Goal: Communication & Community: Answer question/provide support

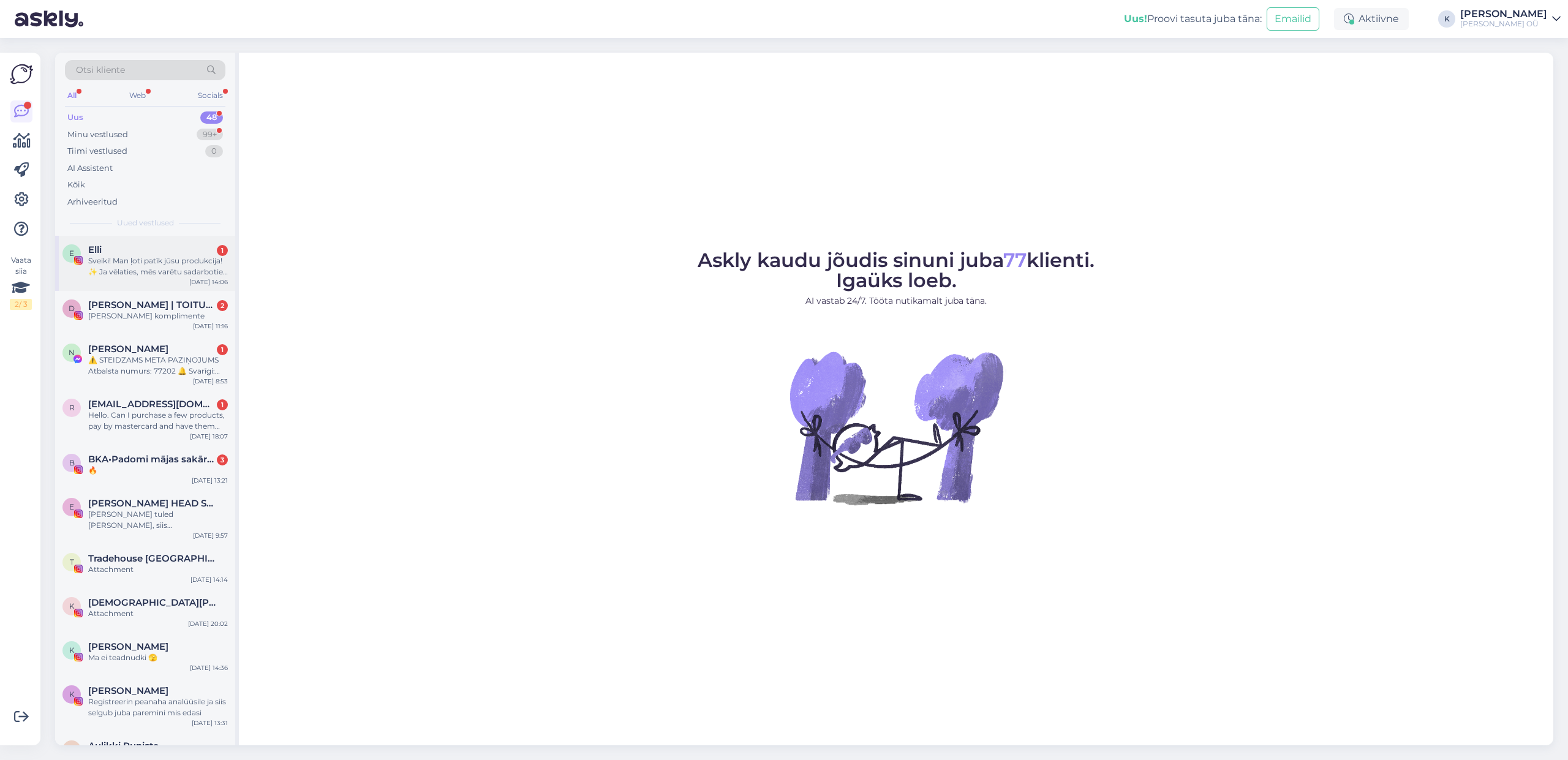
click at [123, 258] on div "Sveiki! Man ļoti patīk jūsu produkcija! ✨ Ja vēlaties, mēs varētu sadarboties –…" at bounding box center [158, 267] width 140 height 22
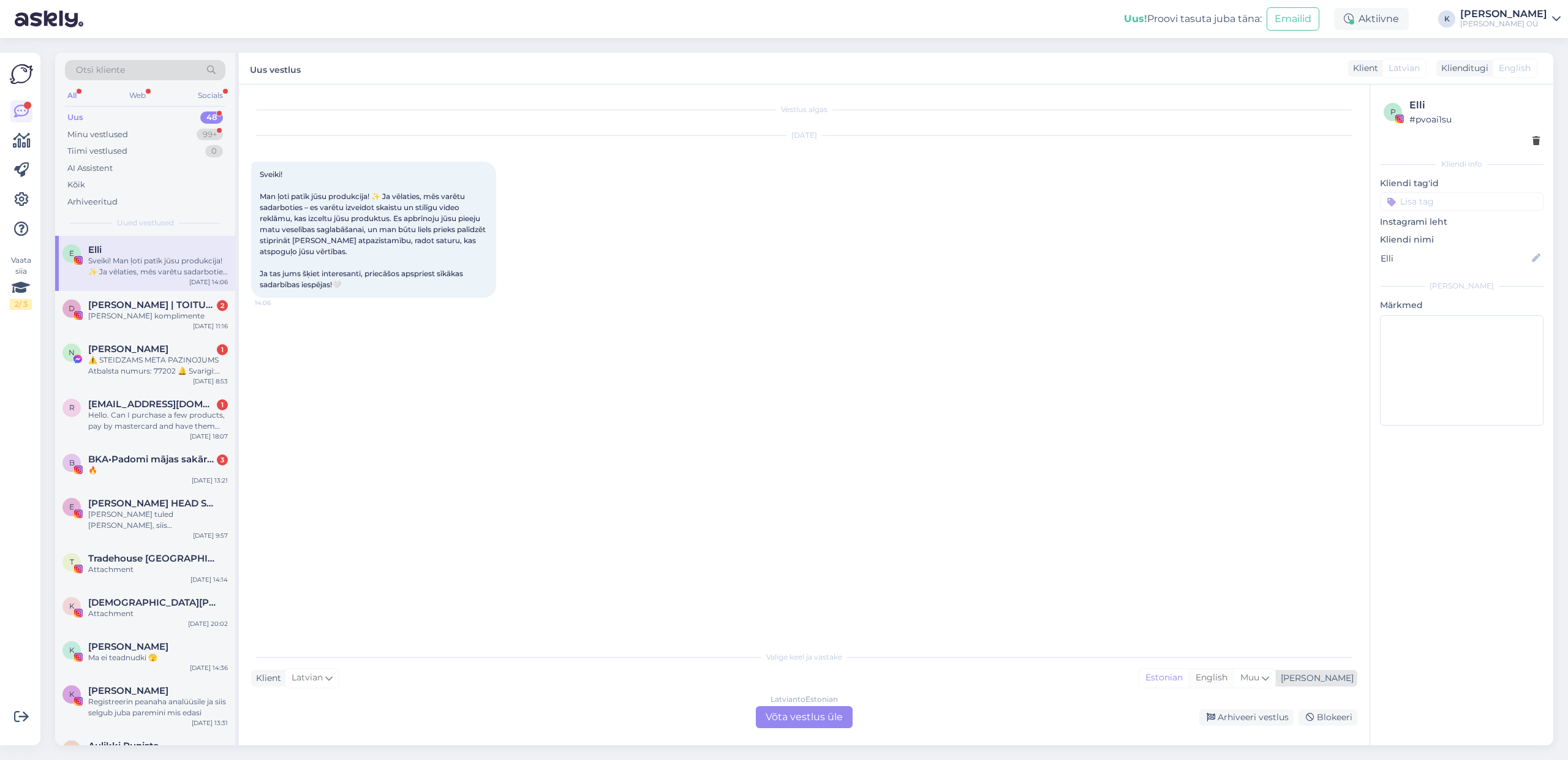
click at [1234, 681] on div "English" at bounding box center [1212, 678] width 45 height 18
click at [786, 720] on div "Latvian to English Võta vestlus üle" at bounding box center [804, 717] width 97 height 22
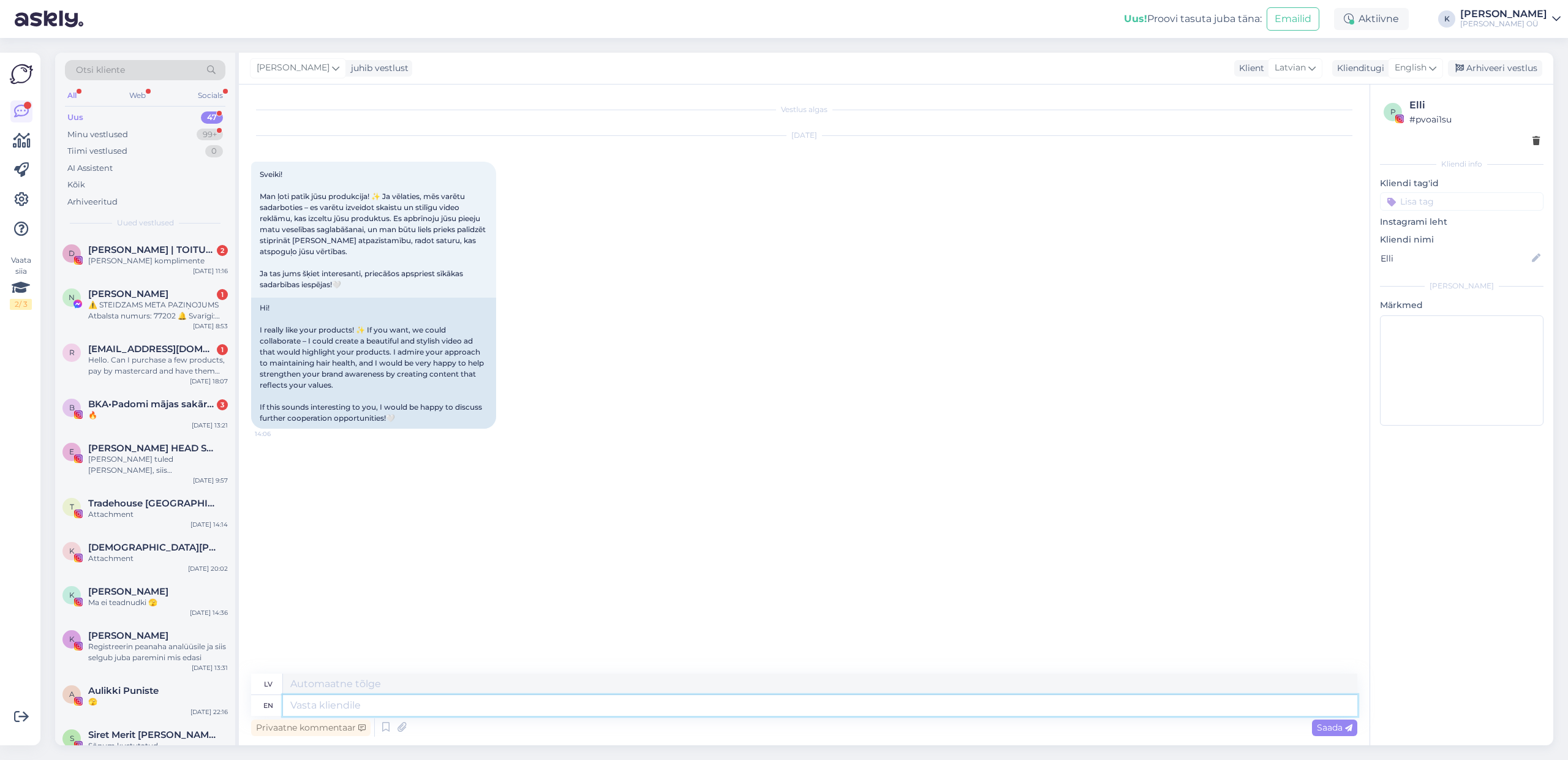
click at [380, 708] on textarea at bounding box center [821, 705] width 1075 height 21
type textarea "Hi"
type textarea "Sveiki"
type textarea "Hi [PERSON_NAME],"
type textarea "Sveika, Elli,"
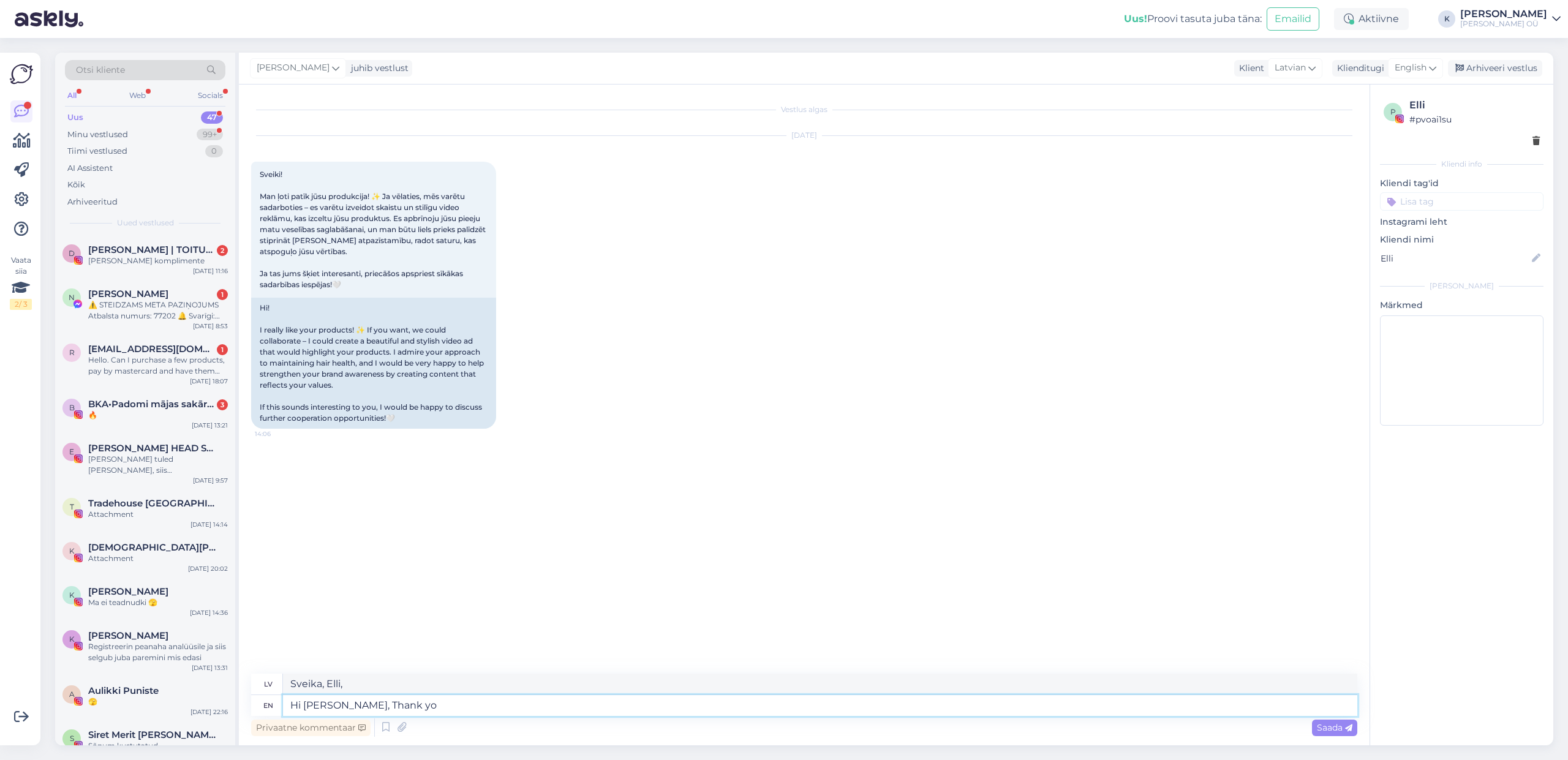
type textarea "Hi [PERSON_NAME], Thank you"
type textarea "[PERSON_NAME], Elli, paldies"
type textarea "Hi [PERSON_NAME], Thank you for"
type textarea "[PERSON_NAME], Elli, paldies par"
type textarea "Hi [PERSON_NAME], Thank you for kind"
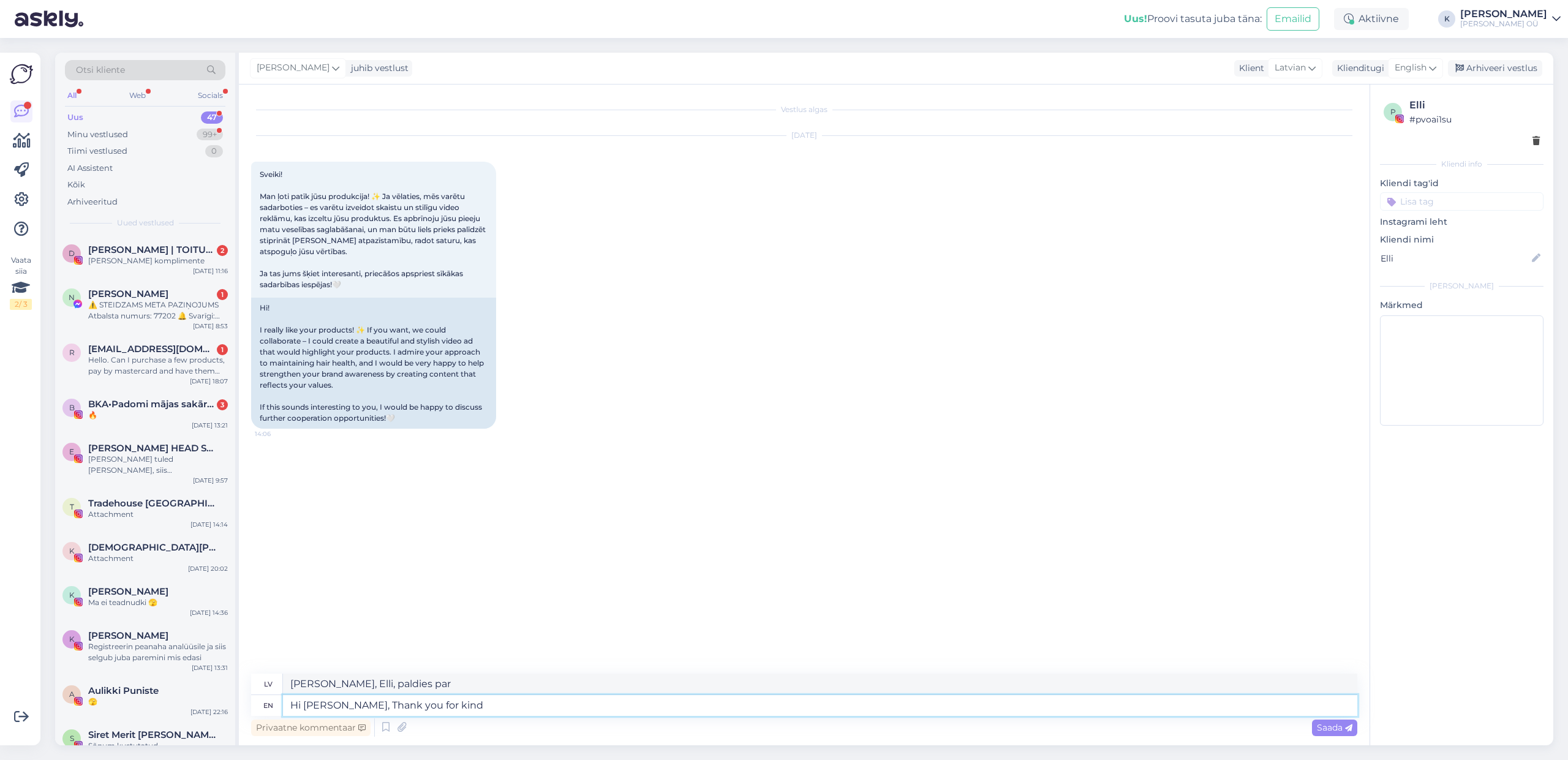
type textarea "[PERSON_NAME], Elli, paldies par laipnību"
type textarea "Hi [PERSON_NAME], Thank you for kind workds"
type textarea "[PERSON_NAME], Elli, paldies par labo darbu."
type textarea "Hi [PERSON_NAME], Thank you for kind words a"
type textarea "[PERSON_NAME], [PERSON_NAME], paldies par labajiem vārdiem"
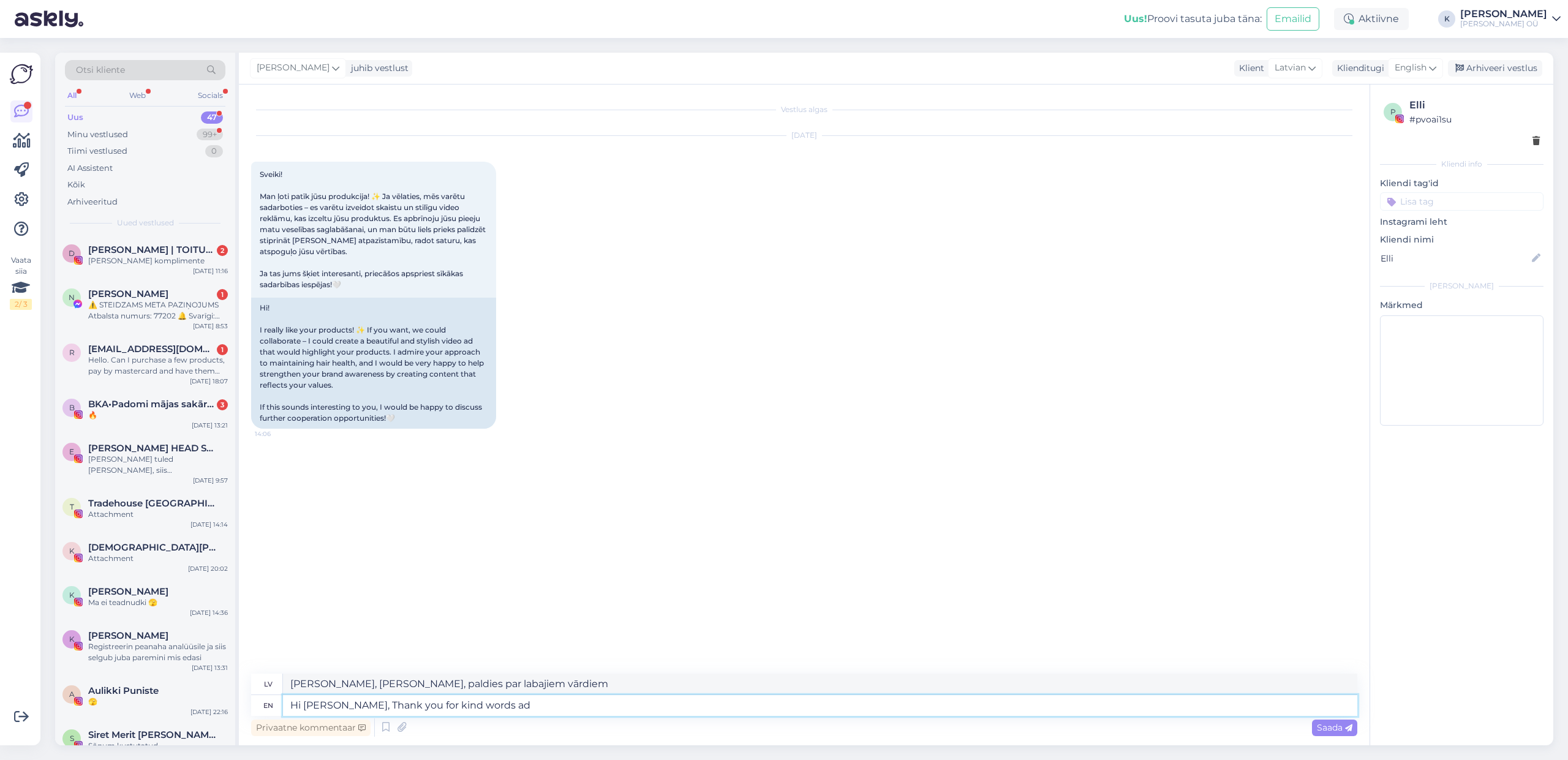
type textarea "Hi [PERSON_NAME], Thank you for kind words ad"
type textarea "[PERSON_NAME], Elli! Paldies par labajiem vārdiem!"
type textarea "Hi [PERSON_NAME], Thank you for kind words and"
type textarea "[PERSON_NAME], [PERSON_NAME], paldies par labajiem vārdiem un"
type textarea "Hi [PERSON_NAME], Thank you for kind words and that y"
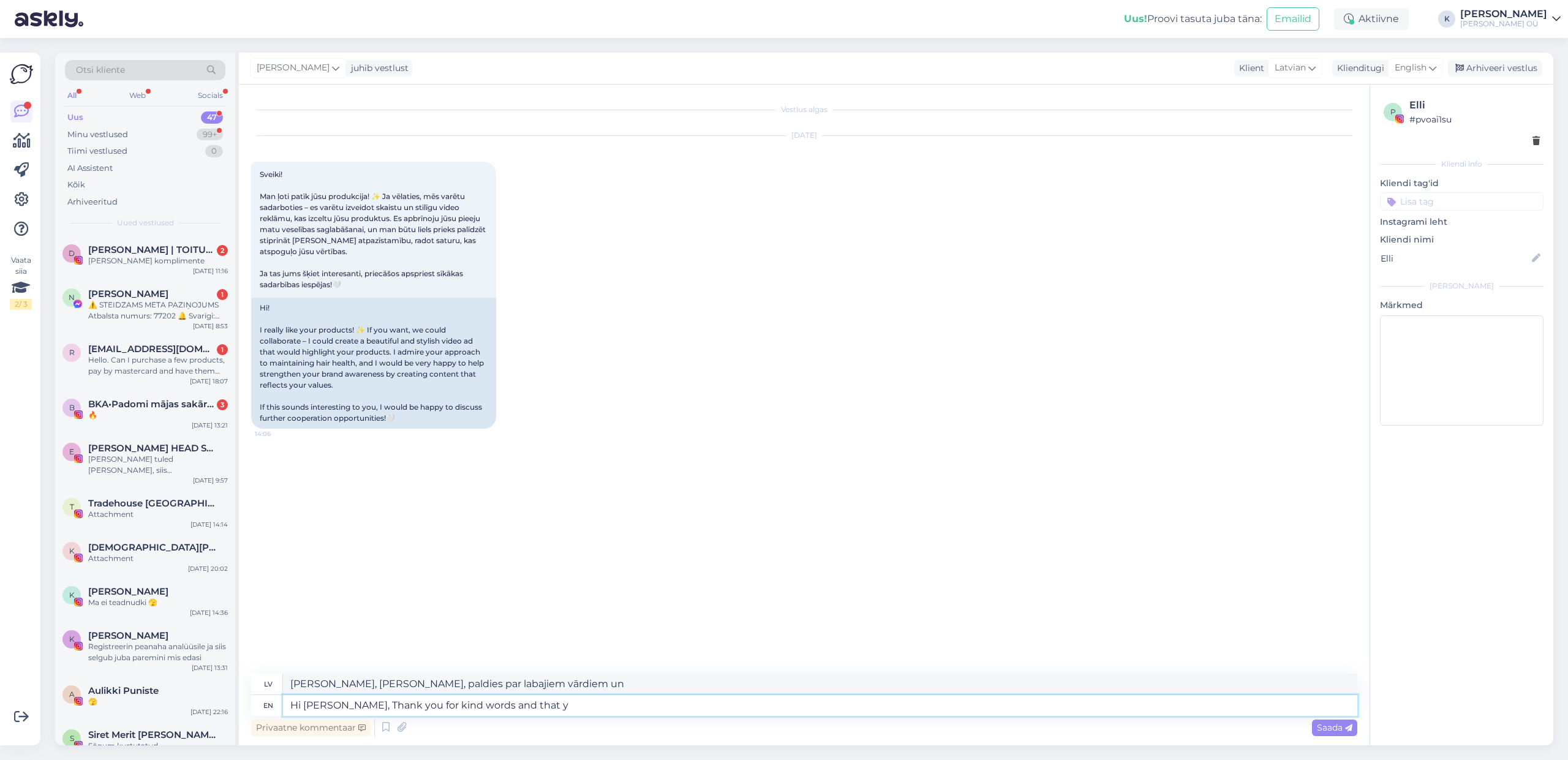
type textarea "[PERSON_NAME], [PERSON_NAME], paldies par labajiem vārdiem un to, ka"
type textarea "Hi [PERSON_NAME], Thank you for kind words and that you h"
type textarea "[PERSON_NAME], Elli! Paldies par labajiem vārdiem un to, ka tu"
type textarea "Hi [PERSON_NAME], Thank you for kind words and that you hhave"
type textarea "[PERSON_NAME], Elli! Paldies par labajiem vārdiem un to, ka esi."
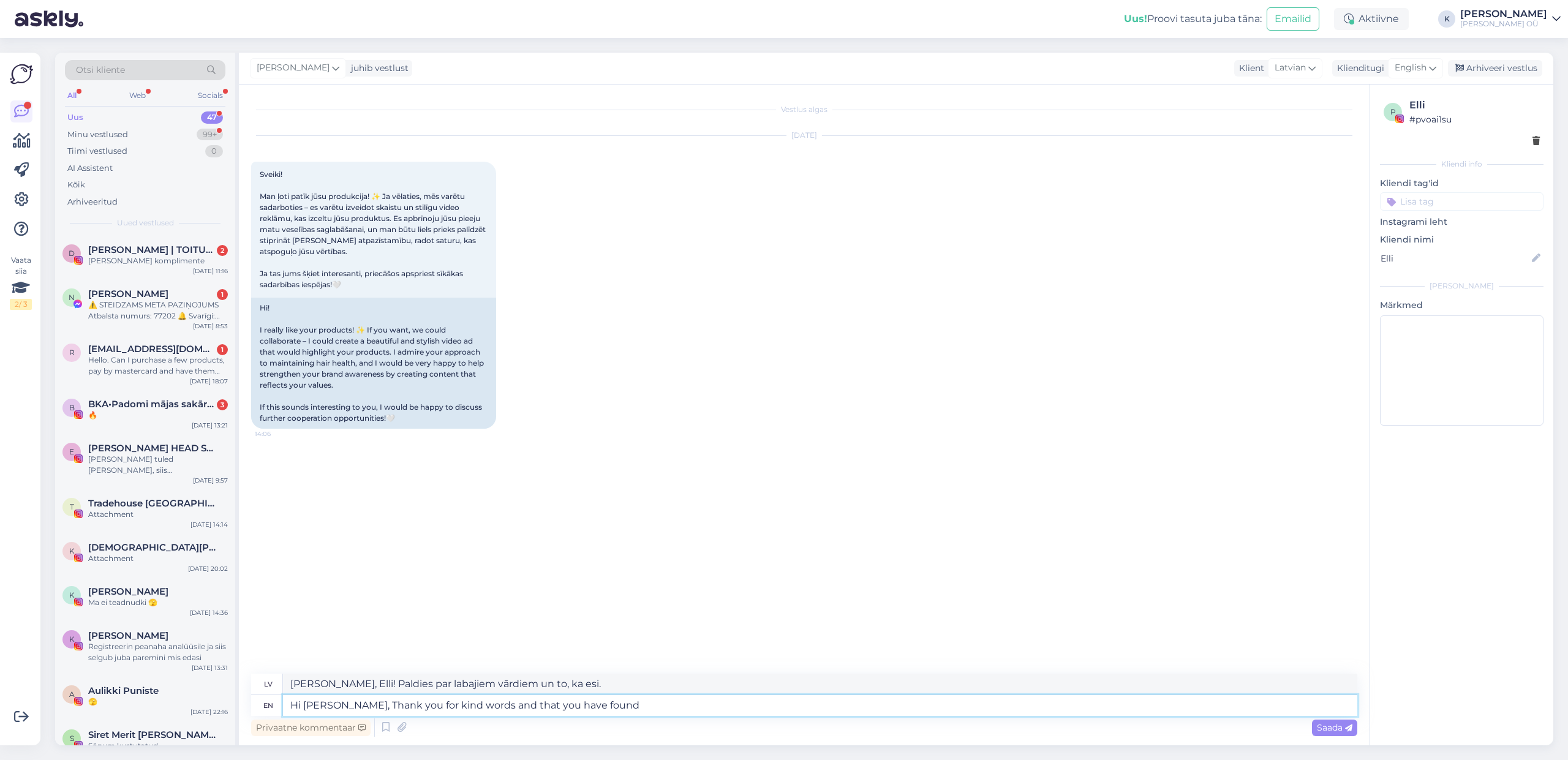
type textarea "Hi [PERSON_NAME], Thank you for kind words and that you have found u"
type textarea "[PERSON_NAME], Elli! Paldies par labajiem vārdiem un to, ka esi atradusi."
type textarea "Hi [PERSON_NAME], Thank you for kind words and that you have found us :"
type textarea "[PERSON_NAME], Elli! Paldies par labajiem vārdiem un to, ka mūs atradi."
type textarea "Hi [PERSON_NAME], Thank you for kind words and that you have found us :) Curren…"
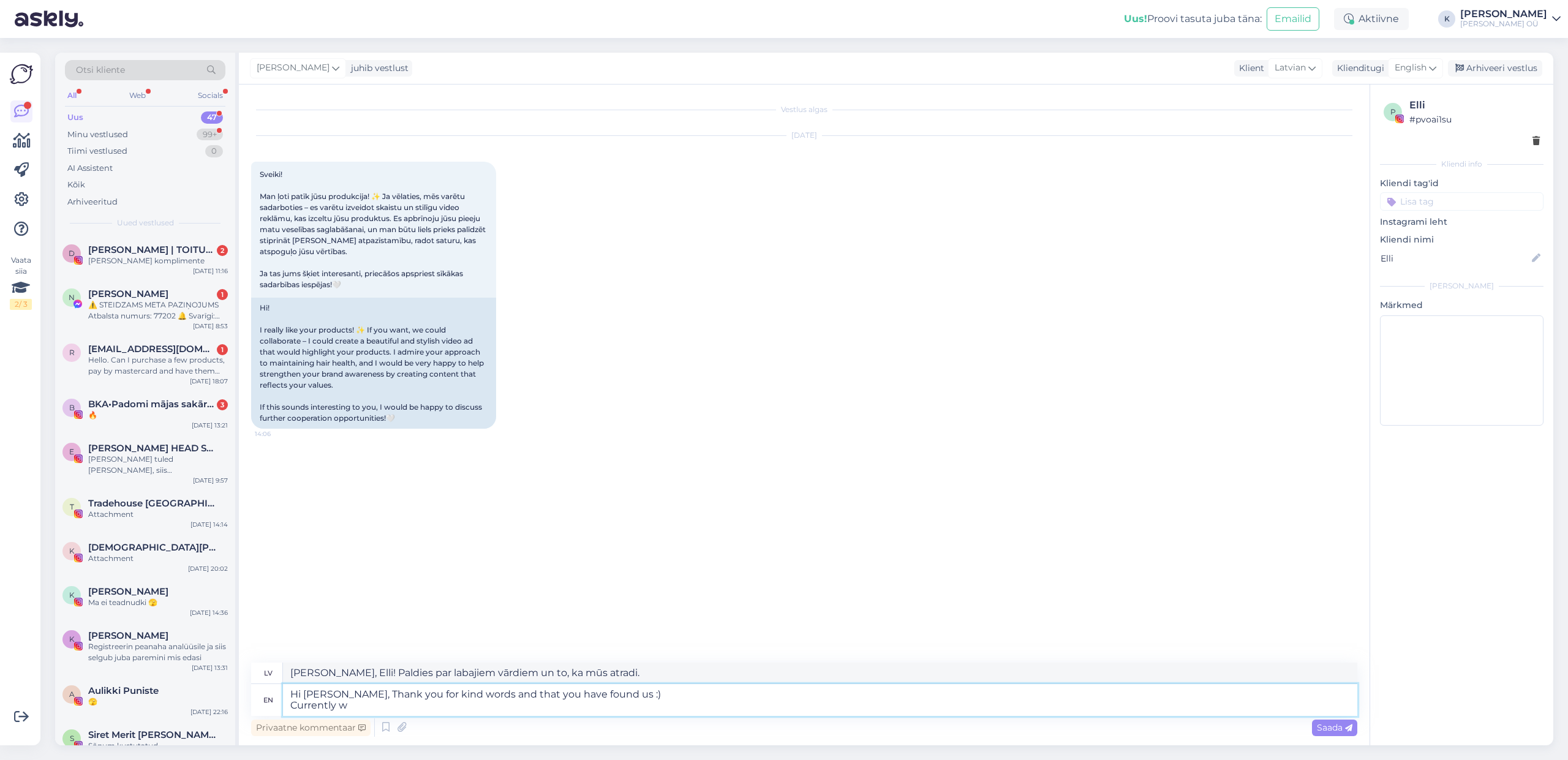
type textarea "[PERSON_NAME], Elli! Paldies par labajiem vārdiem un to, ka mūs atradi :) Pašla…"
type textarea "Hi [PERSON_NAME], Thank you for kind words and that you have found us :) Curren…"
type textarea "[PERSON_NAME], Elli! Paldies par labajiem vārdiem un to, ka mūs atradi :) Pašla…"
type textarea "Hi [PERSON_NAME], Thank you for kind words and that you have found us :) Curren…"
type textarea "[PERSON_NAME], Elli! Paldies par labajiem vārdiem un to, ka mūs atradi :) Pašla…"
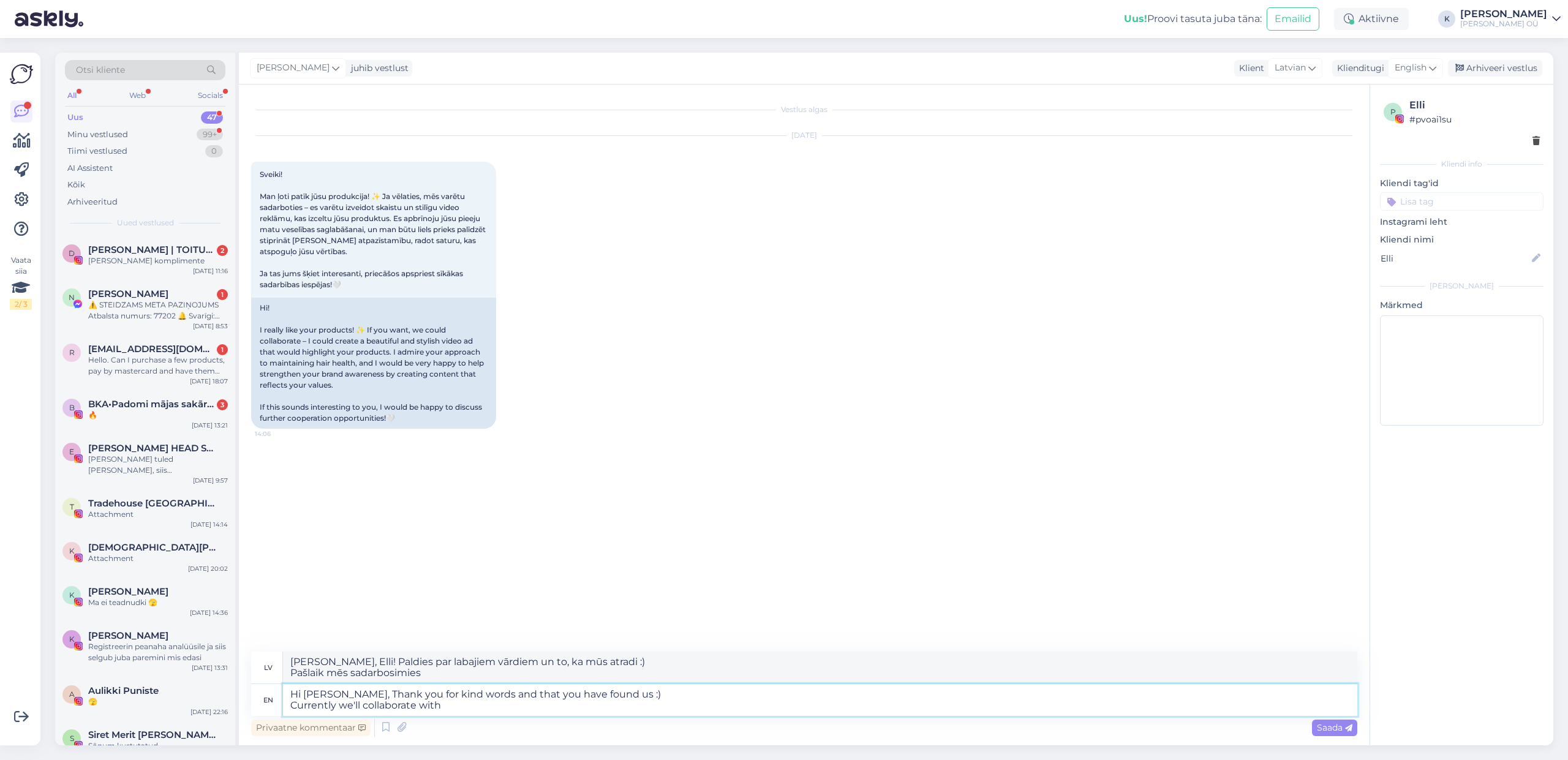
type textarea "Hi [PERSON_NAME], Thank you for kind words and that you have found us :) Curren…"
type textarea "[PERSON_NAME], Elli! Paldies par labajiem vārdiem un to, ka mūs atradi :) Pašla…"
type textarea "Hi [PERSON_NAME], Thank you for kind words and that you have found us :) Curren…"
type textarea "[PERSON_NAME], Elli! Paldies par labajiem vārdiem un to, ka mūs atradi :) Pašla…"
drag, startPoint x: 484, startPoint y: 706, endPoint x: 444, endPoint y: 707, distance: 40.0
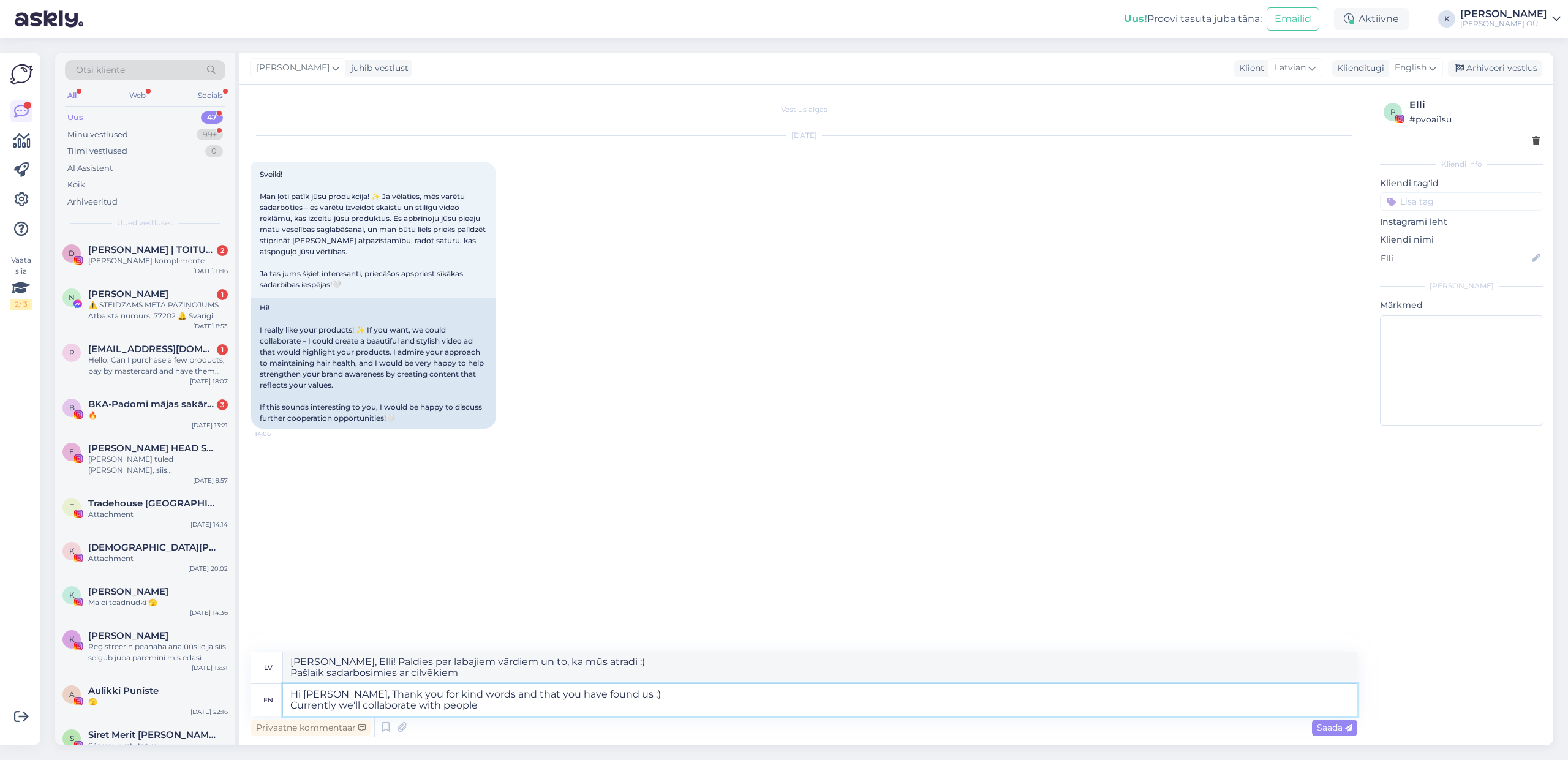
click at [444, 707] on textarea "Hi [PERSON_NAME], Thank you for kind words and that you have found us :) Curren…" at bounding box center [821, 700] width 1075 height 32
click at [482, 709] on textarea "Hi [PERSON_NAME], Thank you for kind words and that you have found us :) Curren…" at bounding box center [821, 700] width 1075 height 32
drag, startPoint x: 483, startPoint y: 708, endPoint x: 333, endPoint y: 713, distance: 150.1
click at [297, 709] on textarea "Hi [PERSON_NAME], Thank you for kind words and that you have found us :) Curren…" at bounding box center [821, 700] width 1075 height 32
click at [545, 713] on textarea "Hi [PERSON_NAME], Thank you for kind words and that you have found us :) Curren…" at bounding box center [821, 700] width 1075 height 32
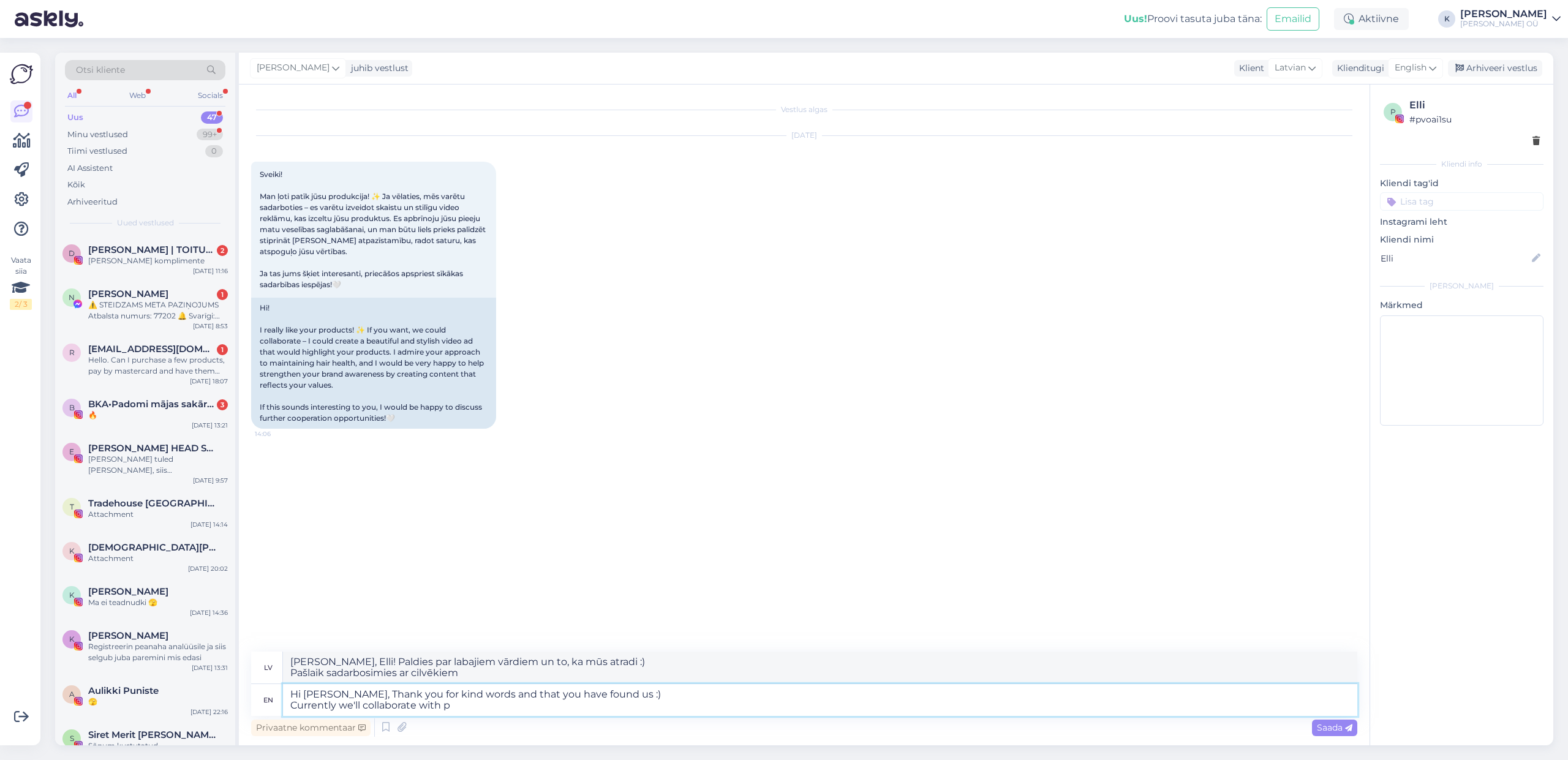
type textarea "Hi [PERSON_NAME], Thank you for kind words and that you have found us :) Curren…"
type textarea "[PERSON_NAME], Elli! Paldies par labajiem vārdiem un to, ka mūs atradi :) Pašla…"
type textarea "Hi [PERSON_NAME], Thank you for kind words and that you have found us :) Curren…"
type textarea "[PERSON_NAME], Elli! Paldies par labajiem vārdiem un to, ka mūs atradi :) Pašla…"
type textarea "Hi [PERSON_NAME], Thank you for kind words and that you have found us :) Curren…"
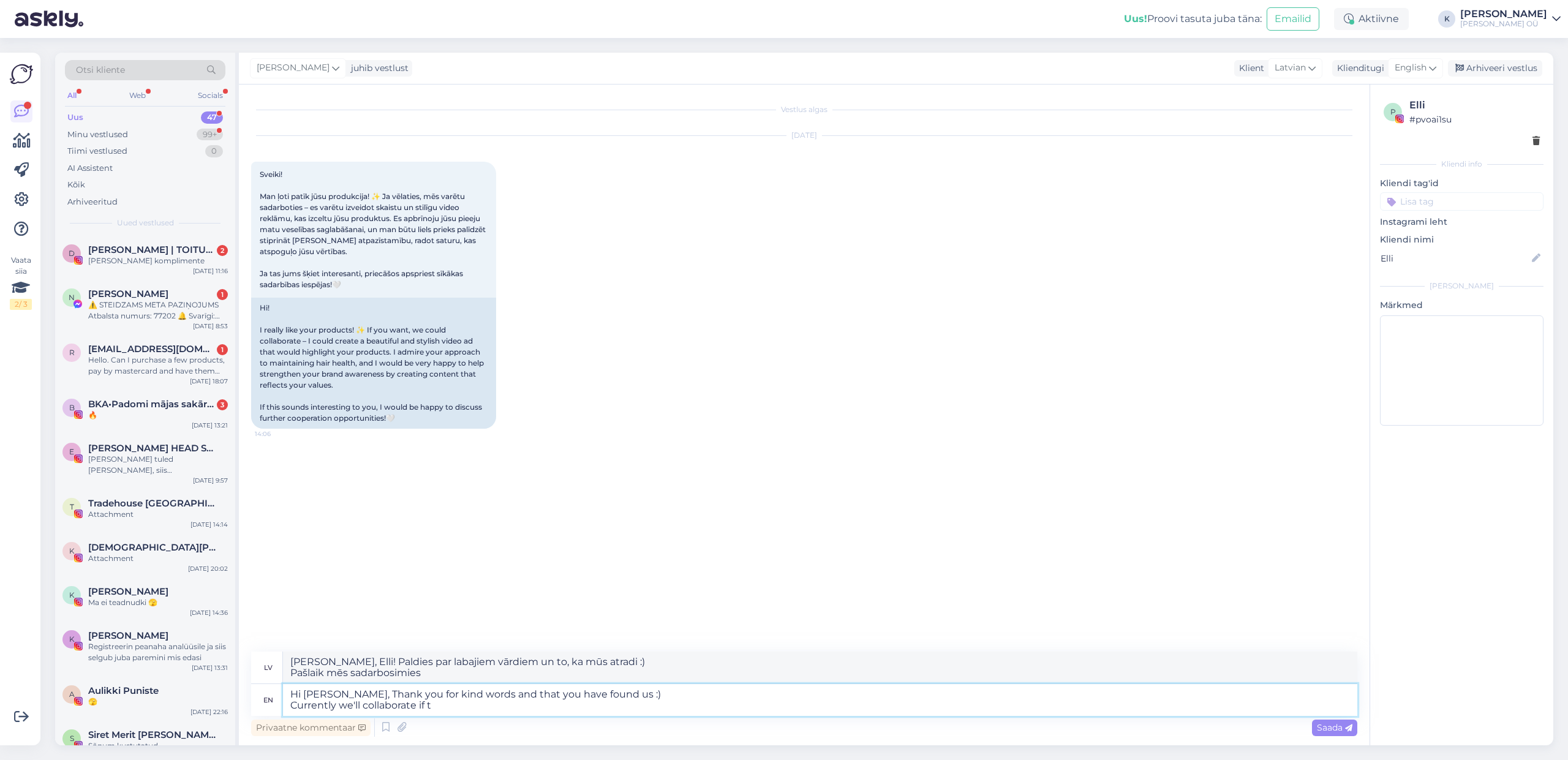
type textarea "[PERSON_NAME], Elli! Paldies par labajiem vārdiem un to, ka mūs atradi :) Pašla…"
type textarea "Hi [PERSON_NAME], Thank you for kind words and that you have found us :) Curren…"
type textarea "[PERSON_NAME], Elli! Paldies par labajiem vārdiem un to, ka mūs atradi :) Pašla…"
type textarea "Hi [PERSON_NAME], Thank you for kind words and that you have found us :) Curren…"
type textarea "[PERSON_NAME], Elli! Paldies par labajiem vārdiem un to, ka mūs atradi :) Pašla…"
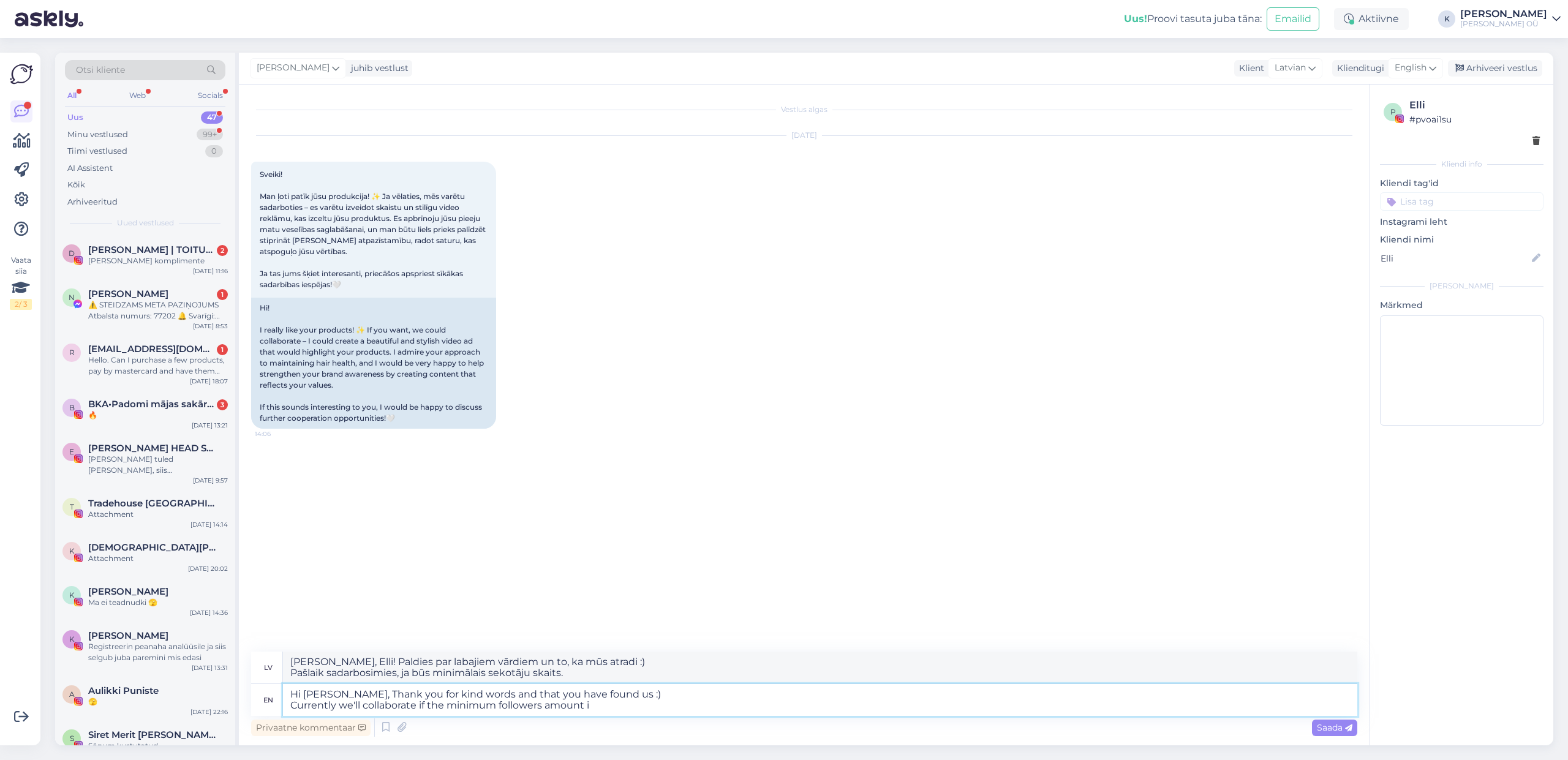
type textarea "Hi [PERSON_NAME], Thank you for kind words and that you have found us :) Curren…"
type textarea "[PERSON_NAME], Elli! Paldies par labajiem vārdiem un to, ka mūs atradi :) Pašla…"
type textarea "Hi [PERSON_NAME], Thank you for kind words and that you have found us :) Curren…"
type textarea "[PERSON_NAME], Elli! Paldies par labajiem vārdiem un to, ka mūs atradi :) Pašla…"
type textarea "Hi [PERSON_NAME], Thank you for kind words and that you have found us :) Curren…"
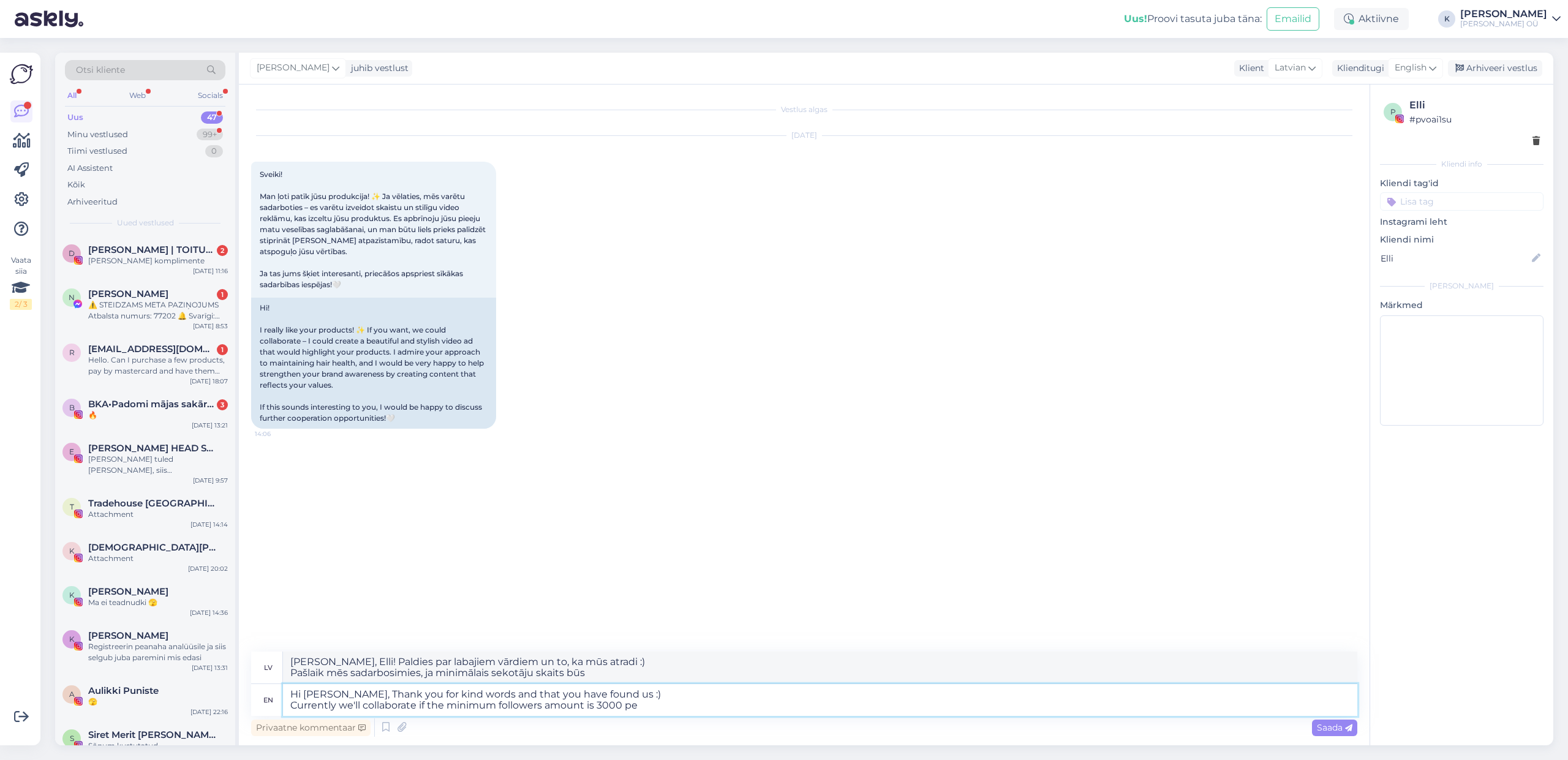
type textarea "[PERSON_NAME], Elli! Paldies par labajiem vārdiem un to, ka mūs atradi :) Pašla…"
type textarea "Hi [PERSON_NAME], Thank you for kind words and that you have found us :) Curren…"
type textarea "[PERSON_NAME], Elli! Paldies par labajiem vārdiem un to, ka mūs atradi :) Pašla…"
type textarea "Hi [PERSON_NAME], Thank you for kind words and that you have found us :) Curren…"
type textarea "[PERSON_NAME], Elli! Paldies par labajiem vārdiem un to, ka mūs atradi :) Pašla…"
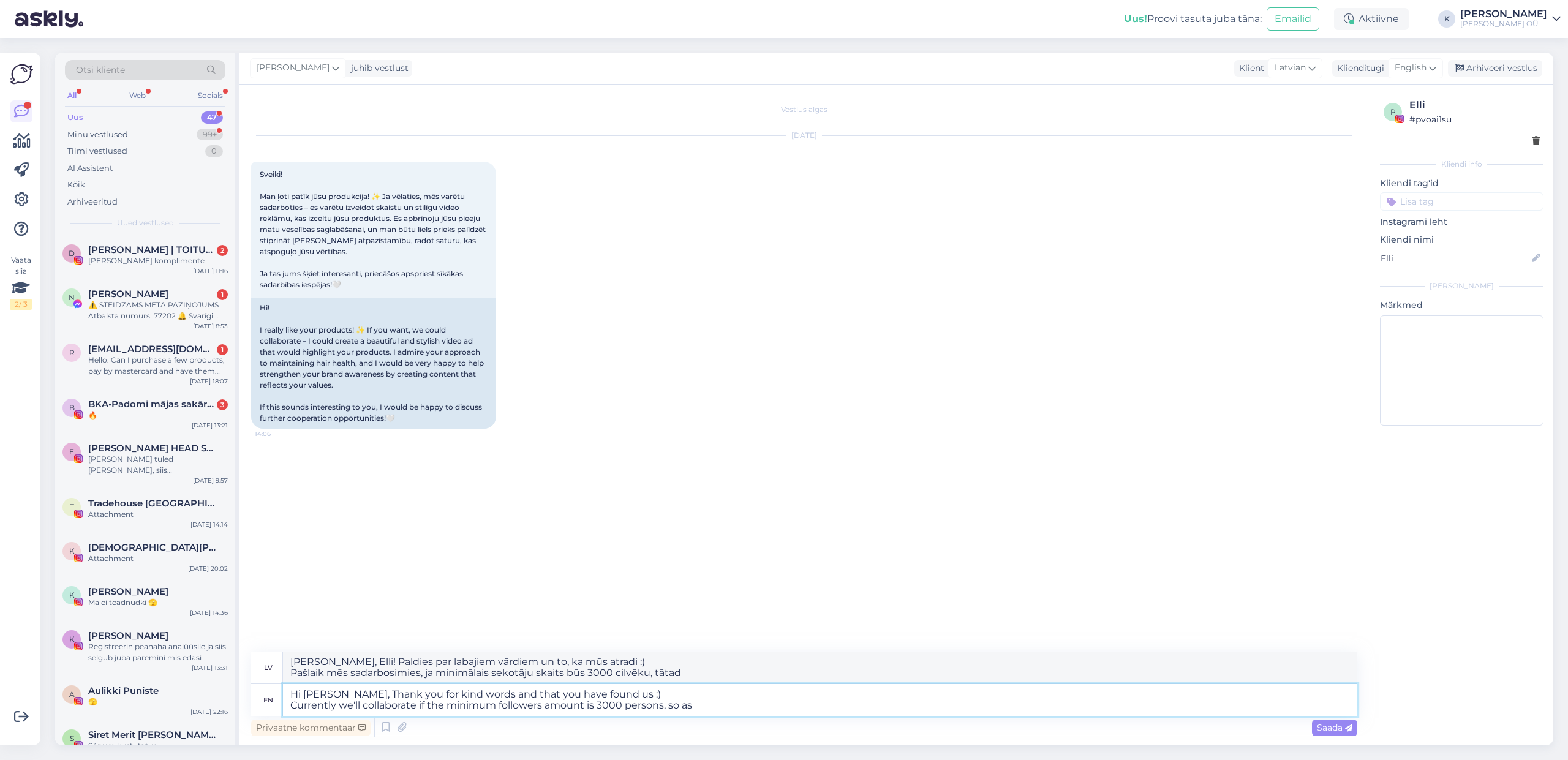
type textarea "Hi [PERSON_NAME], Thank you for kind words and that you have found us :) Curren…"
type textarea "[PERSON_NAME], Elli! Paldies par labajiem vārdiem un to, ka mūs atradi :) Pašla…"
type textarea "Hi [PERSON_NAME], Thank you for kind words and that you have found us :) Curren…"
type textarea "[PERSON_NAME], Elli! Paldies par labajiem vārdiem un to, ka mūs atradi :) Pašla…"
type textarea "Hi [PERSON_NAME], Thank you for kind words and that you have found us :) Curren…"
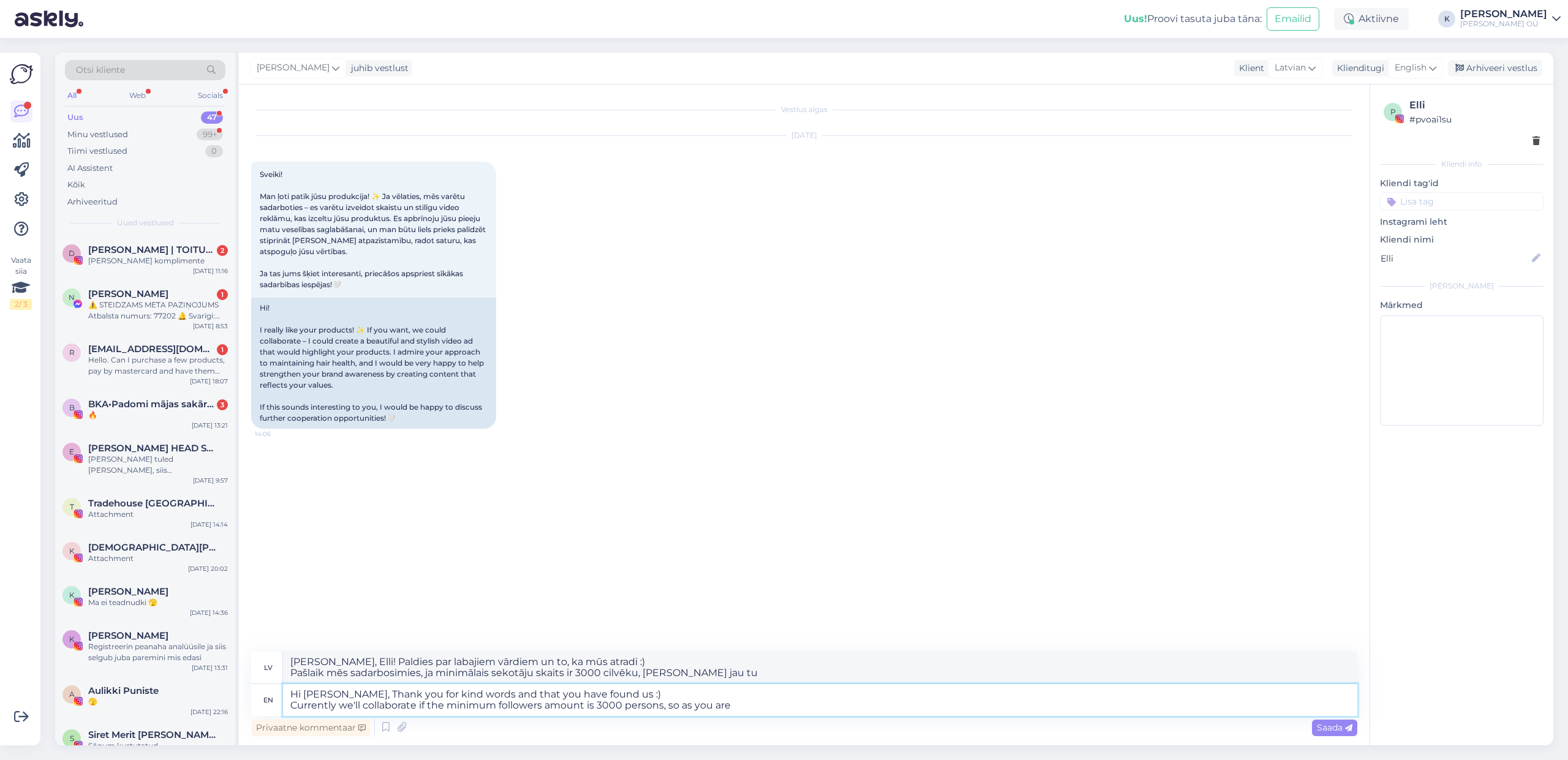
type textarea "[PERSON_NAME], Elli! Paldies par labajiem vārdiem un to, ka mūs atradi :) Pašla…"
type textarea "Hi [PERSON_NAME], Thank you for kind words and that you have found us :) Curren…"
type textarea "[PERSON_NAME], Elli! Paldies par labajiem vārdiem un to, ka mūs atradi :) Pašla…"
type textarea "Hi [PERSON_NAME], Thank you for kind words and that you have found us :) Curren…"
type textarea "[PERSON_NAME], Elli! Paldies par labajiem vārdiem un to, ka mūs atradi :) Pašla…"
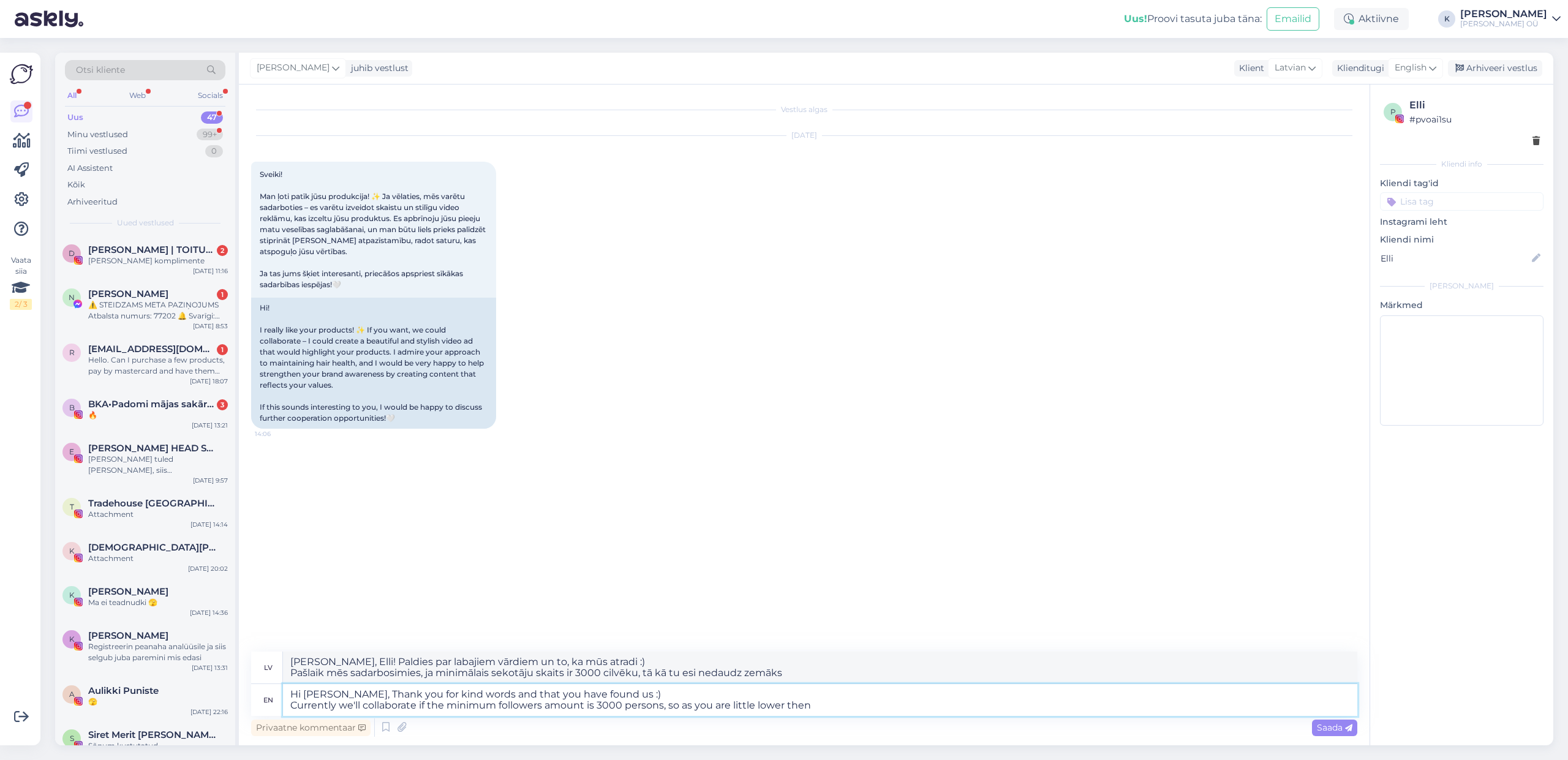
type textarea "Hi [PERSON_NAME], Thank you for kind words and that you have found us :) Curren…"
type textarea "[PERSON_NAME], Elli! Paldies par labajiem vārdiem un to, ka mūs atradi :) Pašla…"
type textarea "Hi [PERSON_NAME], Thank you for kind words and that you have found us :) Curren…"
type textarea "[PERSON_NAME], Elli! Paldies par labajiem vārdiem un to, ka mūs atradi :) Pašla…"
type textarea "Hi [PERSON_NAME], Thank you for kind words and that you have found us :) Curren…"
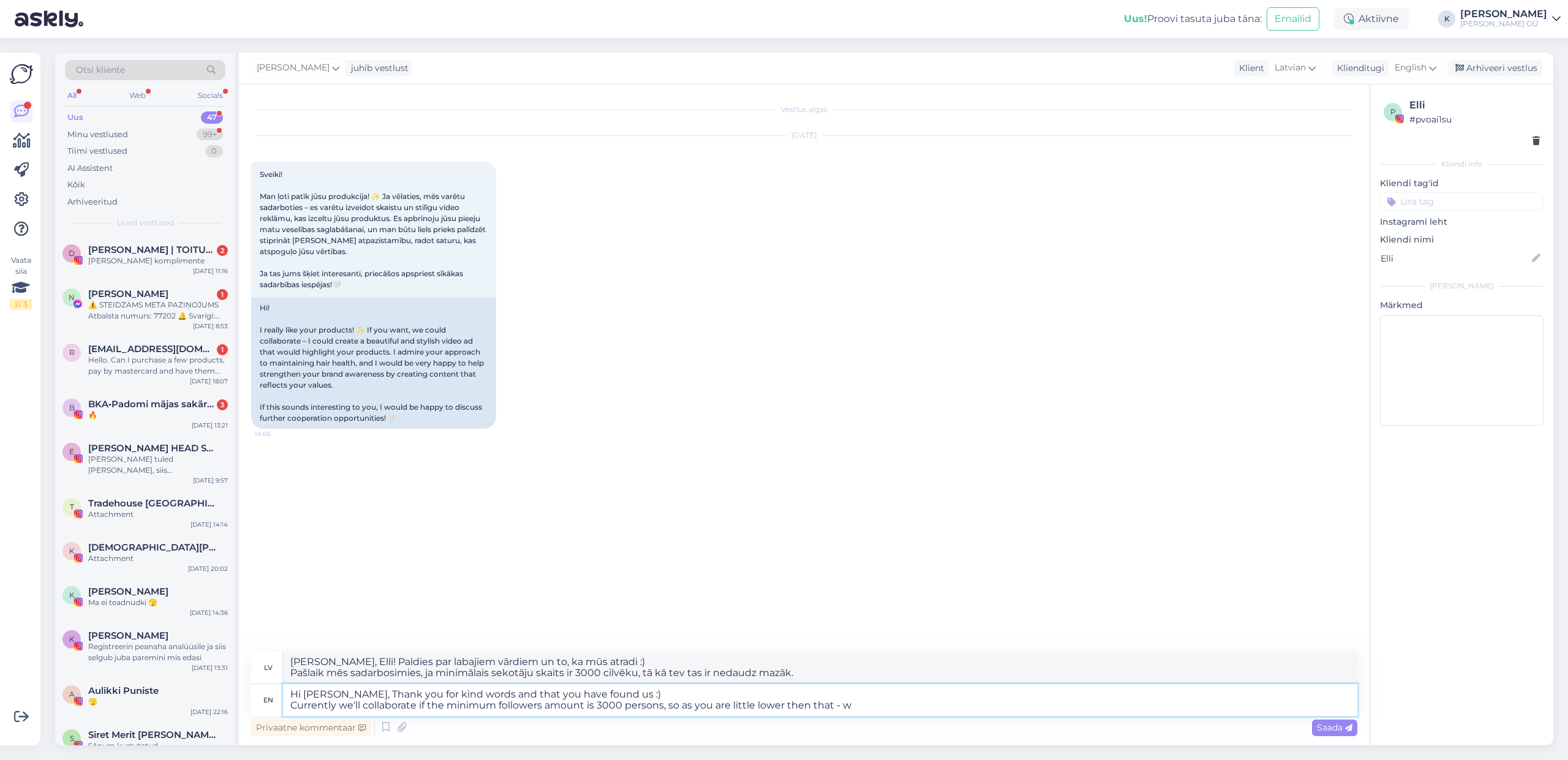
type textarea "[PERSON_NAME], Elli! Paldies par labajiem vārdiem un to, ka mūs atradi :) Pašla…"
type textarea "Hi [PERSON_NAME], Thank you for kind words and that you have found us :) Curren…"
type textarea "[PERSON_NAME], Elli! Paldies par labajiem vārdiem un to, ka mūs atradi :) Pašla…"
type textarea "Hi [PERSON_NAME], Thank you for kind words and that you have found us :) Curren…"
type textarea "[PERSON_NAME], Elli! Paldies par labajiem vārdiem un to, ka mūs atradi :) Pašla…"
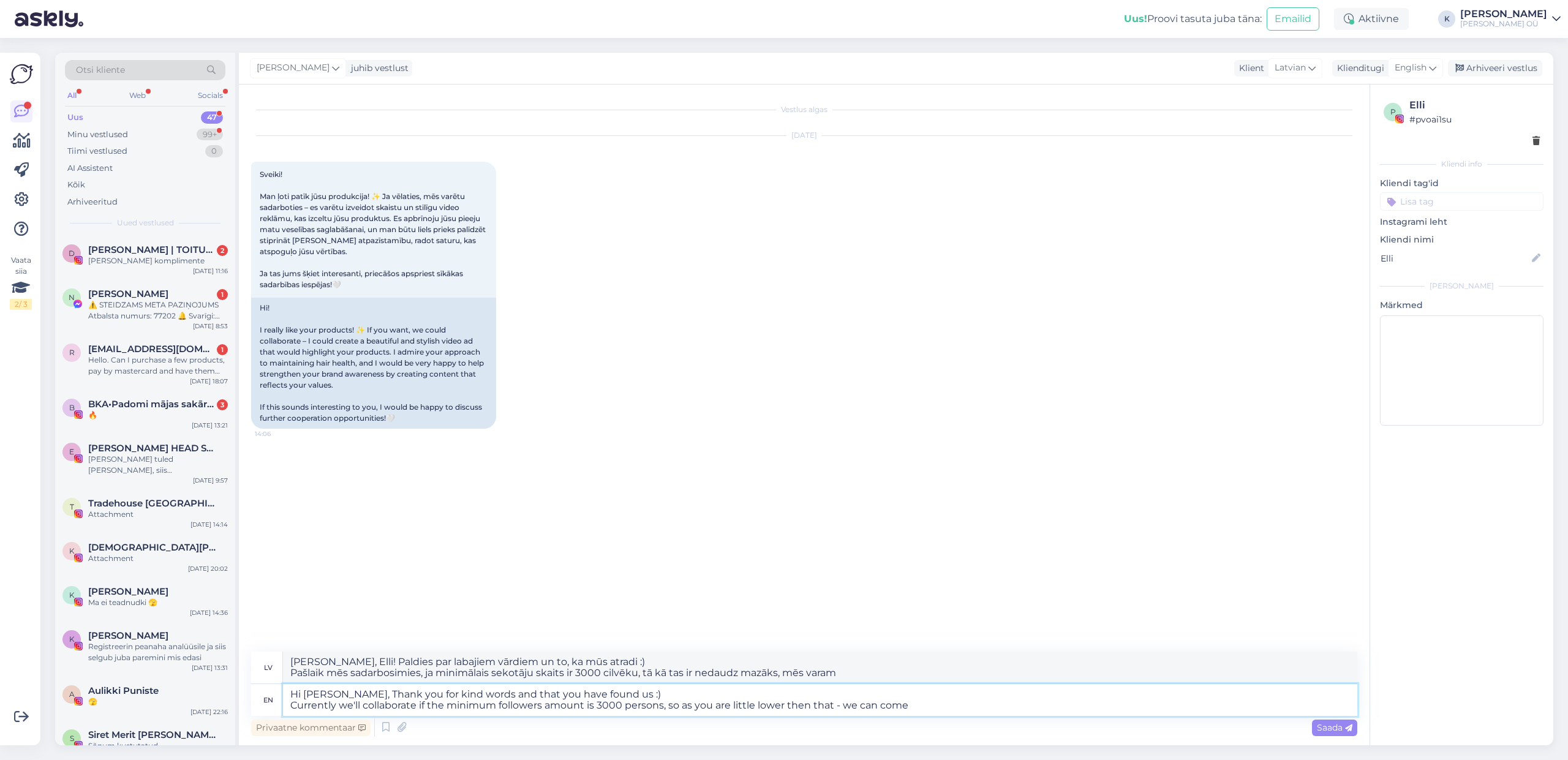
type textarea "Hi [PERSON_NAME], Thank you for kind words and that you have found us :) Curren…"
type textarea "[PERSON_NAME], Elli! Paldies par labajiem vārdiem un to, ka mūs atradi :) Pašla…"
type textarea "Hi [PERSON_NAME], Thank you for kind words and that you have found us :) Curren…"
type textarea "[PERSON_NAME], Elli! Paldies par labajiem vārdiem un to, ka mūs atradi :) Pašla…"
type textarea "Hi [PERSON_NAME], Thank you for kind words and that you have found us :) Curren…"
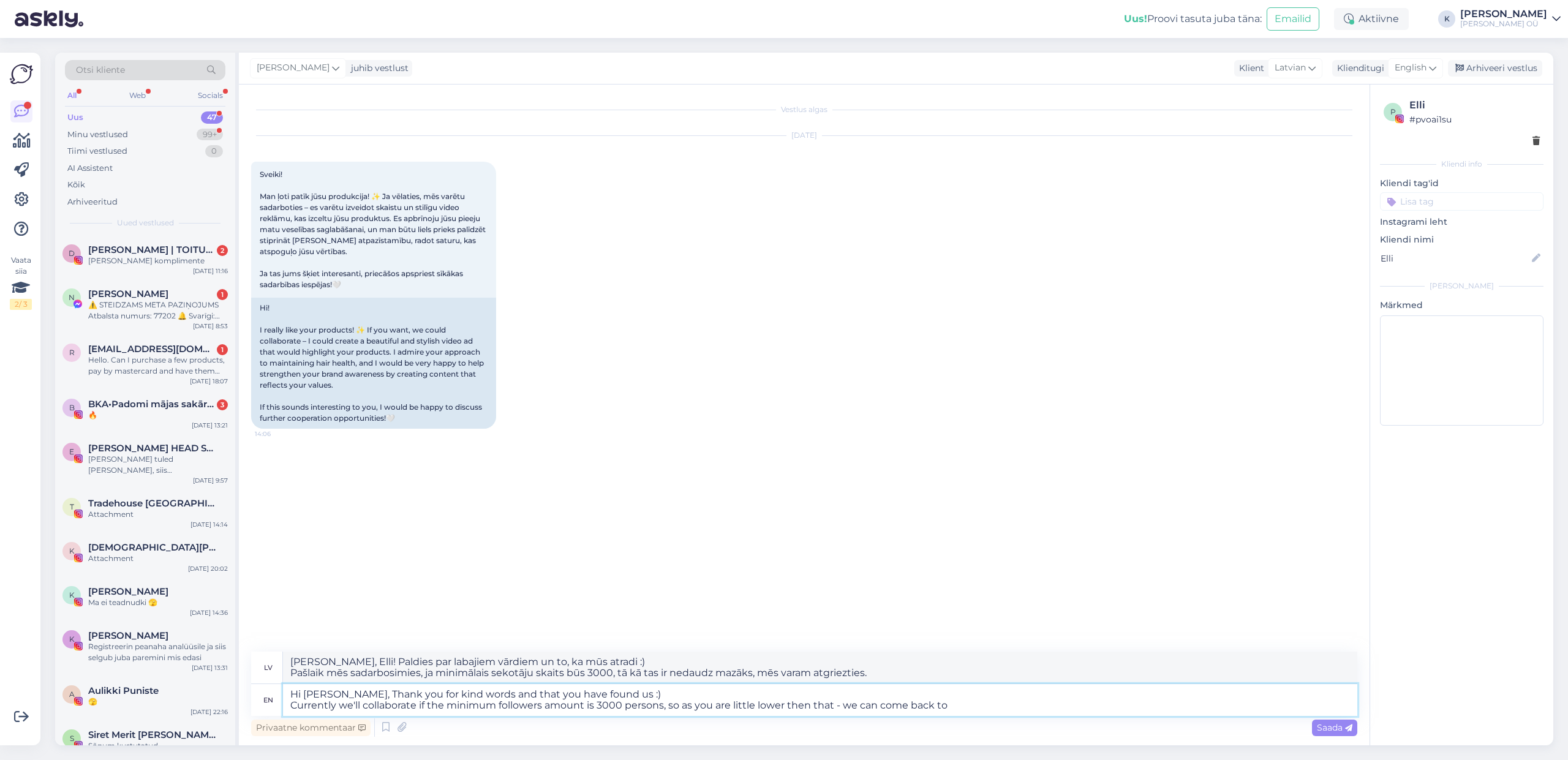
type textarea "[PERSON_NAME], Elli! Paldies par labajiem vārdiem un to, ka mūs atradi :) Pašla…"
type textarea "Hi [PERSON_NAME], Thank you for kind words and that you have found us :) Curren…"
type textarea "[PERSON_NAME], Elli! Paldies par labajiem vārdiem un to, ka mūs atradi :) Pašla…"
type textarea "Hi [PERSON_NAME], Thank you for kind words and that you have found us :) Curren…"
type textarea "[PERSON_NAME], Elli! Paldies par labajiem vārdiem un to, ka mūs atradi :) Pašla…"
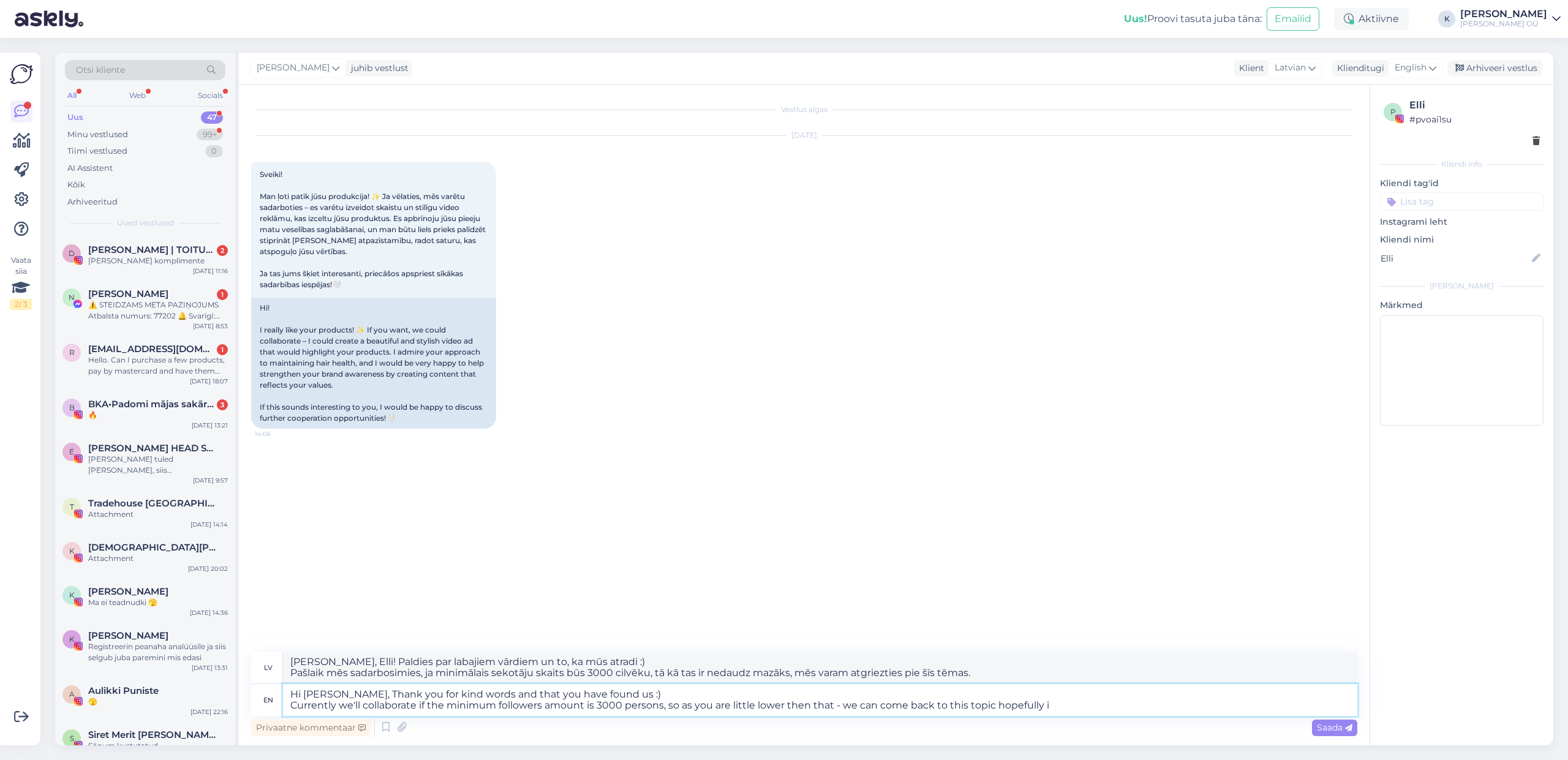
type textarea "Hi [PERSON_NAME], Thank you for kind words and that you have found us :) Curren…"
type textarea "[PERSON_NAME], Elli! Paldies par labajiem vārdiem un to, ka mūs atradi :) Pašla…"
type textarea "Hi [PERSON_NAME], Thank you for kind words and that you have found us :) Curren…"
type textarea "[PERSON_NAME], Elli! Paldies par labajiem vārdiem un to, ka mūs atradi :) Pašla…"
type textarea "Hi [PERSON_NAME], Thank you for kind words and that you have found us :) Curren…"
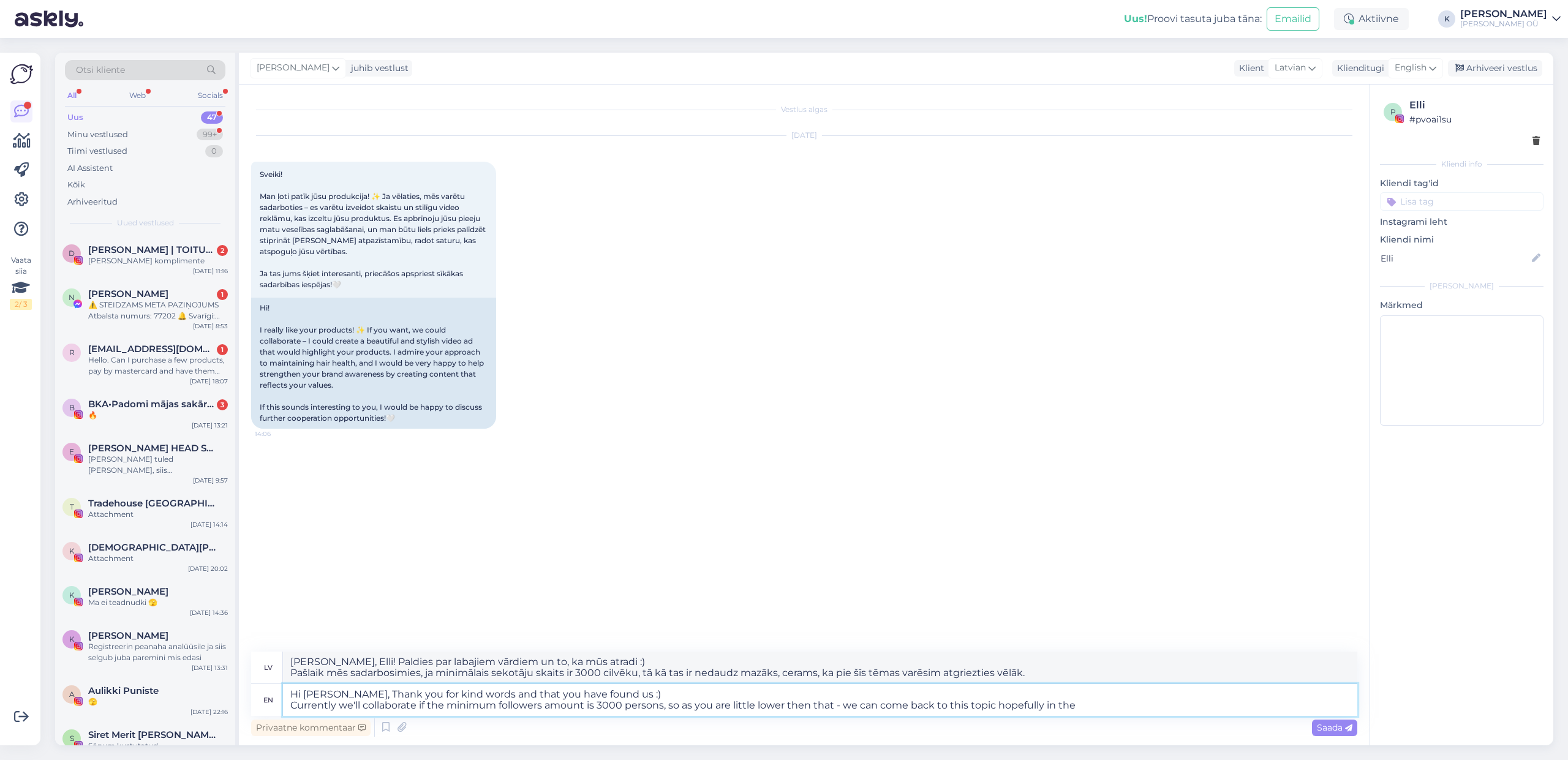
type textarea "[PERSON_NAME], Elli! Paldies par labajiem vārdiem un to, ka mūs atradi :) Pašla…"
type textarea "Hi [PERSON_NAME], Thank you for kind words and that you have found us :) Curren…"
type textarea "[PERSON_NAME], Elli! Paldies par labajiem vārdiem un to, ka mūs atradi :) Pašla…"
type textarea "Hi [PERSON_NAME], Thank you for kind words and that you have found us :) Curren…"
type textarea "[PERSON_NAME], Elli! Paldies par labajiem vārdiem un to, ka mūs atradi :) Pašla…"
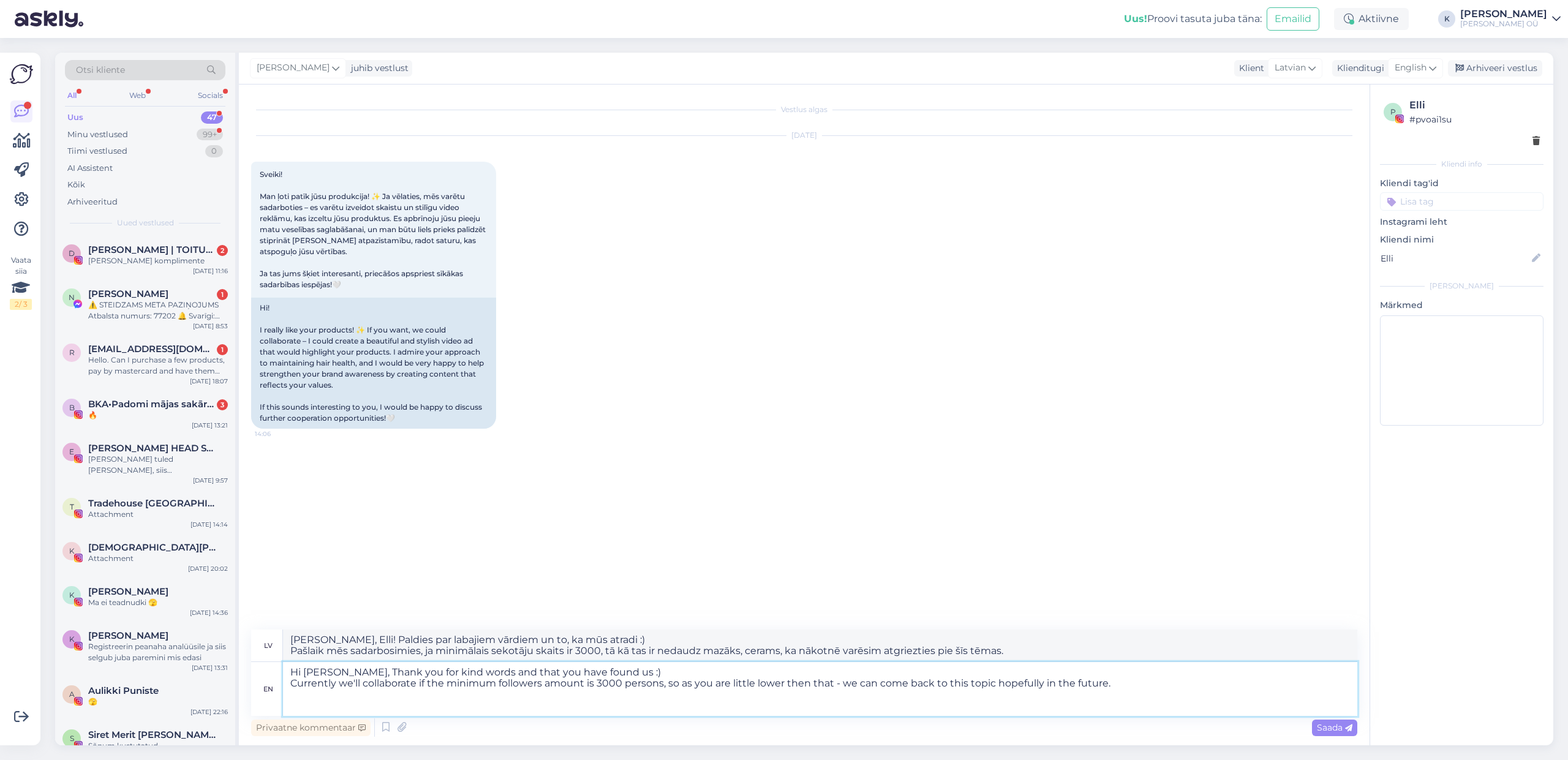
type textarea "Hi [PERSON_NAME], Thank you for kind words and that you have found us :) Curren…"
type textarea "[PERSON_NAME], Elli! Paldies par labajiem vārdiem un to, ka mūs atradi :) Pašla…"
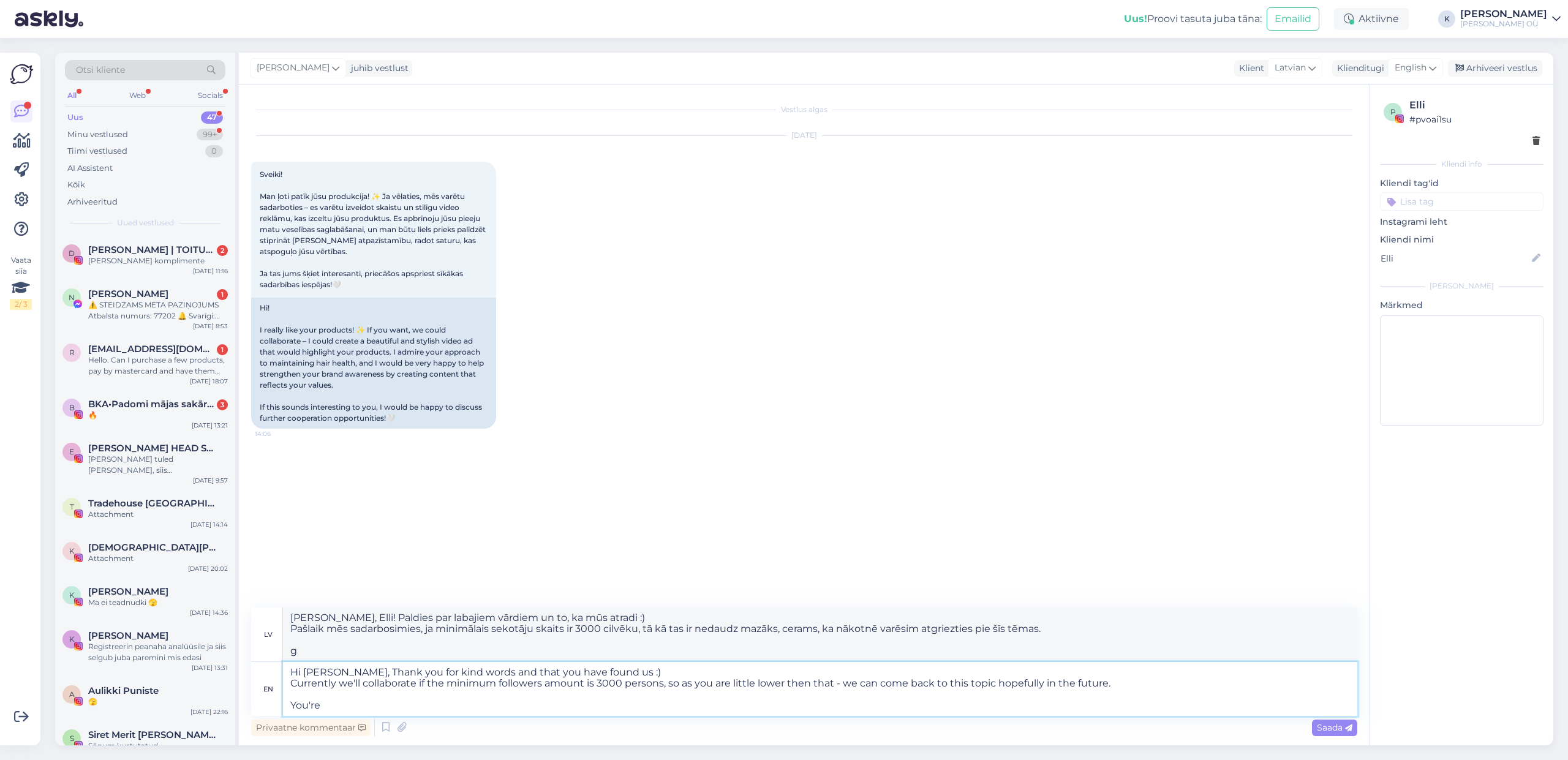
type textarea "Hi [PERSON_NAME], Thank you for kind words and that you have found us :) Curren…"
type textarea "[PERSON_NAME], Elli! Paldies par labajiem vārdiem un to, ka mūs atradi :) Pašla…"
type textarea "Hi [PERSON_NAME], Thank you for kind words and that you have found us :) Curren…"
type textarea "[PERSON_NAME], Elli! Paldies par labajiem vārdiem un to, ka mūs atradi :) Pašla…"
type textarea "Hi [PERSON_NAME], Thank you for kind words and that you have found us :) Curren…"
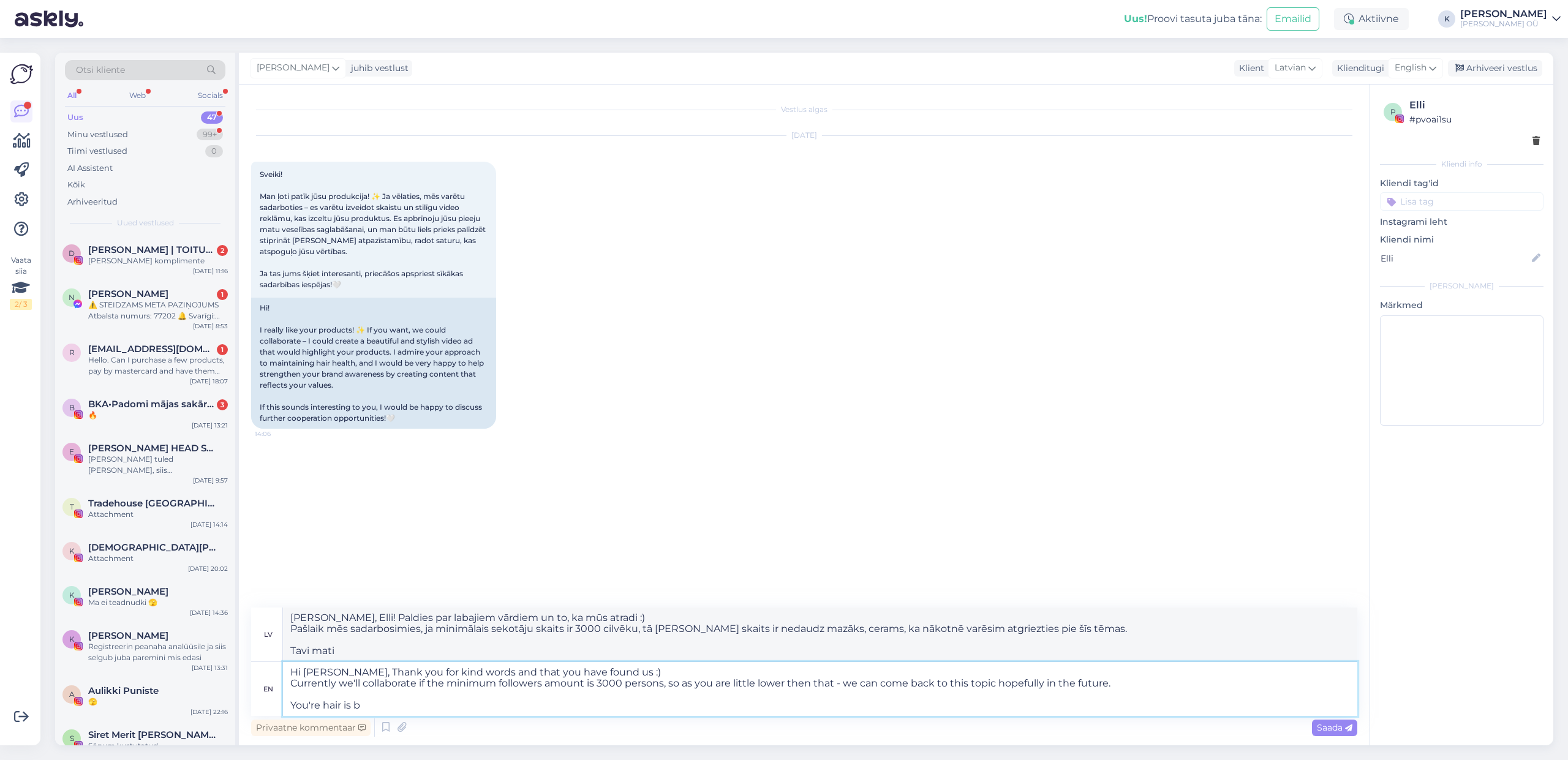
type textarea "[PERSON_NAME], Elli! Paldies par labajiem vārdiem un to, ka mūs atradi :) Pašla…"
type textarea "Hi [PERSON_NAME], Thank you for kind words and that you have found us :) Curren…"
type textarea "[PERSON_NAME], Elli! Paldies par labajiem vārdiem un to, ka mūs atradi :) Pašla…"
type textarea "Hi [PERSON_NAME], Thank you for kind words and that you have found us :) Curren…"
type textarea "[PERSON_NAME], Elli! Paldies par labajiem vārdiem un to, ka mūs atradi :) Pašla…"
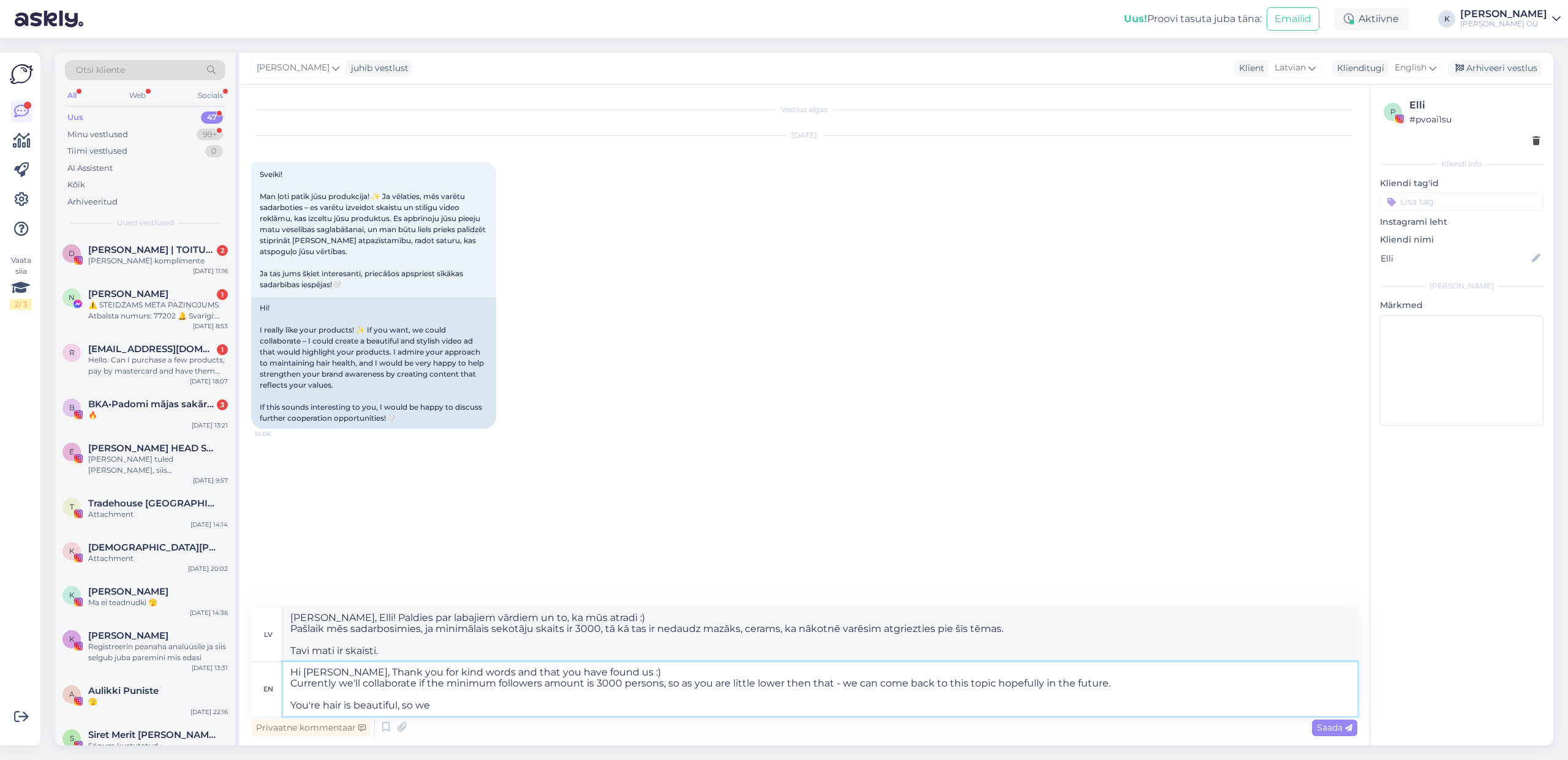
type textarea "Hi [PERSON_NAME], Thank you for kind words and that you have found us :) Curren…"
type textarea "[PERSON_NAME], Elli! Paldies par labajiem vārdiem un to, ka mūs atradi :) Pašla…"
type textarea "Hi [PERSON_NAME], Thank you for kind words and that you have found us :) Curren…"
type textarea "[PERSON_NAME], Elli! Paldies par labajiem vārdiem un to, ka mūs atradi :) Pašla…"
type textarea "Hi [PERSON_NAME], Thank you for kind words and that you have found us :) Curren…"
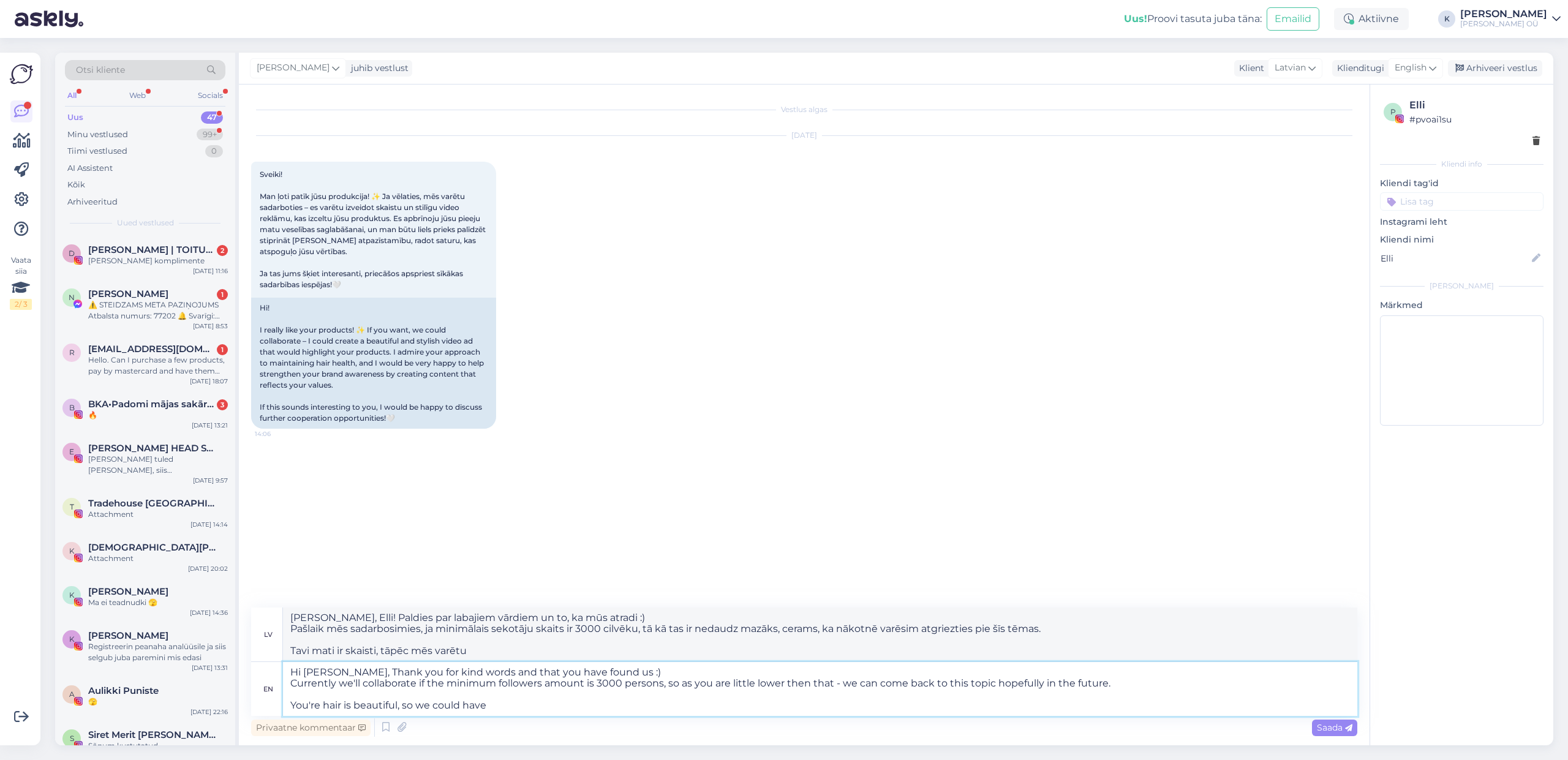
type textarea "[PERSON_NAME], Elli! Paldies par labajiem vārdiem un to, ka mūs atradi :) Pašla…"
type textarea "Hi [PERSON_NAME], Thank you for kind words and that you have found us :) Curren…"
type textarea "[PERSON_NAME], Elli! Paldies par labajiem vārdiem un to, ka mūs atradi :) Pašla…"
click at [400, 704] on textarea "Hi [PERSON_NAME], Thank you for kind words and that you have found us :) Curren…" at bounding box center [821, 689] width 1075 height 54
type textarea "Hi [PERSON_NAME], Thank you for kind words and that you have found us :) Curren…"
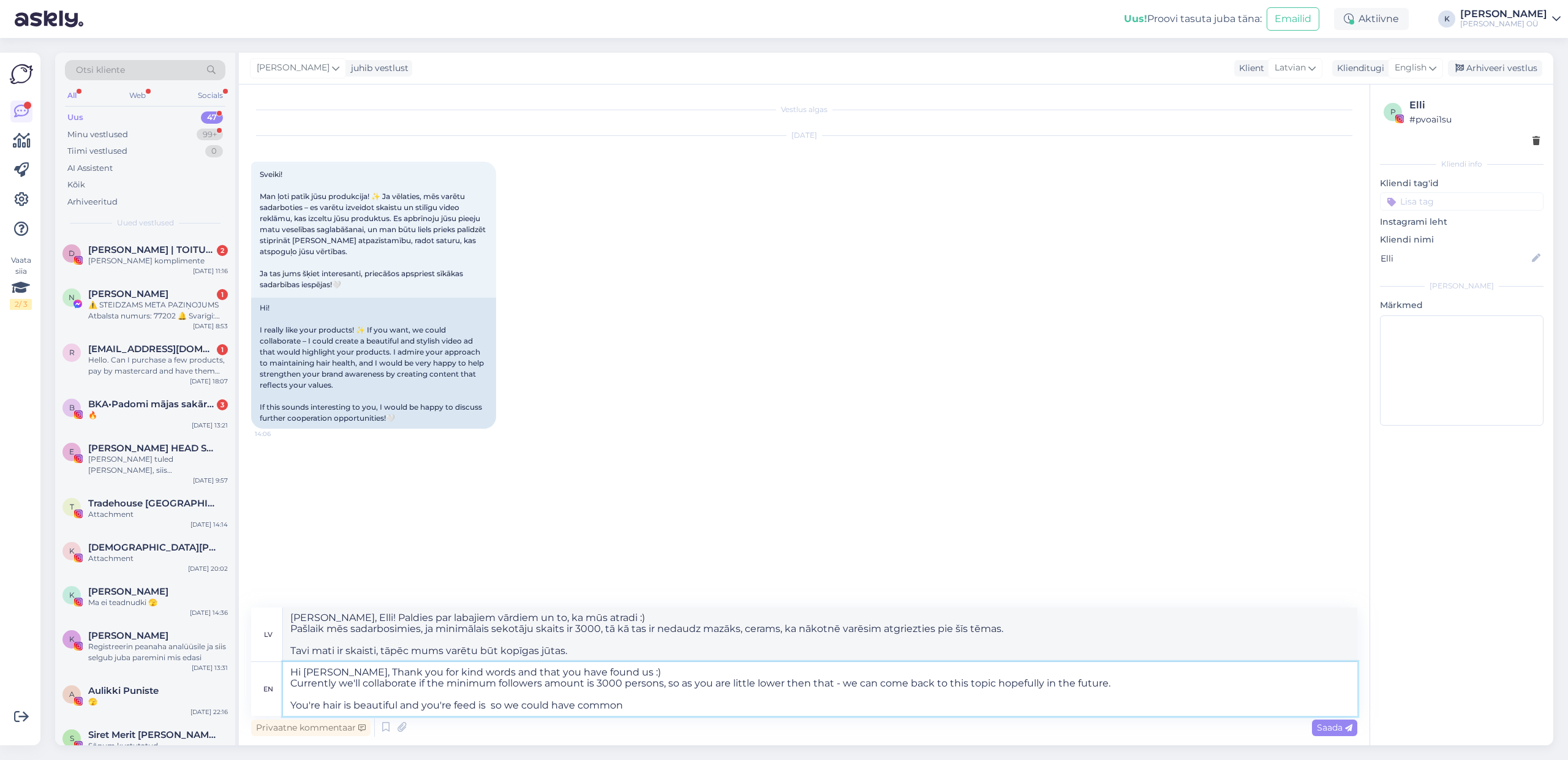
type textarea "[PERSON_NAME], Elli! Paldies par labajiem vārdiem un to, ka mūs atradi :) Pašla…"
type textarea "Hi [PERSON_NAME], Thank you for kind words and that you have found us :) Curren…"
type textarea "[PERSON_NAME], Elli! Paldies par labajiem vārdiem un to, ka mūs atradi :) Pašla…"
type textarea "Hi [PERSON_NAME], Thank you for kind words and that you have found us :) Curren…"
type textarea "[PERSON_NAME], Elli! Paldies par labajiem vārdiem un to, ka mūs atradi :) Pašla…"
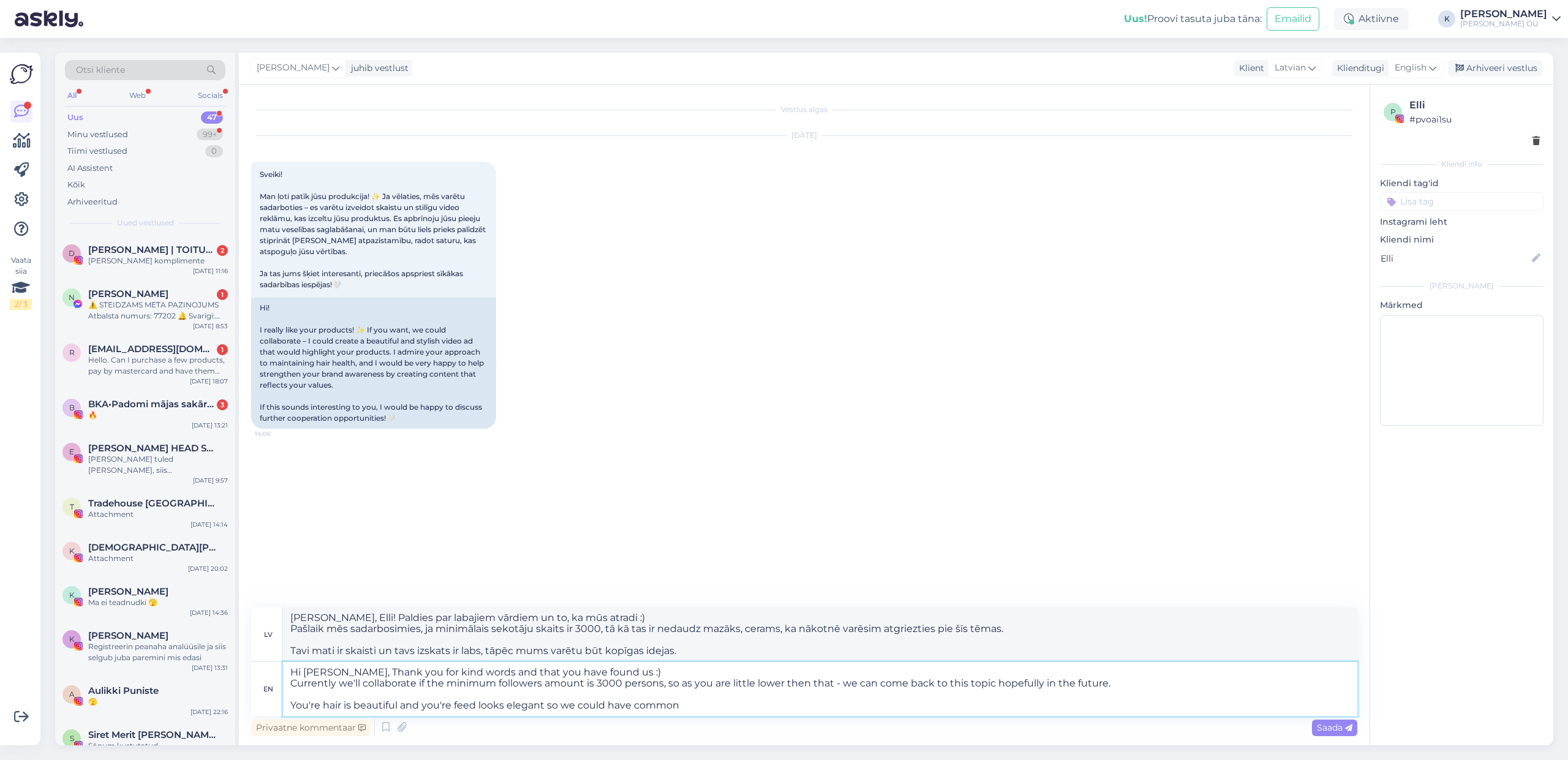
type textarea "Hi [PERSON_NAME], Thank you for kind words and that you have found us :) Curren…"
drag, startPoint x: 753, startPoint y: 711, endPoint x: 742, endPoint y: 707, distance: 11.7
click at [753, 710] on textarea "Hi [PERSON_NAME], Thank you for kind words and that you have found us :) Curren…" at bounding box center [821, 689] width 1075 height 54
type textarea "[PERSON_NAME], Elli! Paldies par labajiem vārdiem un to, ka mūs atradi :) Pašla…"
drag, startPoint x: 706, startPoint y: 704, endPoint x: 601, endPoint y: 703, distance: 105.0
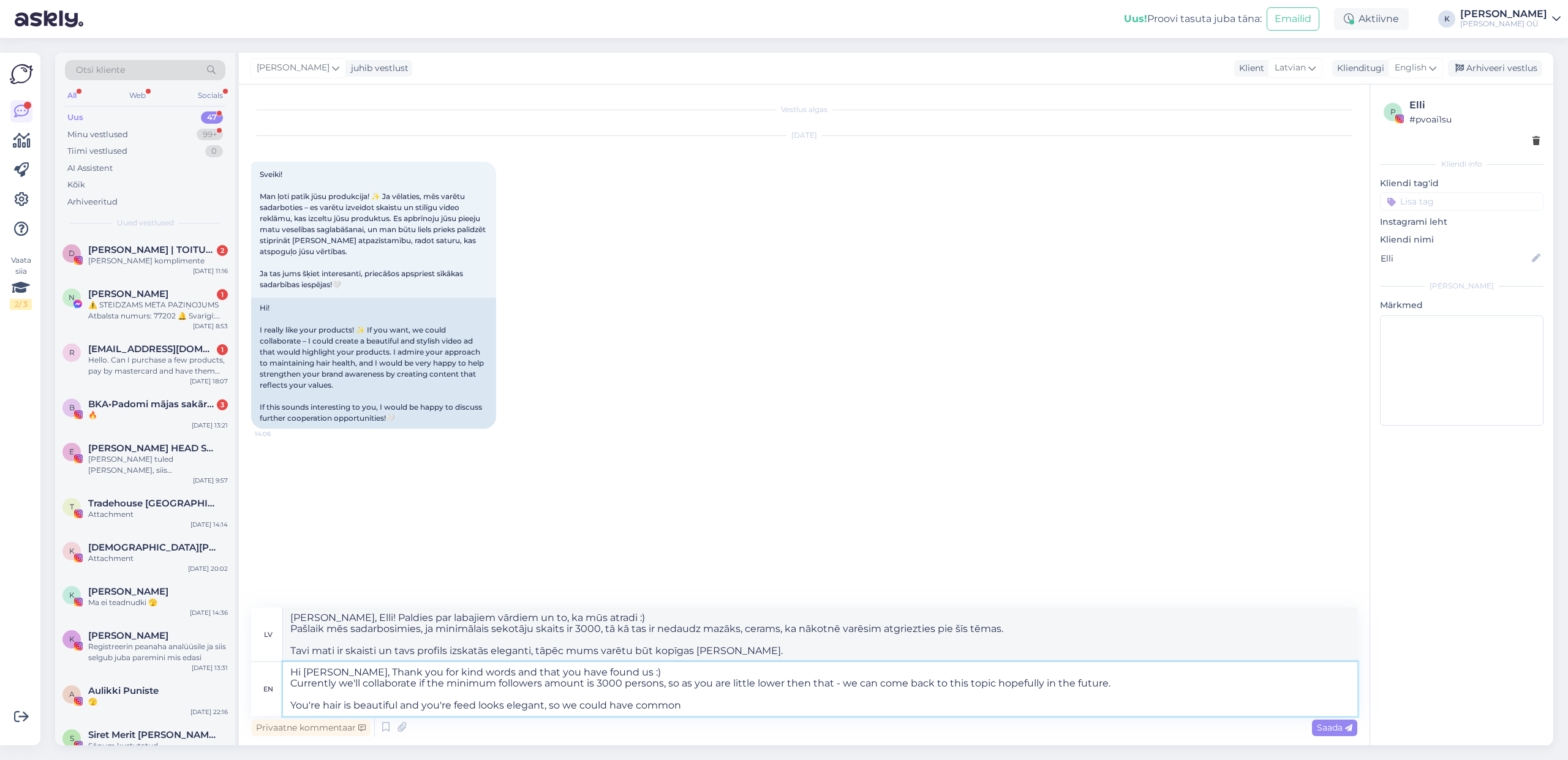
click at [601, 703] on textarea "Hi [PERSON_NAME], Thank you for kind words and that you have found us :) Curren…" at bounding box center [821, 689] width 1075 height 54
click at [699, 711] on textarea "Hi [PERSON_NAME], Thank you for kind words and that you have found us :) Curren…" at bounding box center [821, 689] width 1075 height 54
drag, startPoint x: 669, startPoint y: 684, endPoint x: 1093, endPoint y: 688, distance: 424.0
click at [1093, 688] on textarea "Hi [PERSON_NAME], Thank you for kind words and that you have found us :) Curren…" at bounding box center [821, 689] width 1075 height 54
click at [1116, 683] on textarea "Hi [PERSON_NAME], Thank you for kind words and that you have found us :) Curren…" at bounding box center [821, 689] width 1075 height 54
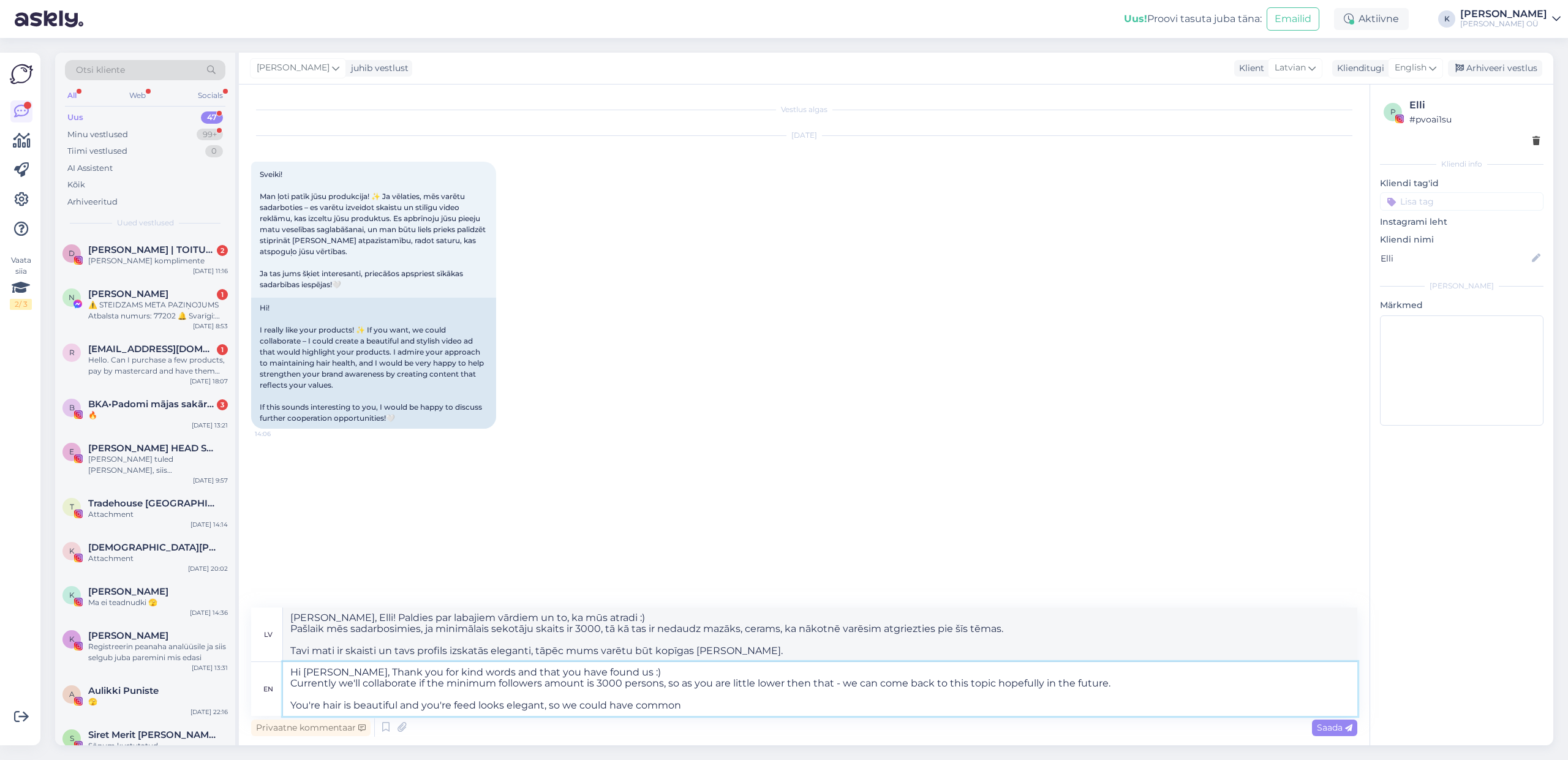
drag, startPoint x: 1117, startPoint y: 683, endPoint x: 664, endPoint y: 683, distance: 453.0
click at [664, 683] on textarea "Hi [PERSON_NAME], Thank you for kind words and that you have found us :) Curren…" at bounding box center [821, 689] width 1075 height 54
type textarea "Hi [PERSON_NAME], Thank you for kind words and that you have found us :) Curren…"
type textarea "[PERSON_NAME], Elli! Paldies par labajiem vārdiem un to, ka mūs atradi :) Pašla…"
type textarea "Hi [PERSON_NAME], Thank you for kind words and that you have found us :) Curren…"
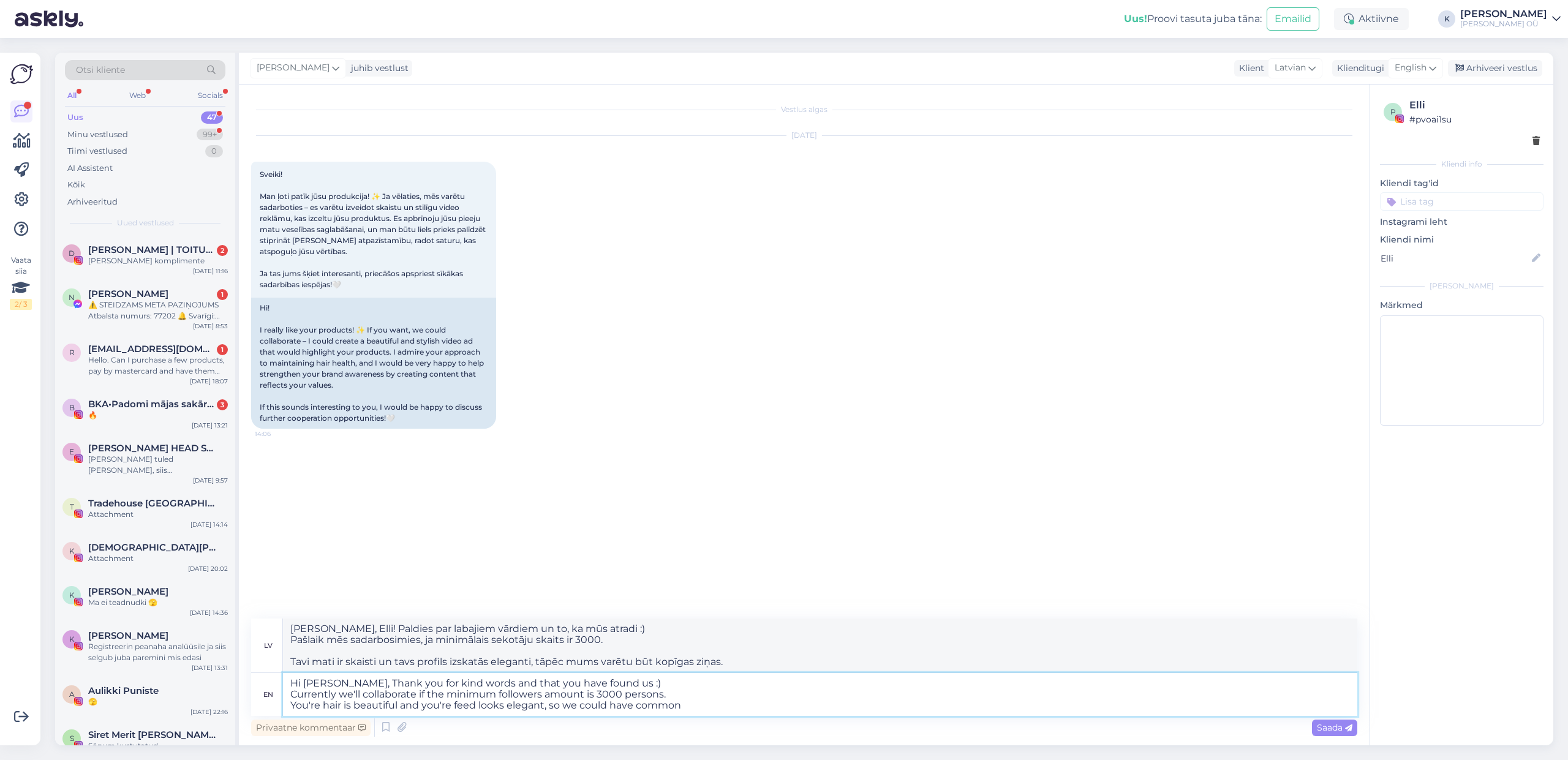
click at [706, 705] on textarea "Hi [PERSON_NAME], Thank you for kind words and that you have found us :) Curren…" at bounding box center [821, 695] width 1075 height 43
type textarea "[PERSON_NAME], Elli! Paldies par labajiem vārdiem un to, ka mūs atradi :) Pašla…"
drag, startPoint x: 704, startPoint y: 709, endPoint x: 565, endPoint y: 705, distance: 139.1
click at [565, 705] on textarea "Hi [PERSON_NAME], Thank you for kind words and that you have found us :) Curren…" at bounding box center [821, 695] width 1075 height 43
type textarea "Hi [PERSON_NAME], Thank you for kind words and that you have found us :) Curren…"
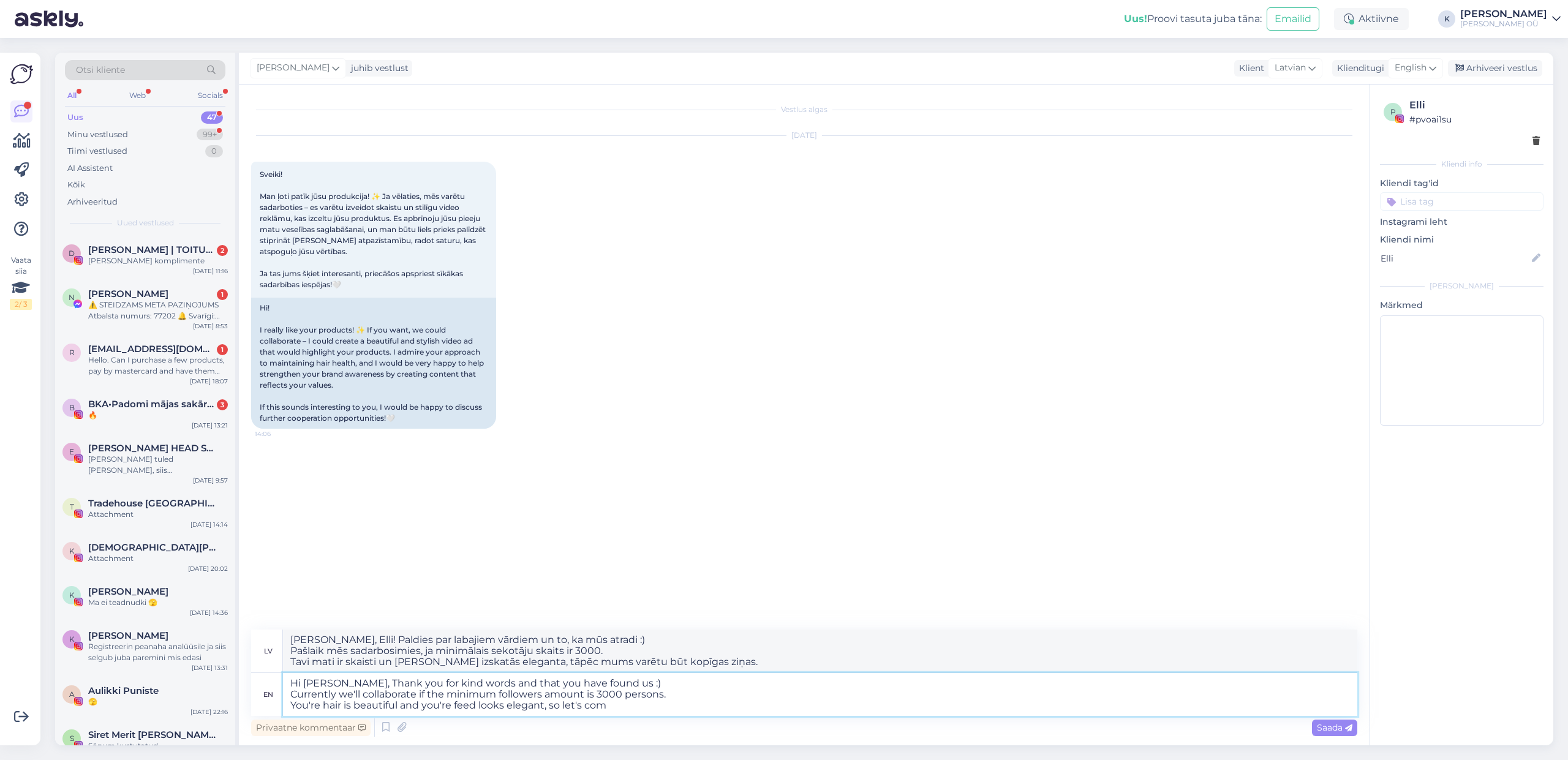
type textarea "[PERSON_NAME], Elli! Paldies par labajiem vārdiem un to, ka mūs atradi :) Pašla…"
type textarea "Hi [PERSON_NAME], Thank you for kind words and that you have found us :) Curren…"
type textarea "[PERSON_NAME], Elli! Paldies par labajiem vārdiem un to, ka mūs atradi :) Pašla…"
type textarea "Hi [PERSON_NAME], Thank you for kind words and that you have found us :) Curren…"
type textarea "[PERSON_NAME], Elli! Paldies par labajiem vārdiem un to, ka mūs atradi :) Pašla…"
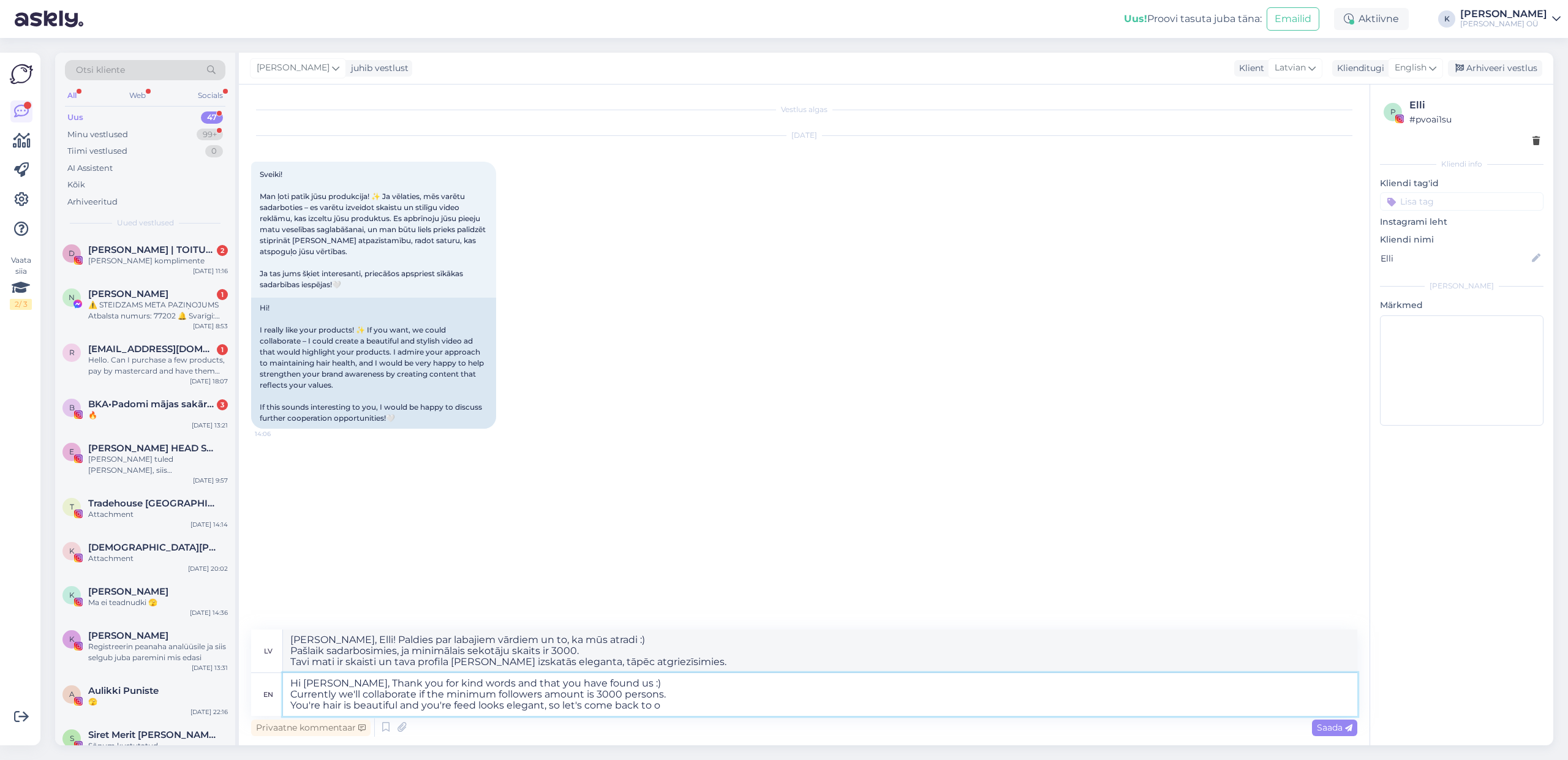
type textarea "Hi [PERSON_NAME], Thank you for kind words and that you have found us :) Curren…"
type textarea "[PERSON_NAME], Elli! Paldies par labajiem vārdiem un to, ka mūs atradi :) Pašla…"
type textarea "Hi [PERSON_NAME], Thank you for kind words and that you have found us :) Curren…"
type textarea "[PERSON_NAME], Elli! Paldies par labajiem vārdiem un to, ka mūs atradi :) Pašla…"
type textarea "Hi [PERSON_NAME], Thank you for kind words and that you have found us :) Curren…"
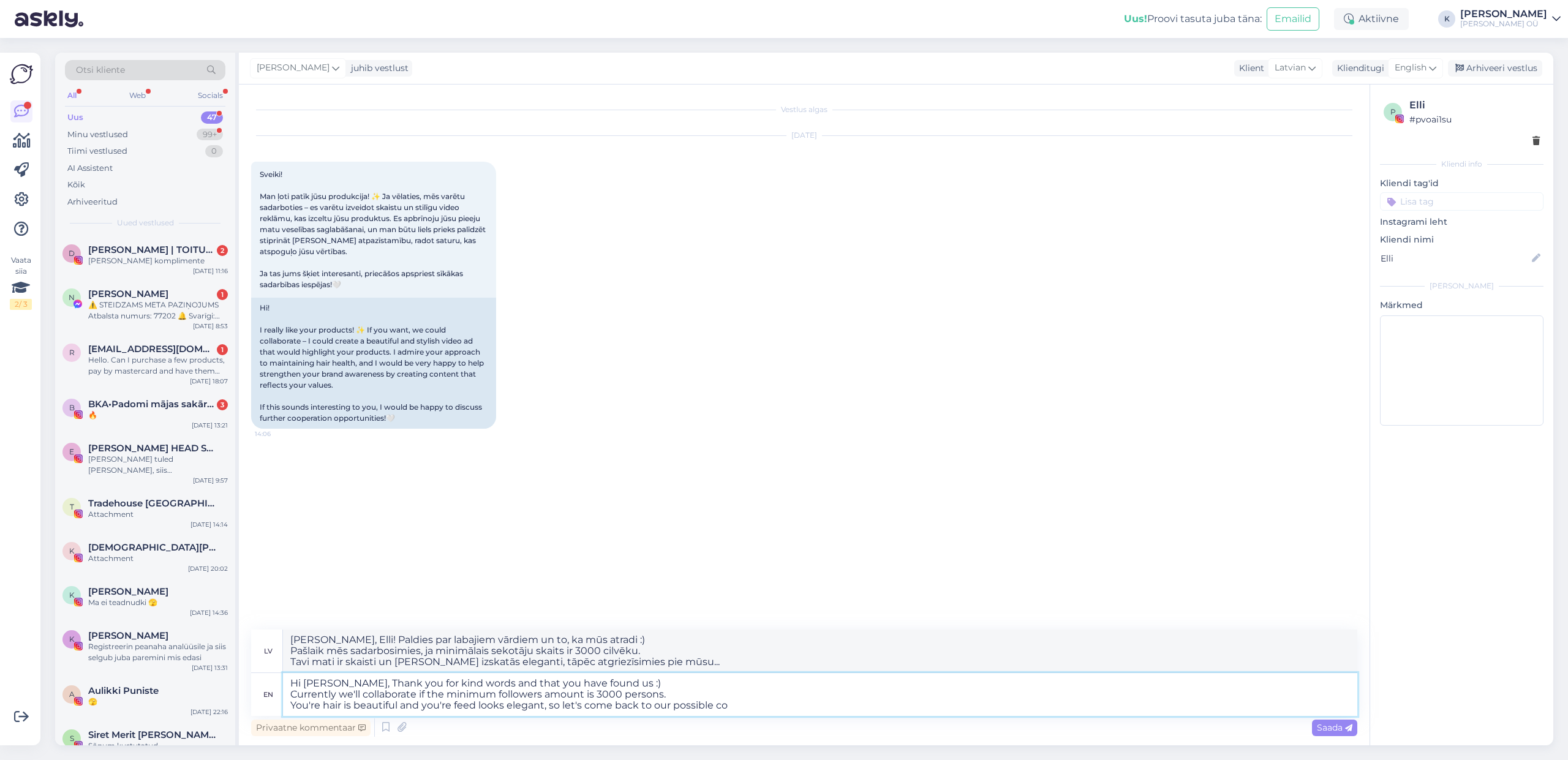
type textarea "[PERSON_NAME], Elli! Paldies par labajiem vārdiem un to, ka mūs atradi :) Pašla…"
type textarea "Hi [PERSON_NAME], Thank you for kind words and that you have found us :) Curren…"
type textarea "[PERSON_NAME], Elli! Paldies par labajiem vārdiem un to, ka mūs atradi :) Pašla…"
type textarea "Hi [PERSON_NAME], Thank you for kind words and that you have found us :) Curren…"
type textarea "[PERSON_NAME], Elli! Paldies par labajiem vārdiem un to, ka mūs atradi :) Pašla…"
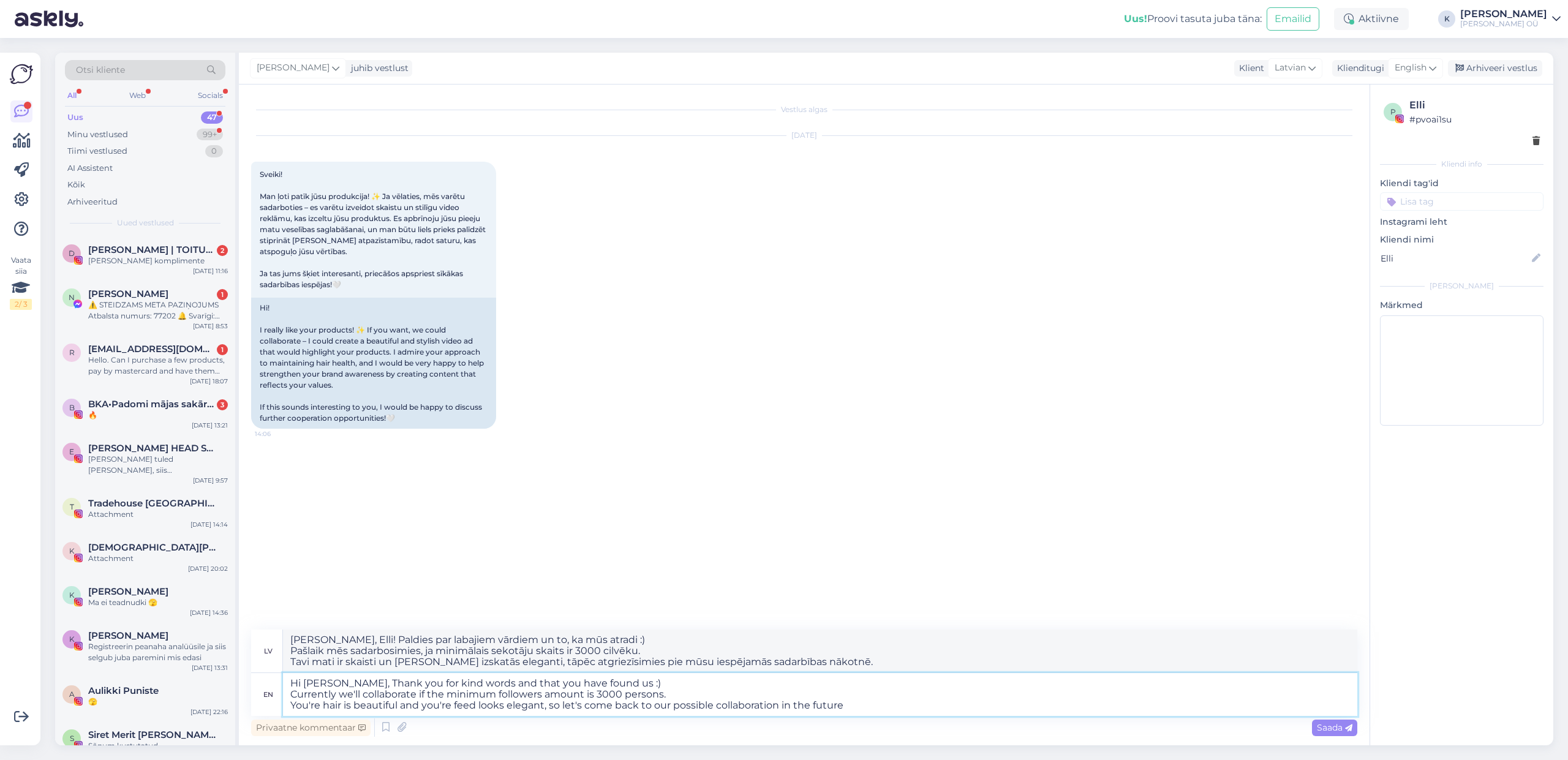
type textarea "Hi [PERSON_NAME], Thank you for kind words and that you have found us :) Curren…"
type textarea "[PERSON_NAME], Elli! Paldies par labajiem vārdiem un to, ka mūs atradi :) Pašla…"
type textarea "Hi [PERSON_NAME], Thank you for kind words and that you have found us :) Curren…"
type textarea "[PERSON_NAME], Elli! Paldies par labajiem vārdiem un to, ka mūs atradi :) Pašla…"
type textarea "Hi [PERSON_NAME], Thank you for kind words and that you have found us :) Curren…"
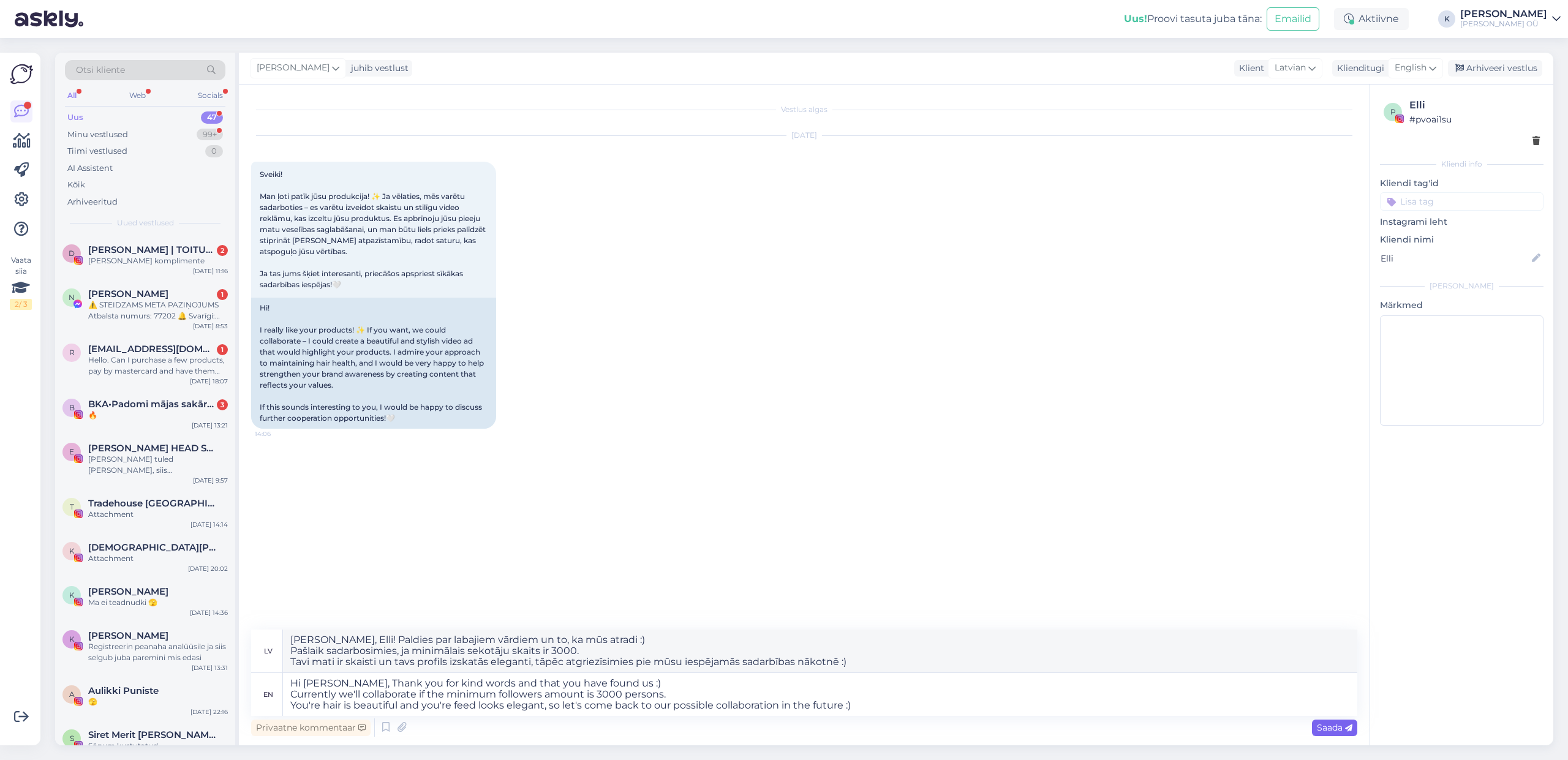
click at [1318, 728] on span "Saada" at bounding box center [1335, 728] width 36 height 11
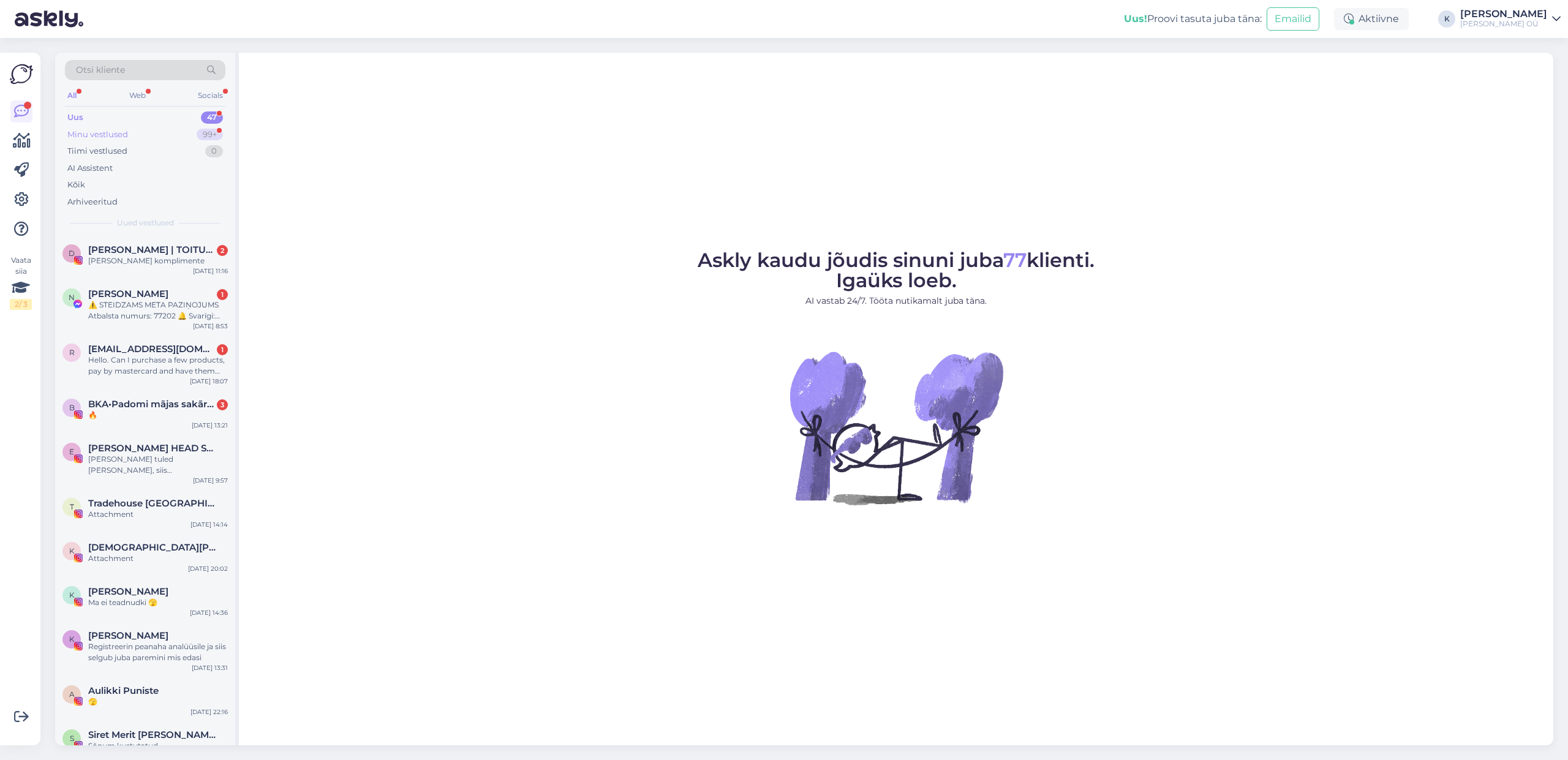
click at [106, 132] on div "Minu vestlused" at bounding box center [97, 135] width 61 height 12
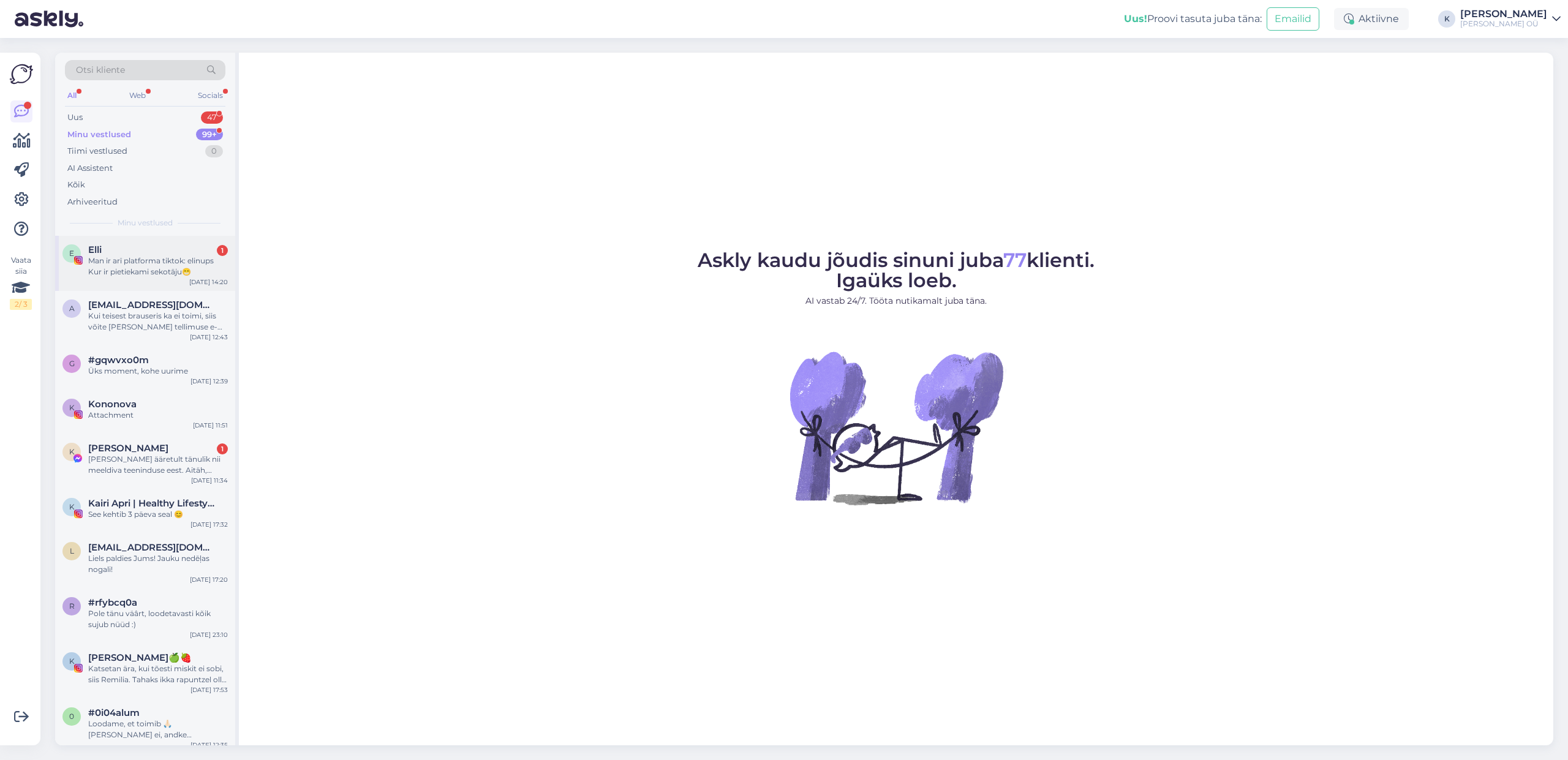
click at [112, 265] on div "Man ir arī platforma tiktok: elinups Kur ir pietiekami sekotāju😁" at bounding box center [158, 267] width 140 height 22
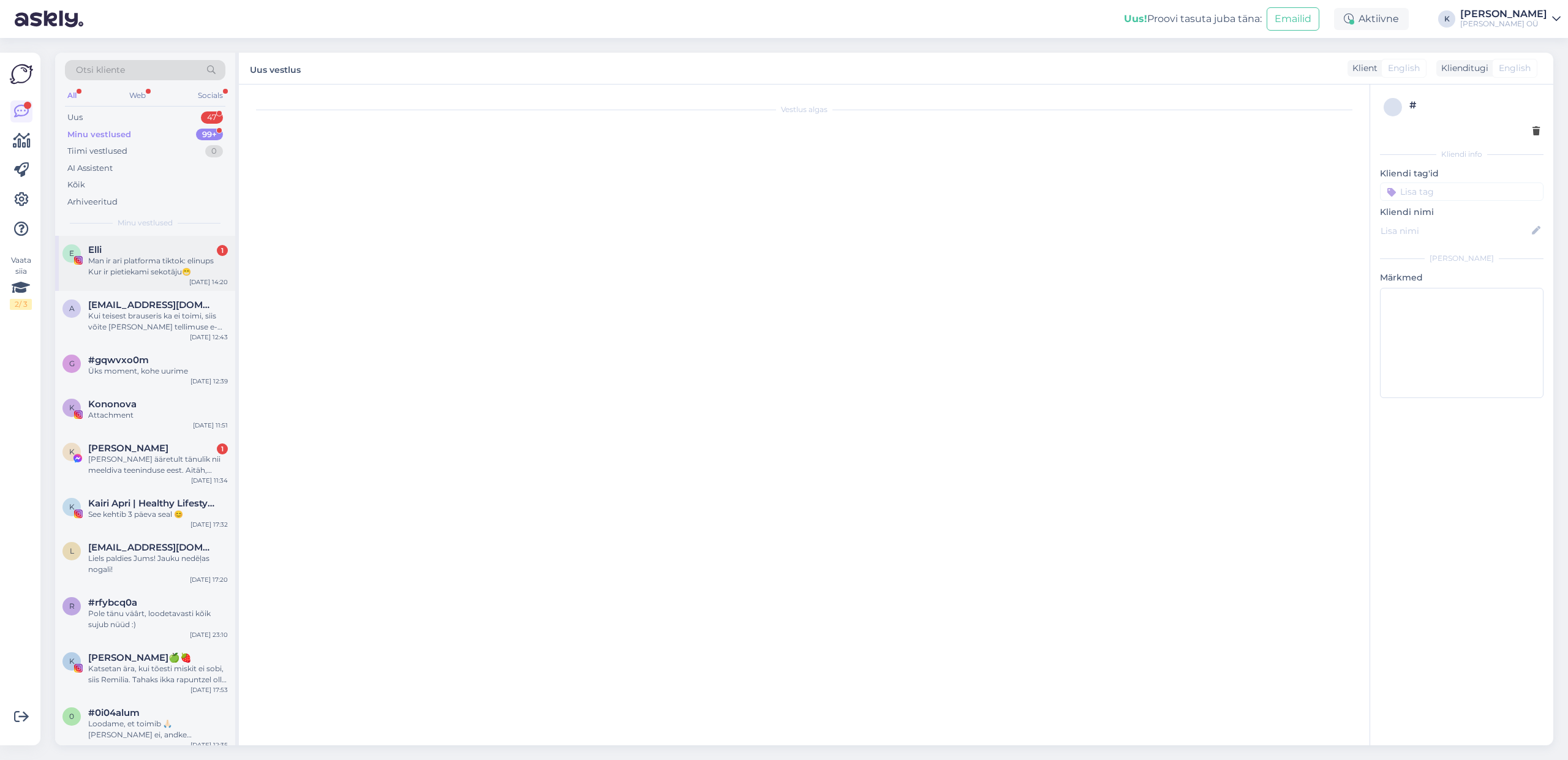
scroll to position [48, 0]
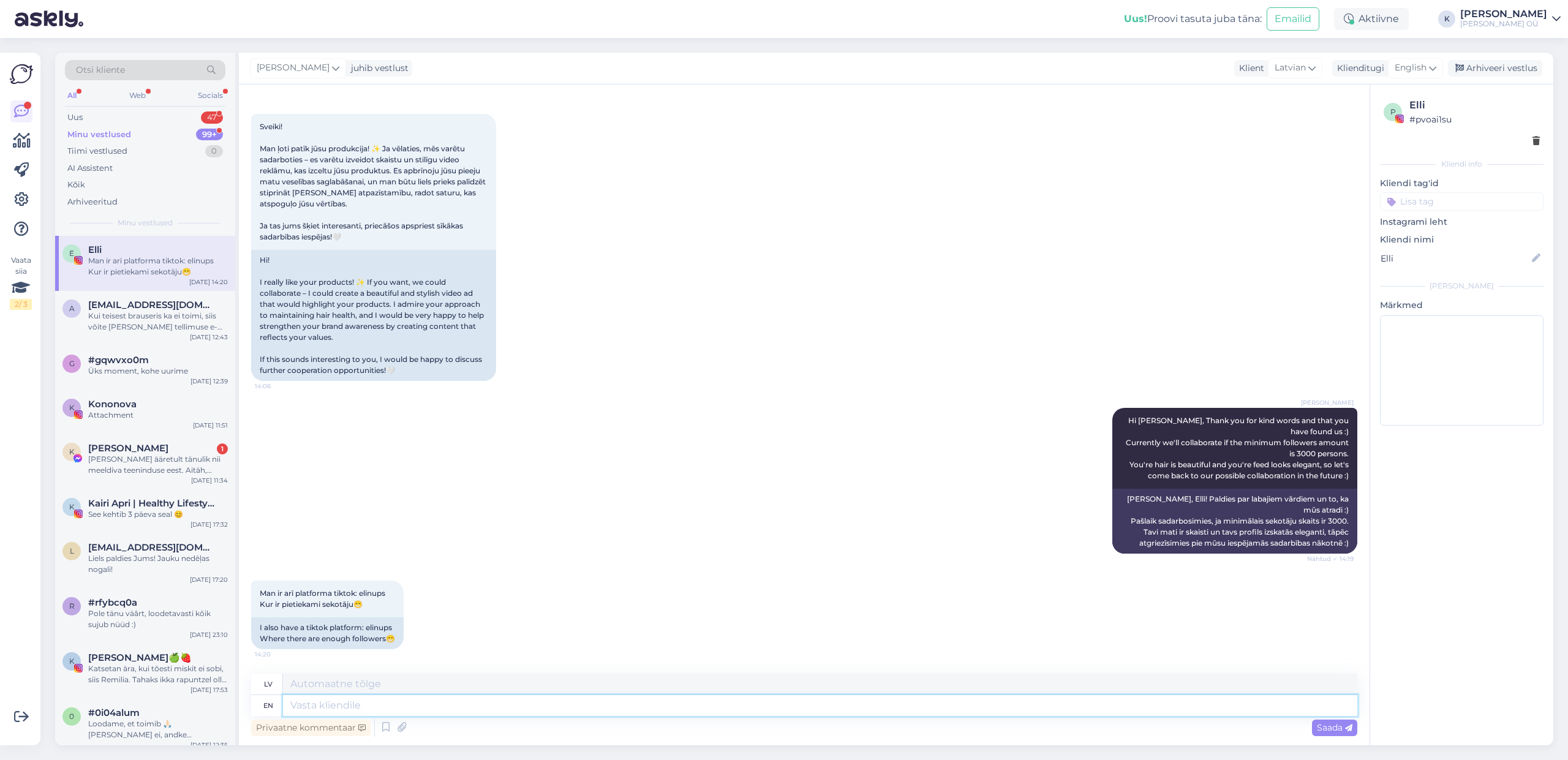
click at [399, 701] on textarea at bounding box center [821, 705] width 1075 height 21
type textarea "TikTok i"
type textarea "TikTok"
type textarea "TikTok is no"
type textarea "TikTok ir"
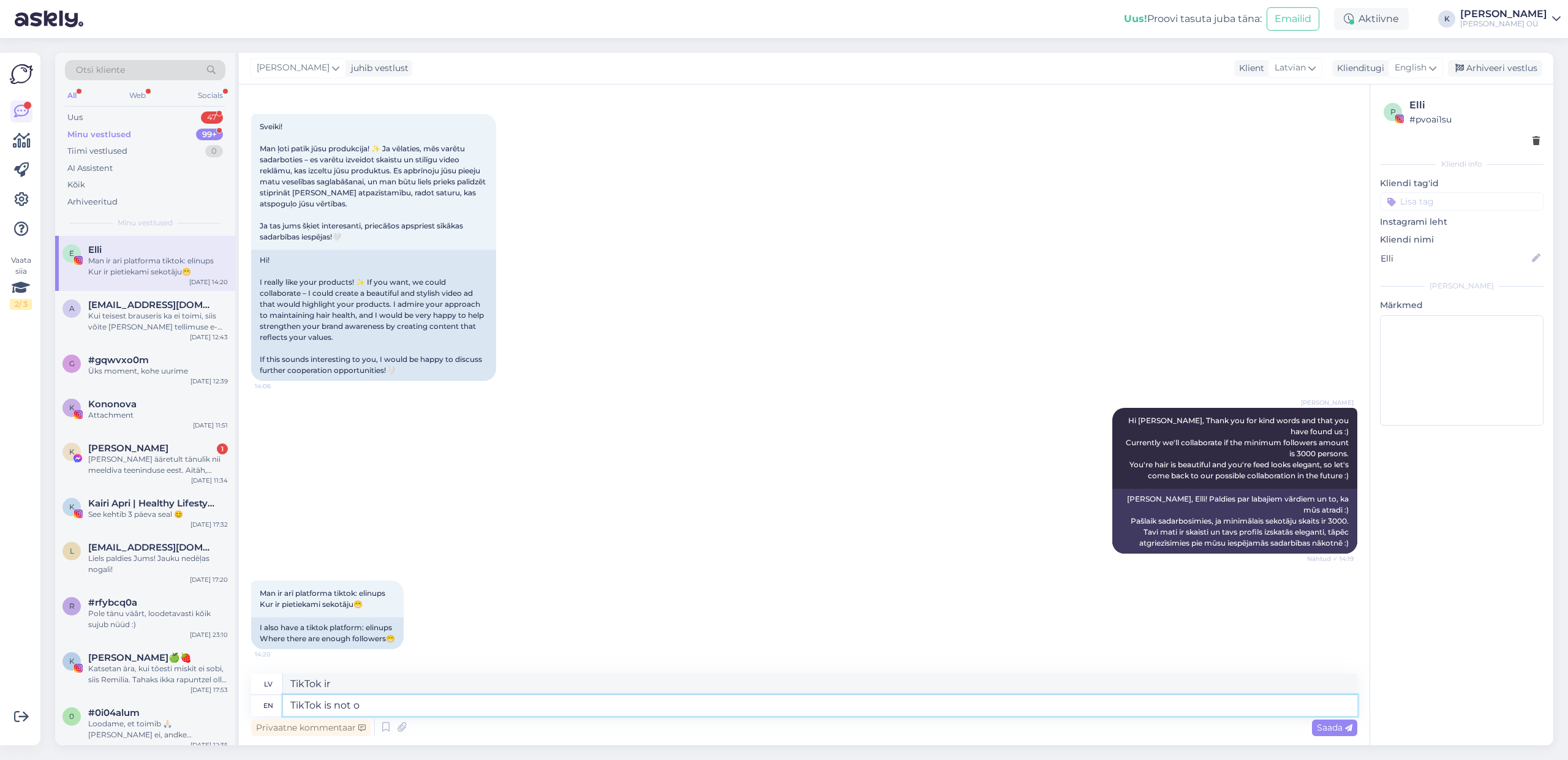
type textarea "TikTok is not ou"
type textarea "TikTok nav"
type textarea "TikTok is not our"
type textarea "TikTok nav mūsu"
type textarea "TikTok is not our primary c"
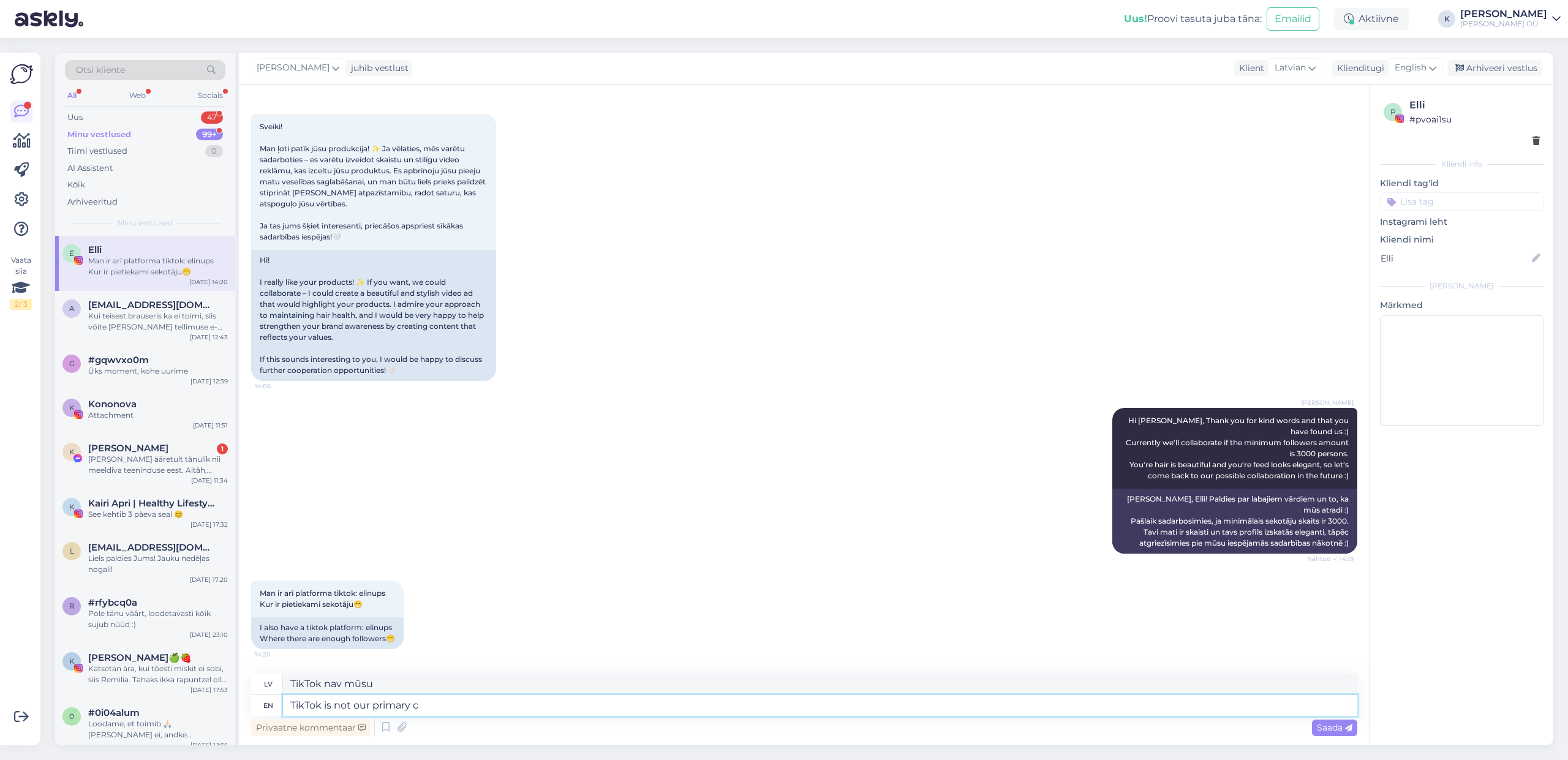
type textarea "TikTok nav mūsu galvenais"
type textarea "TikTok is not our primary channel,"
type textarea "TikTok nav mūsu galvenais kanāls,"
type textarea "TikTok is not our primary channel, our t"
type textarea "TikTok nav mūsu galvenais kanāls, mūsu"
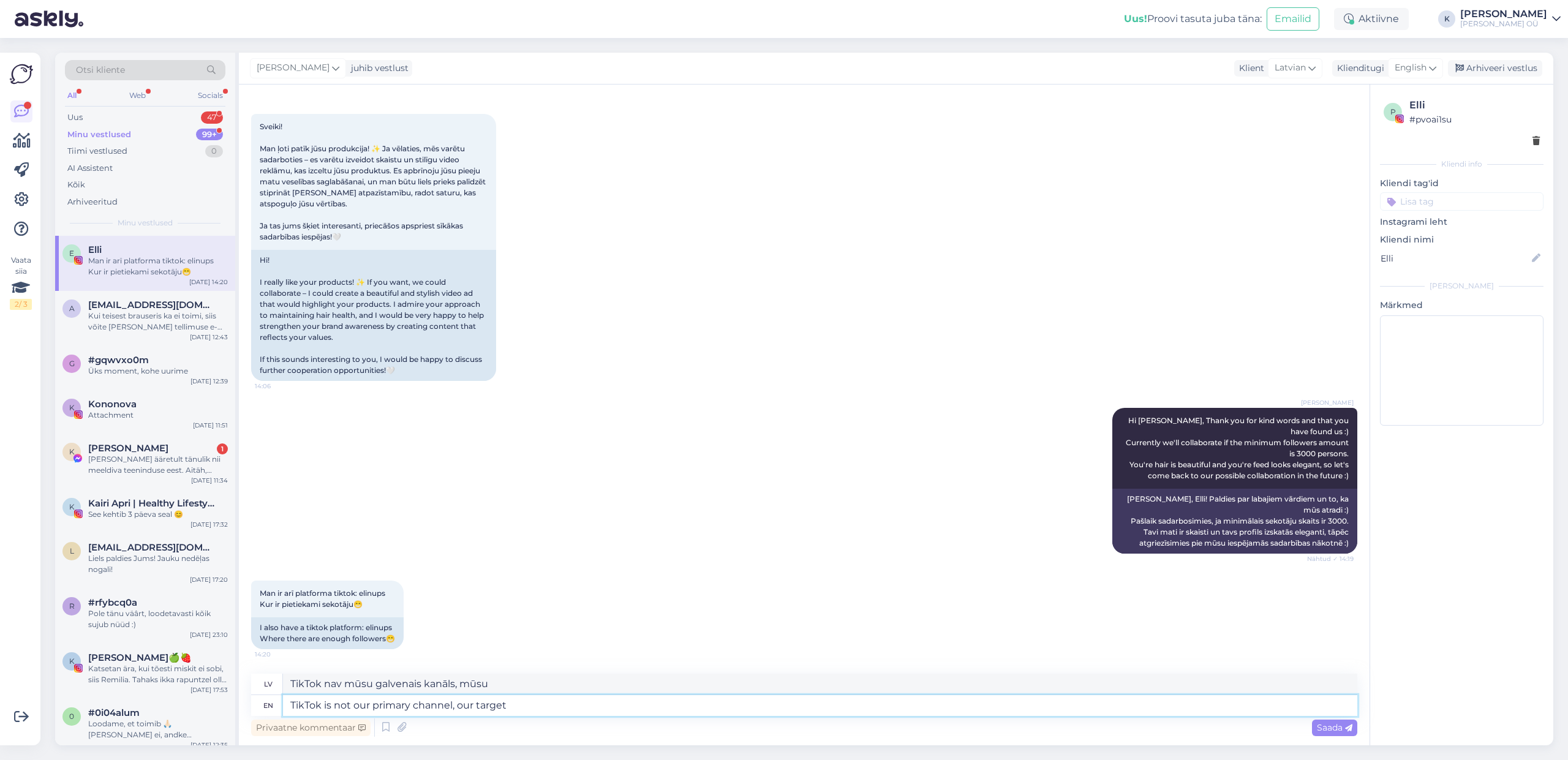
type textarea "TikTok is not our primary channel, our target"
type textarea "TikTok nav mūsu galvenais kanāls, bet gan mūsu mērķis"
type textarea "TikTok is not our primary channel, our target group"
type textarea "TikTok nav mūsu galvenais kanāls, mūsu mērķauditorija"
type textarea "TikTok is not our primary channel, our target group is"
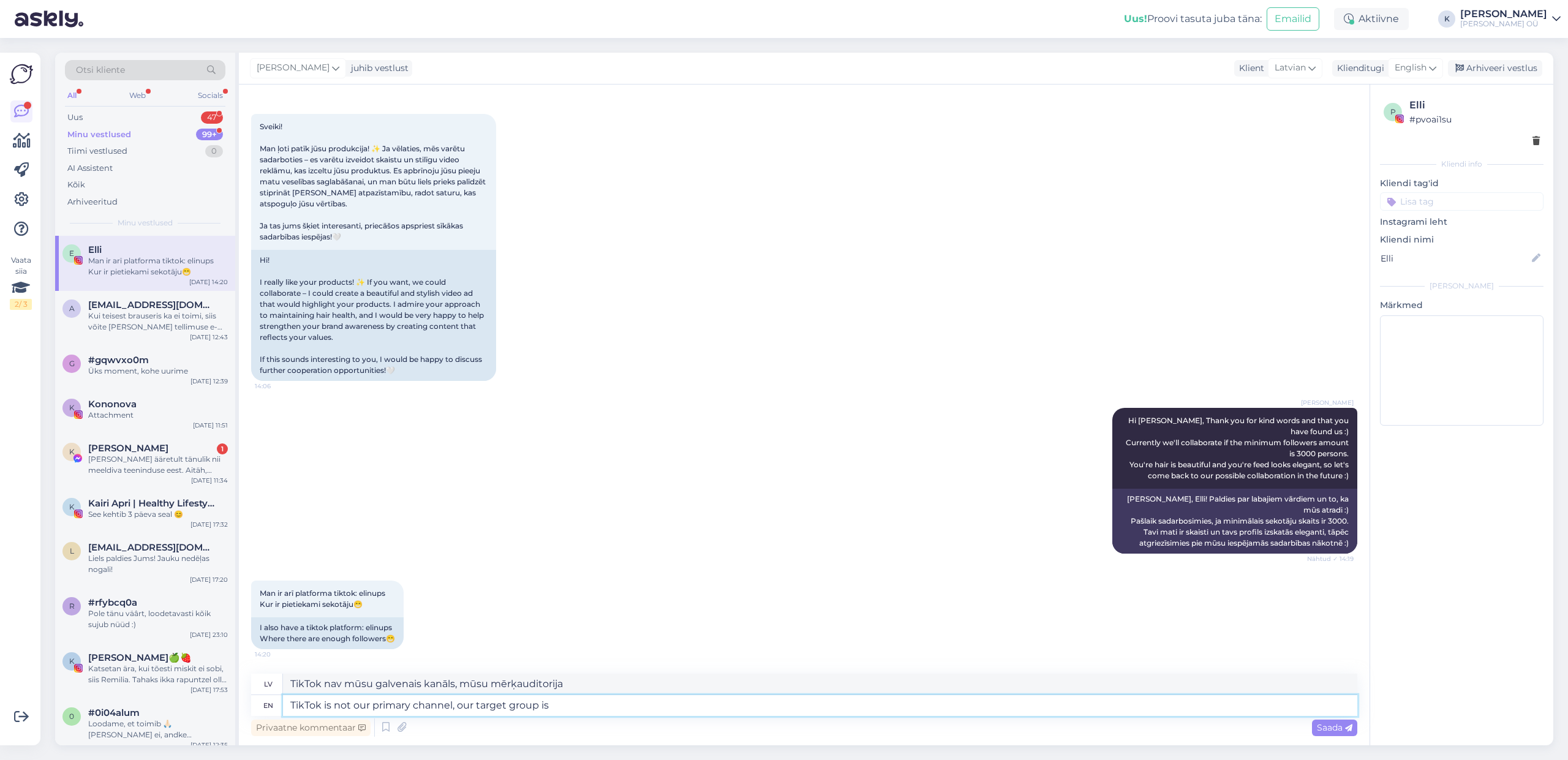
type textarea "TikTok nav mūsu galvenais kanāls, mūsu mērķauditorija ir"
type textarea "TikTok is not our primary channel, our target group is 30+"
type textarea "TikTok nav mūsu galvenais kanāls, mūsu mērķauditorija ir 30+"
type textarea "TikTok is not our primary channel, our target group is 30+"
click at [1331, 729] on span "Saada" at bounding box center [1335, 728] width 36 height 11
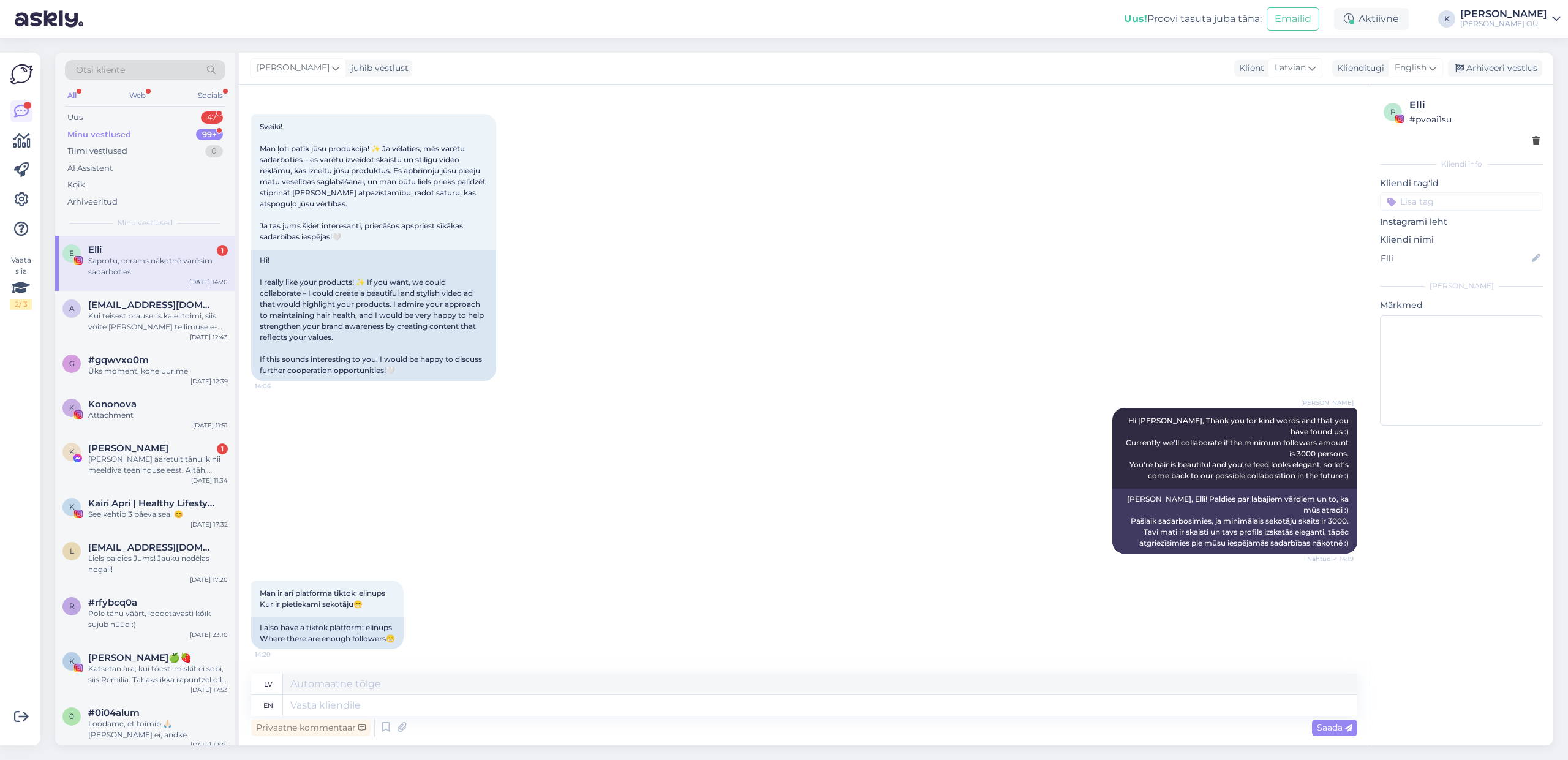
scroll to position [206, 0]
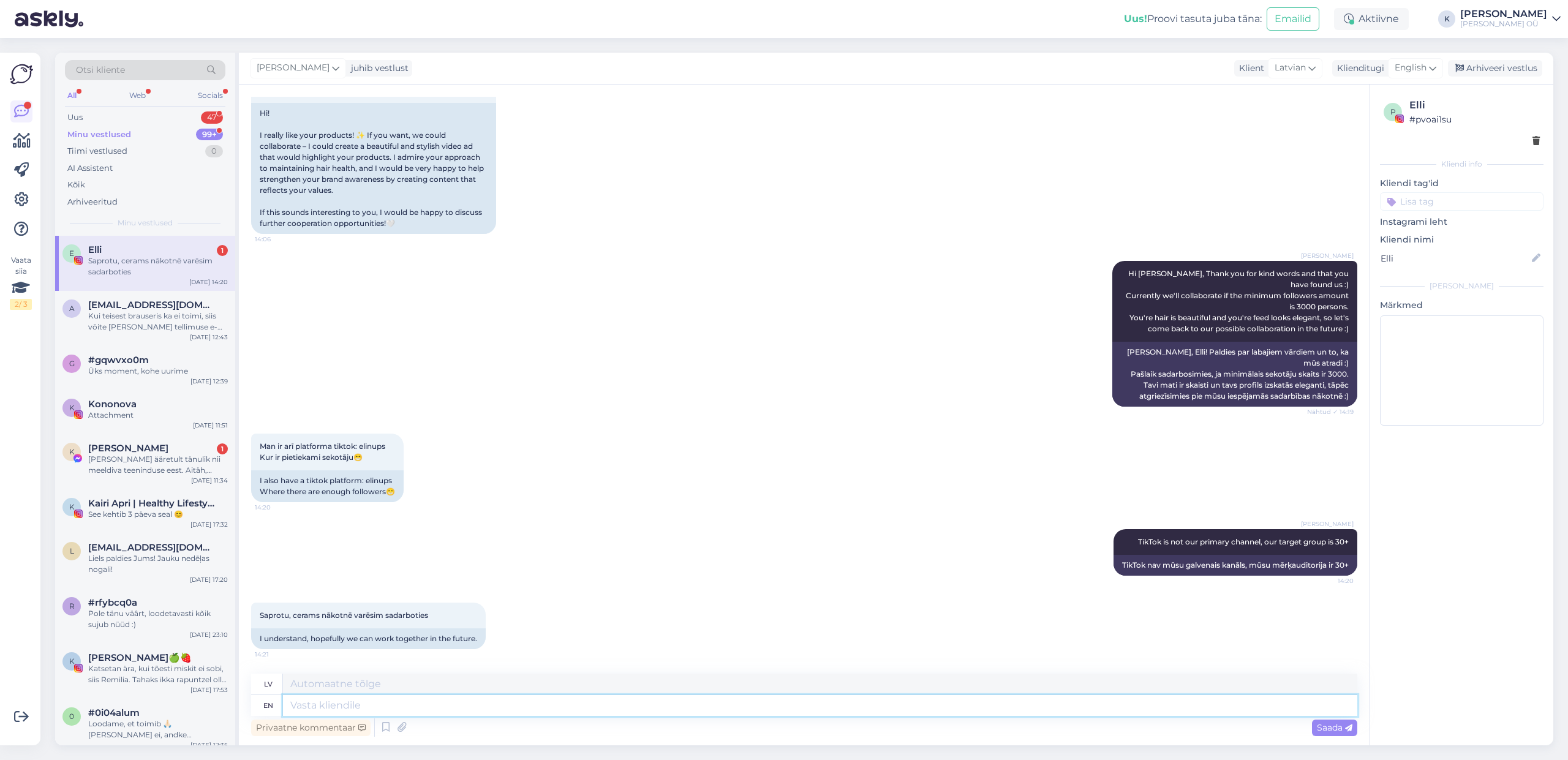
click at [370, 709] on textarea at bounding box center [821, 705] width 1075 height 21
type textarea "Yes,"
type textarea "Jā,"
type textarea "Yes, I h"
type textarea "Jā, es"
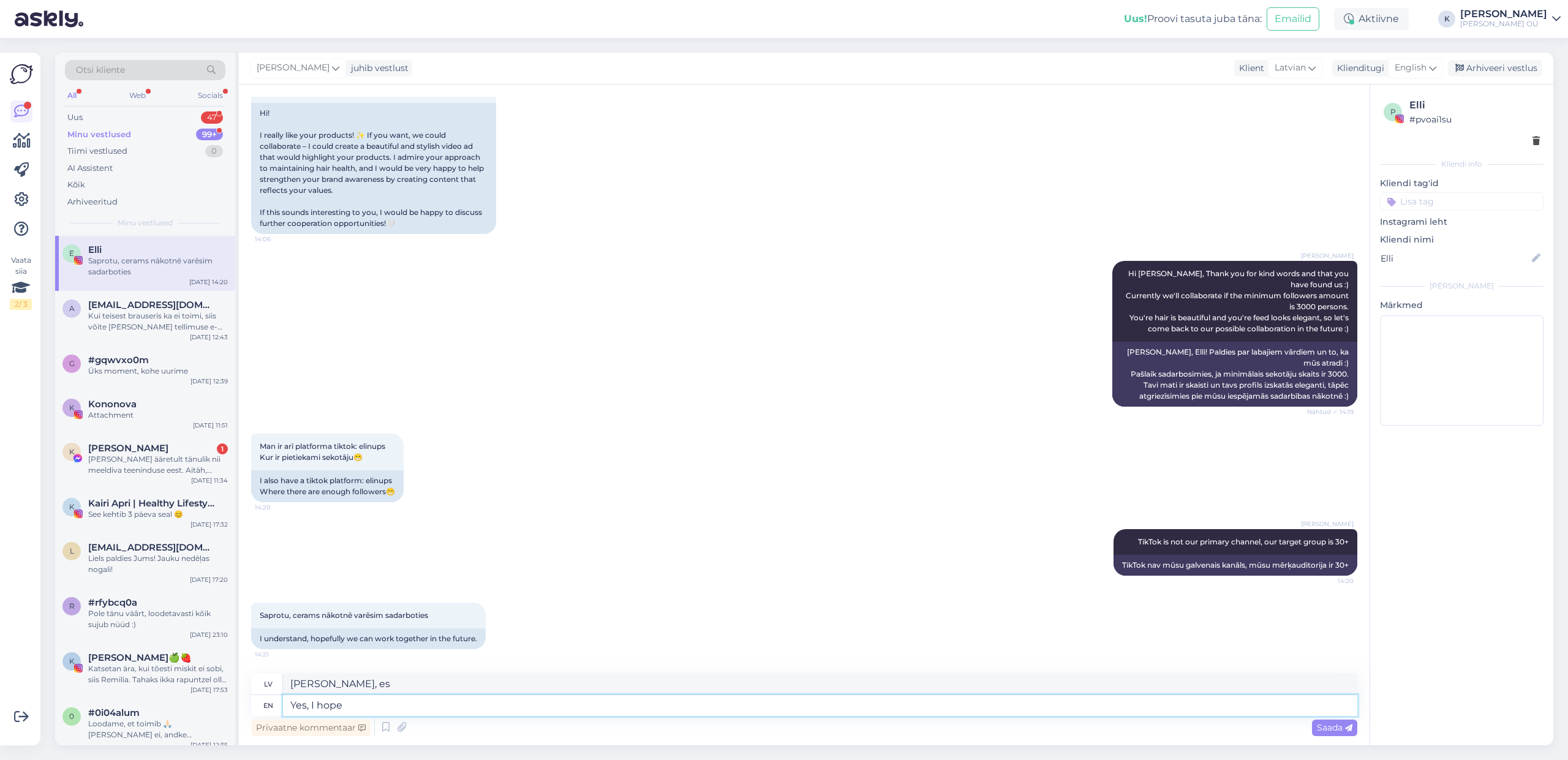
type textarea "Yes, I hope s"
type textarea "Jā, es ceru"
type textarea "Yes, I hope so -"
type textarea "Jā, es ceru, ka tā ir -"
type textarea "Yes, I hope so - j"
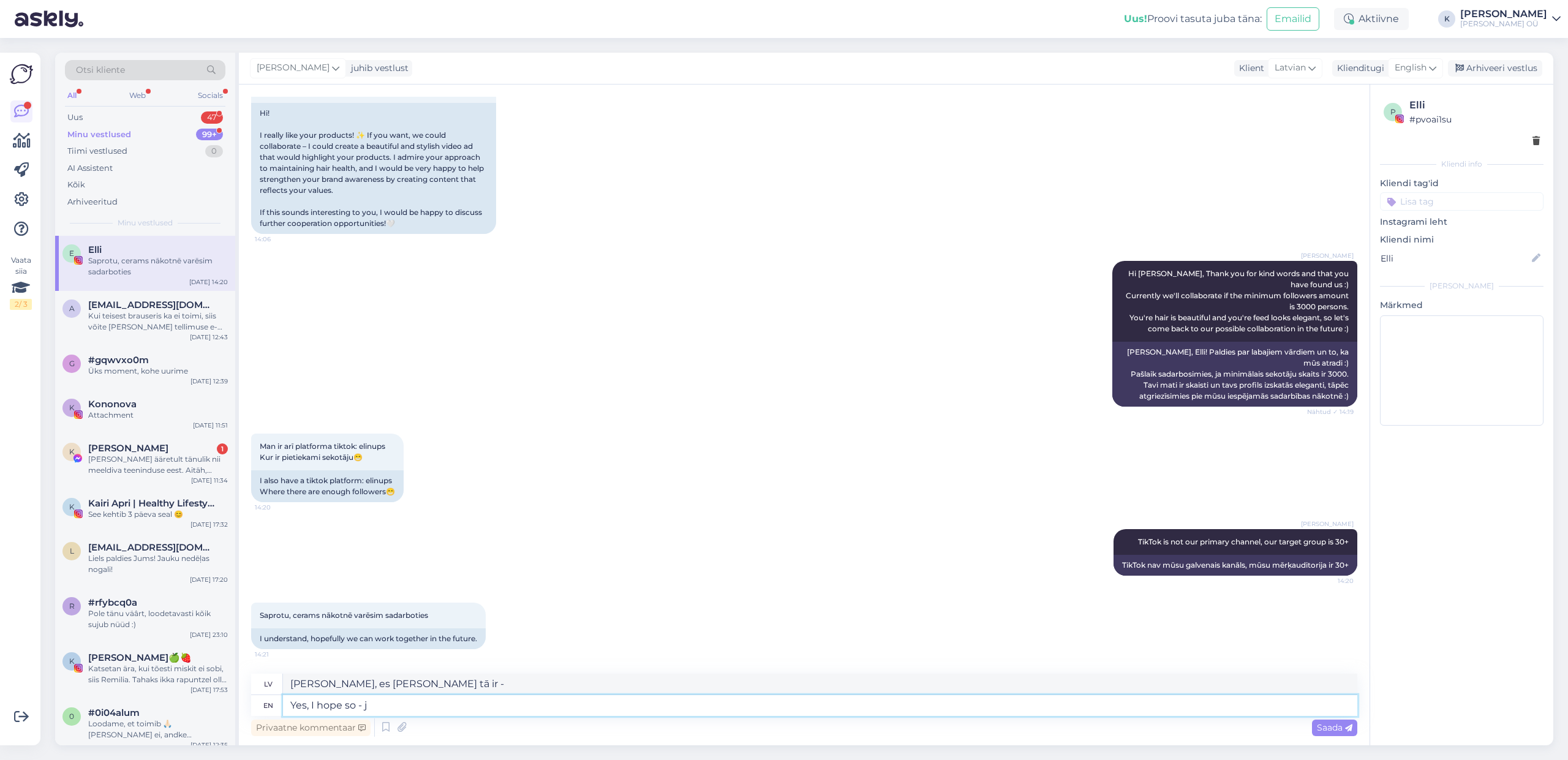
type textarea "Jā, es ceru, ka tā ir - j"
type textarea "Yes, I hope so -"
type textarea "Jā, es ceru, ka tā ir -"
type textarea "Yes, I hope so - keep"
type textarea "Jā, es ceru — paturiet"
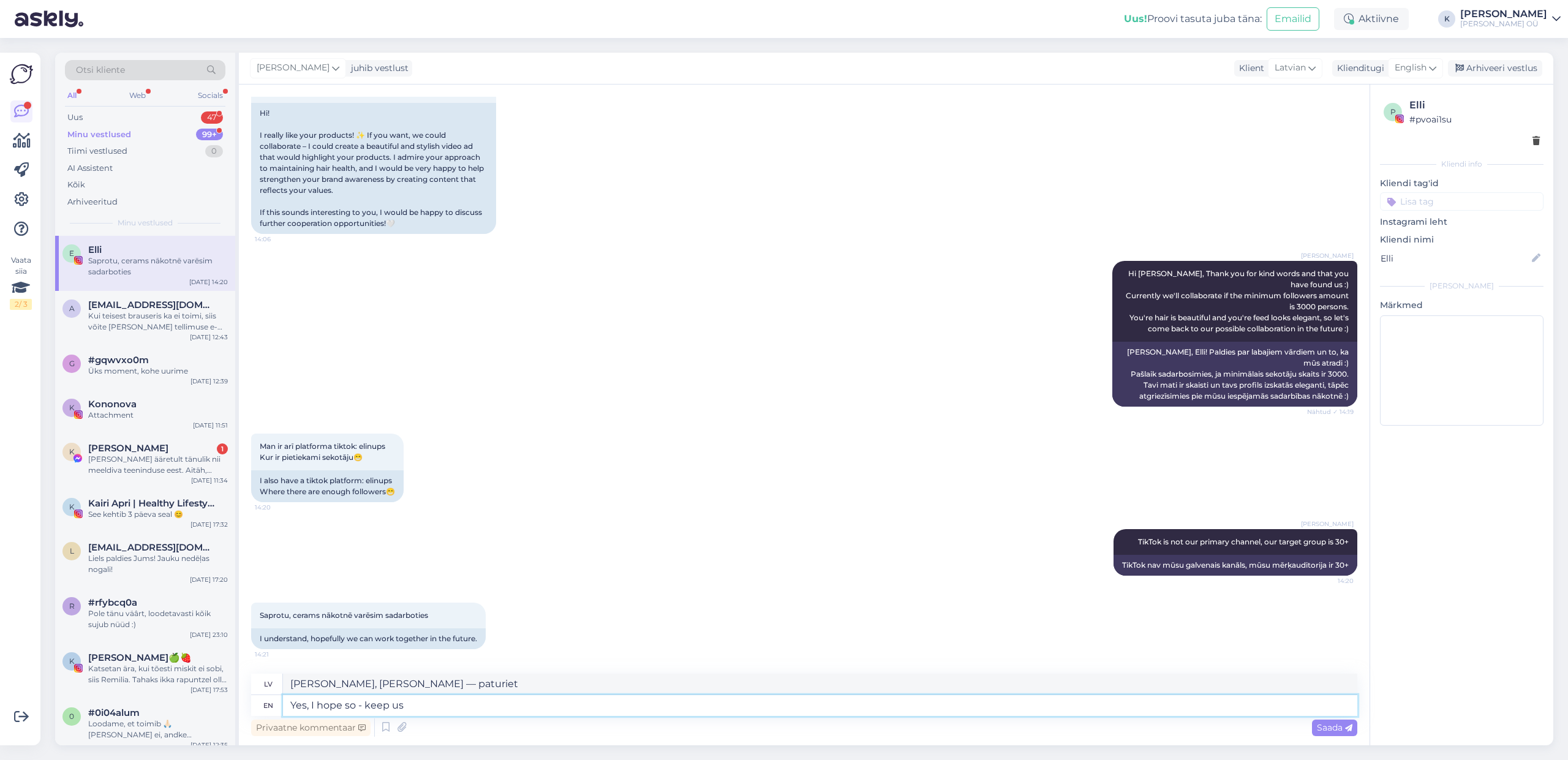
type textarea "Yes, I hope so - keep us"
type textarea "Jā, es ceru - paturi mūs"
type textarea "Yes, I hope so - keep us in m"
type textarea "Jā, es ceru — paturiet mūs iekšā"
type textarea "Yes, I hope so - keep us in mind"
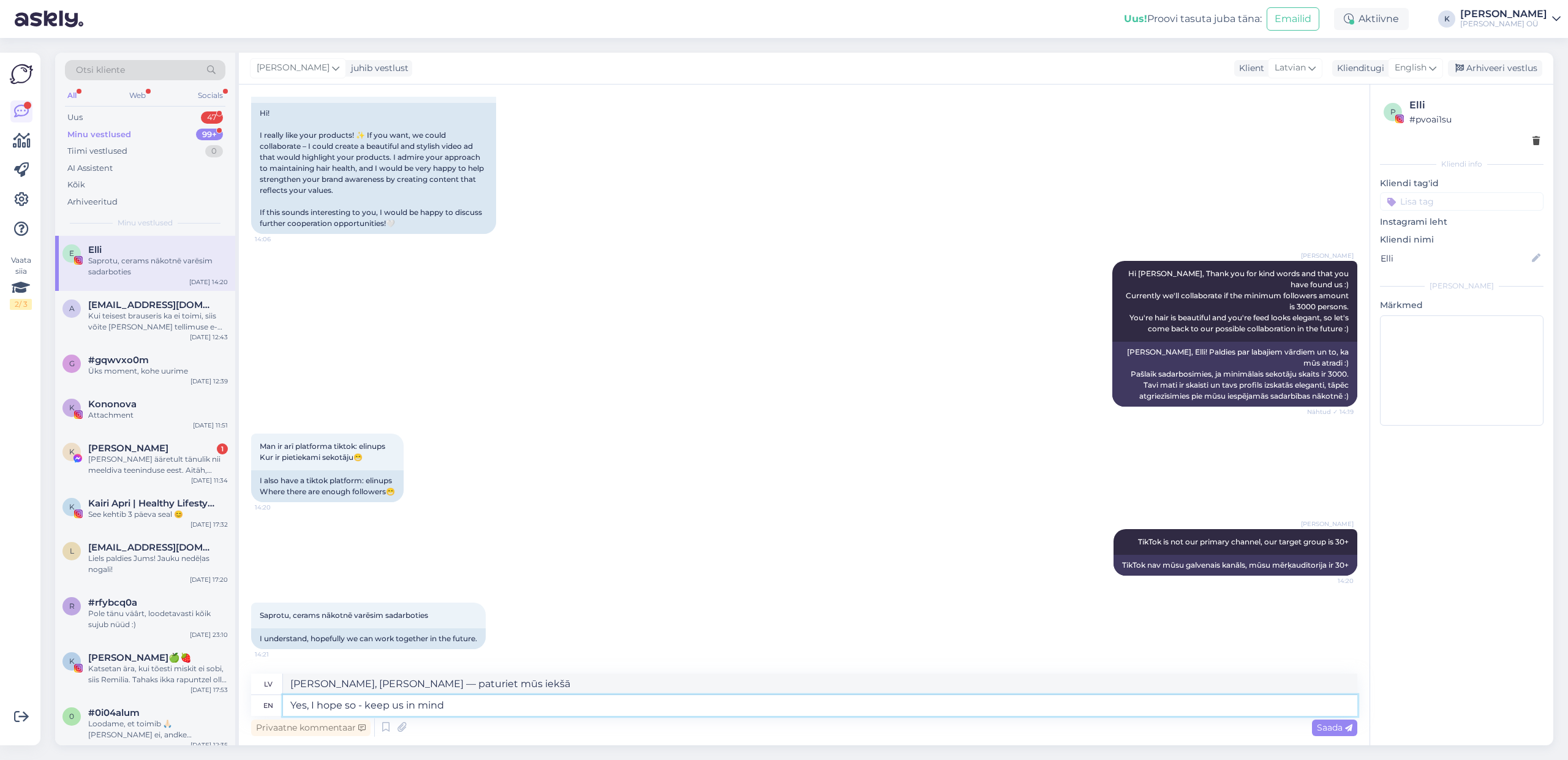
type textarea "Jā, es ceru - paturiet mūs prātā"
type textarea "Yes, I hope so - keep us in mind."
type textarea "Jā, es ceru – paturiet mūs prātā."
type textarea "Yes, I hope so - keep us in mind ."
type textarea "Jā, es ceru - paturiet mūs prātā"
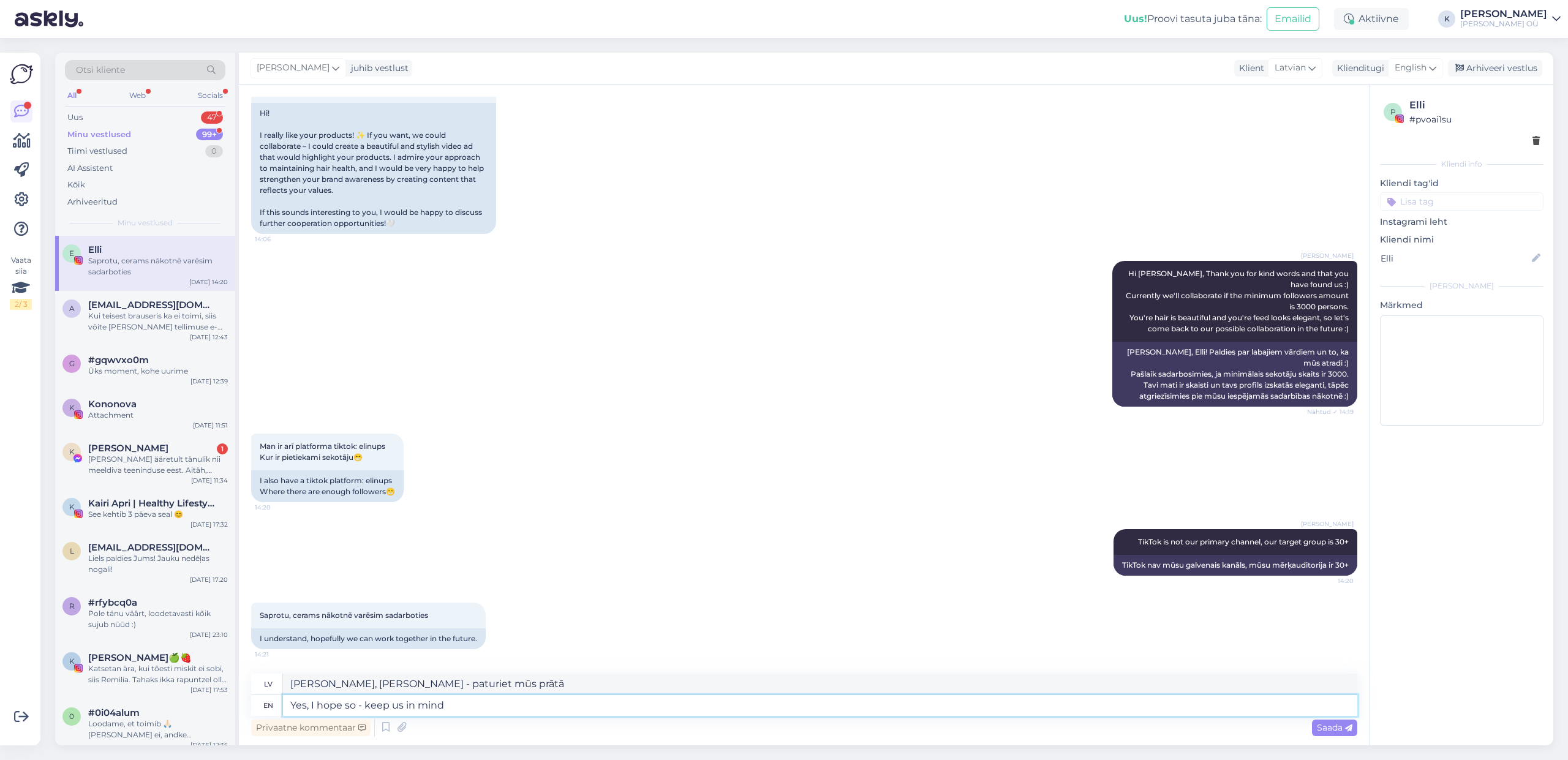
type textarea "Yes, I hope so - keep us in mind :"
type textarea "Jā, es ceru — paturiet mūs prātā"
type textarea "Yes, I hope so - keep us in mind :)"
type textarea "Jā, ceru gan - paturiet mūs prātā :)"
type textarea "Yes, I hope so - keep us in mind :)"
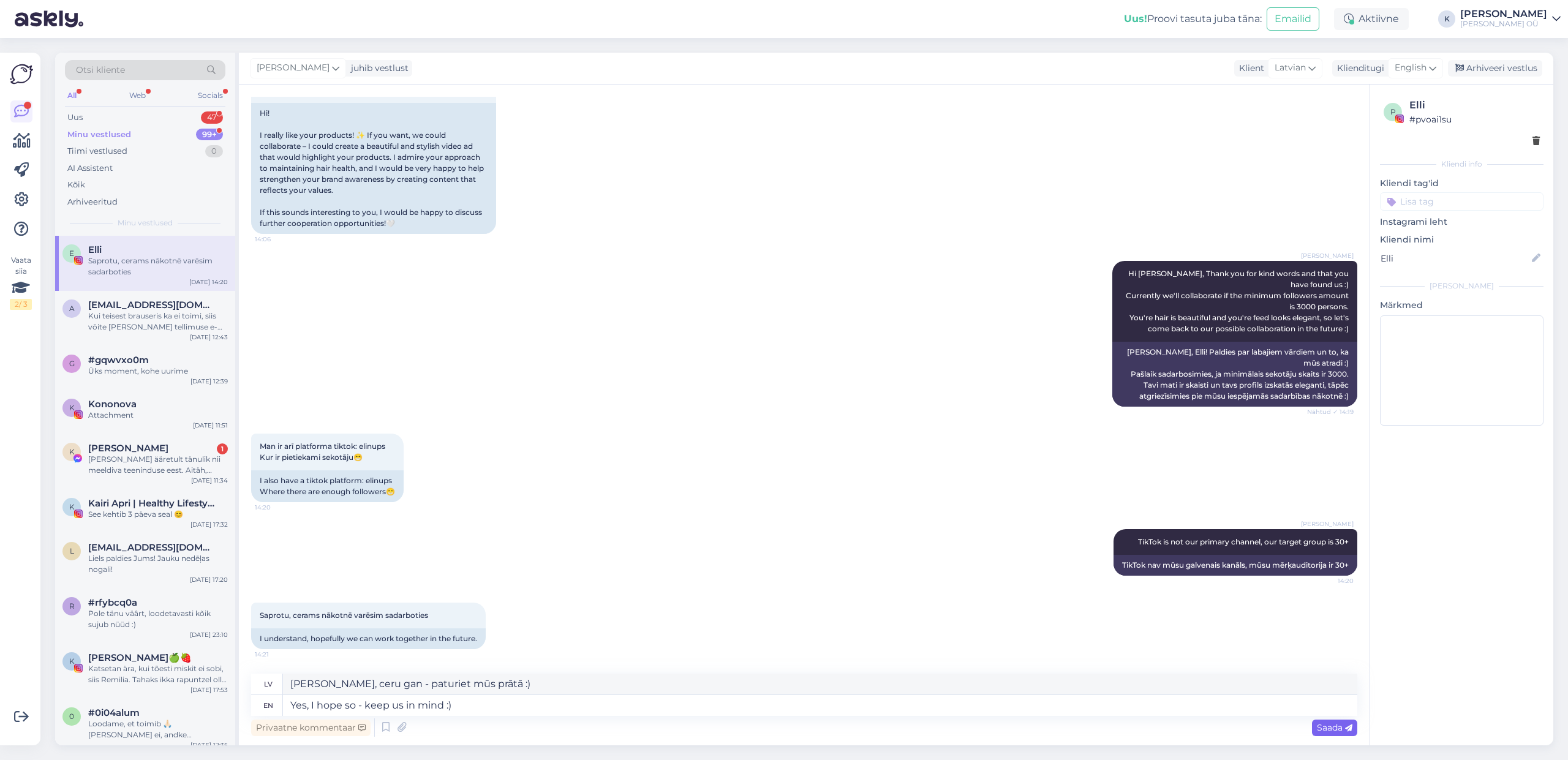
click at [1318, 732] on span "Saada" at bounding box center [1335, 728] width 36 height 11
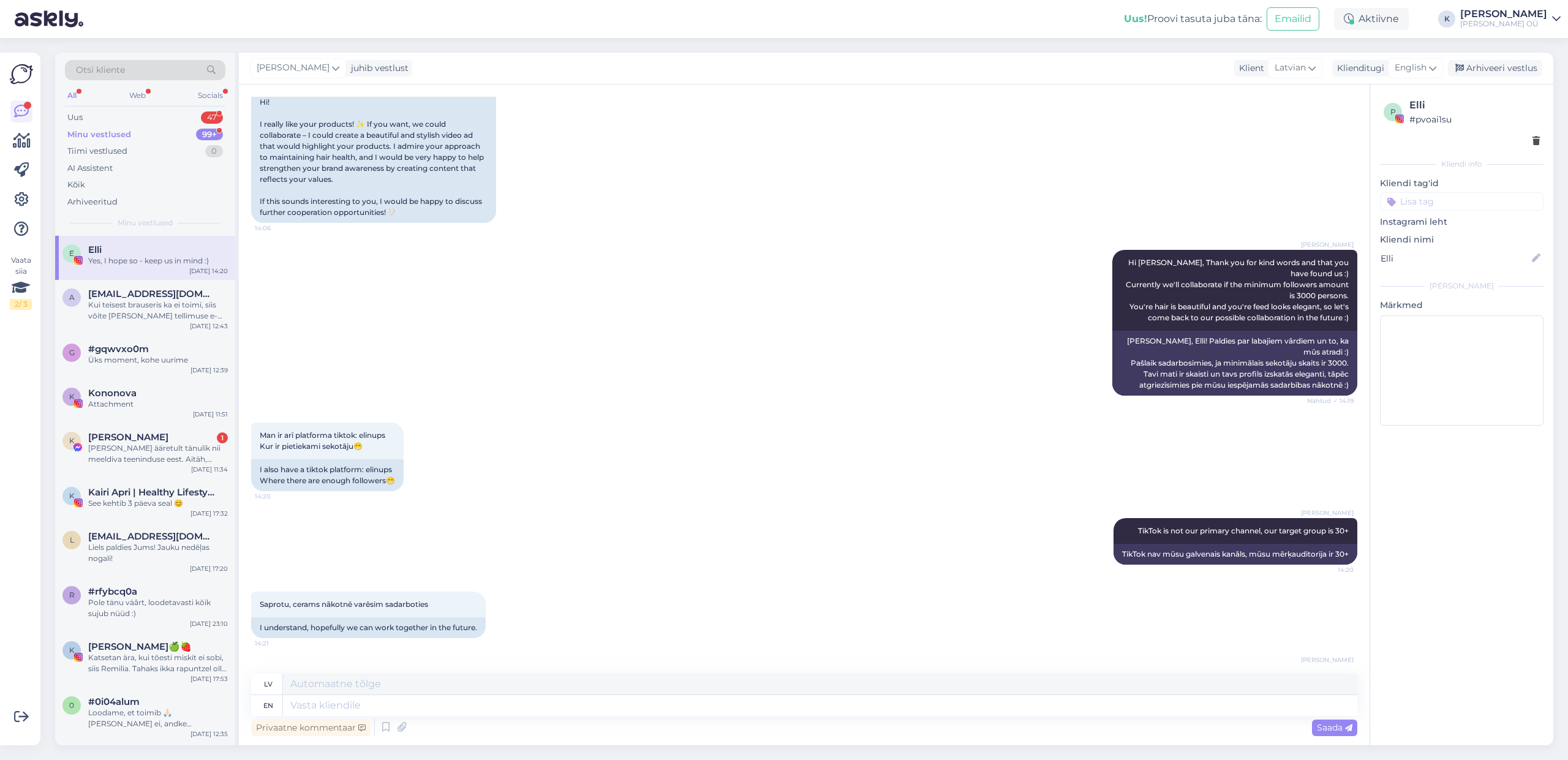
scroll to position [279, 0]
